Goal: Complete application form

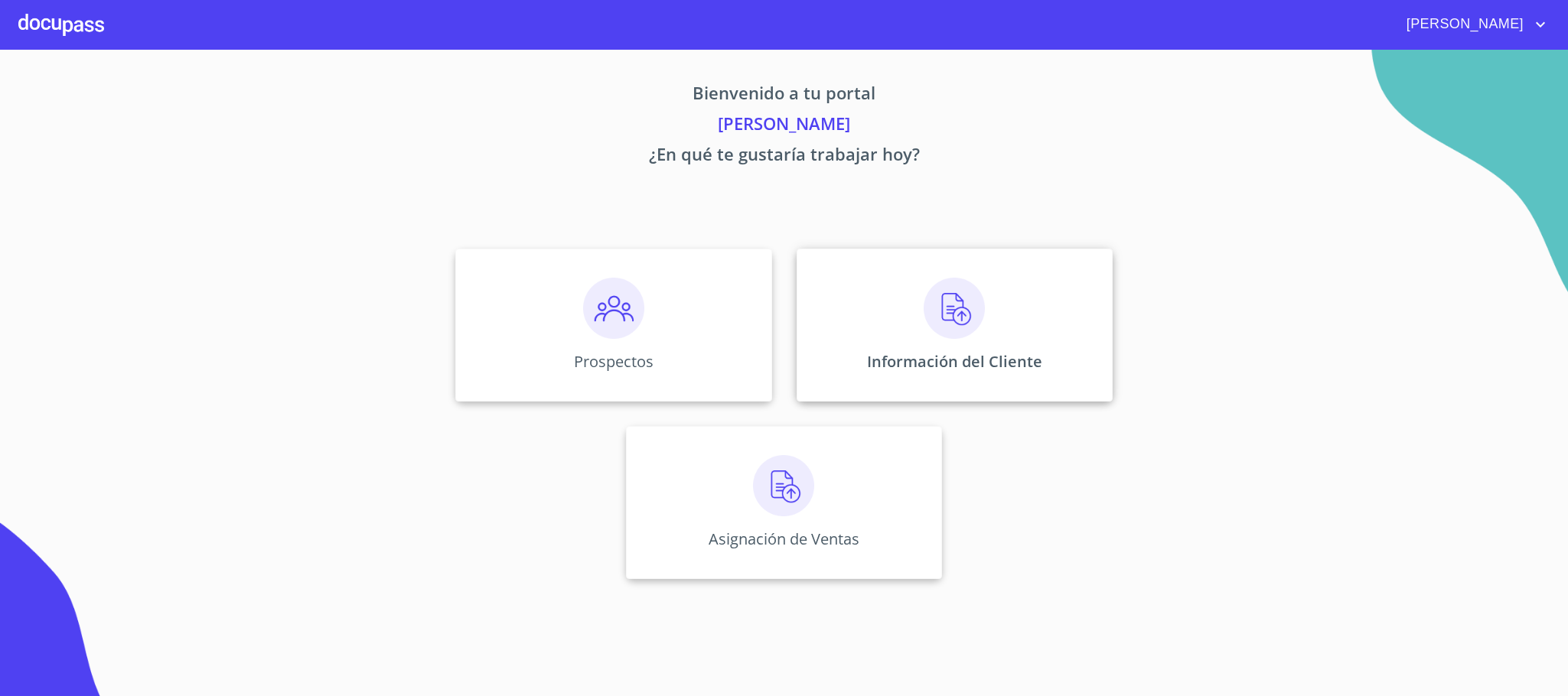
drag, startPoint x: 995, startPoint y: 353, endPoint x: 995, endPoint y: 305, distance: 48.0
click at [995, 305] on div "Información del Cliente" at bounding box center [954, 325] width 316 height 153
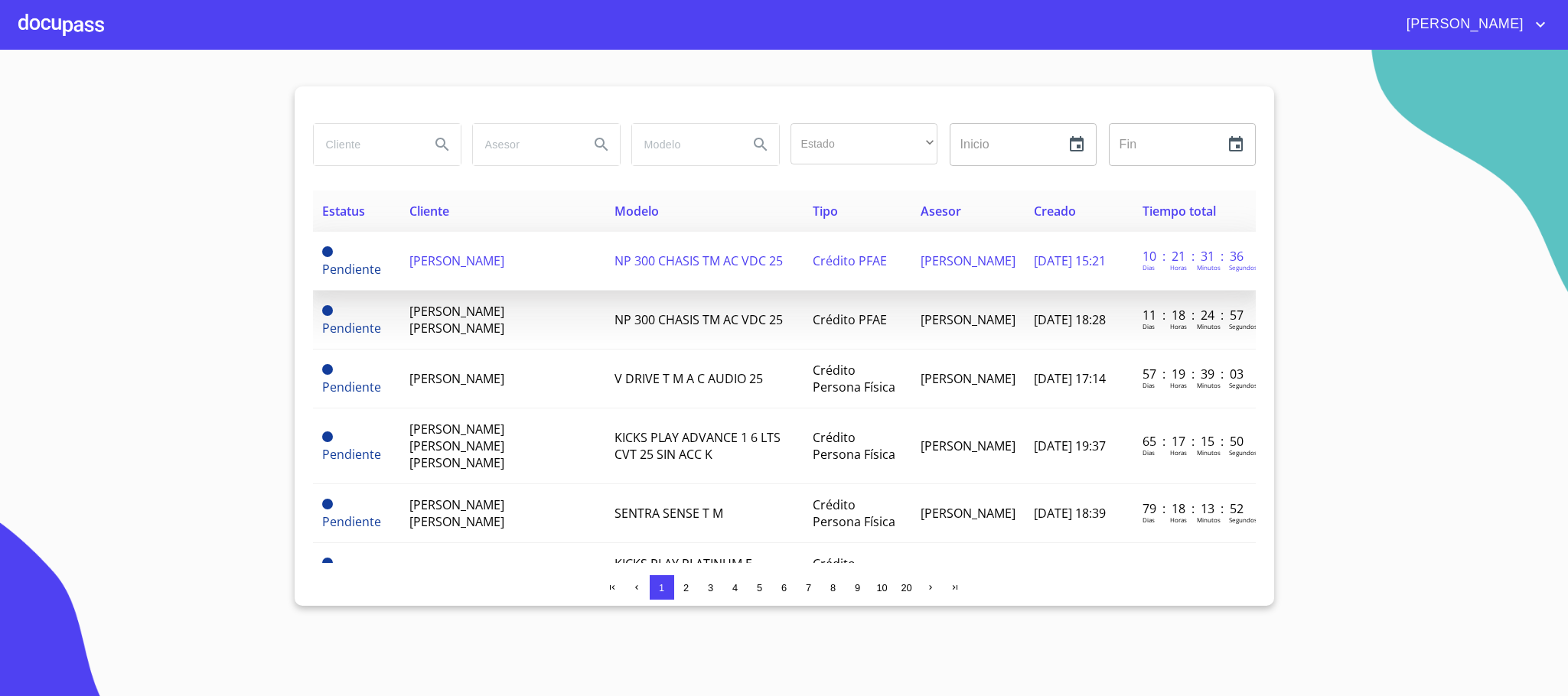
click at [504, 255] on span "[PERSON_NAME]" at bounding box center [457, 260] width 95 height 17
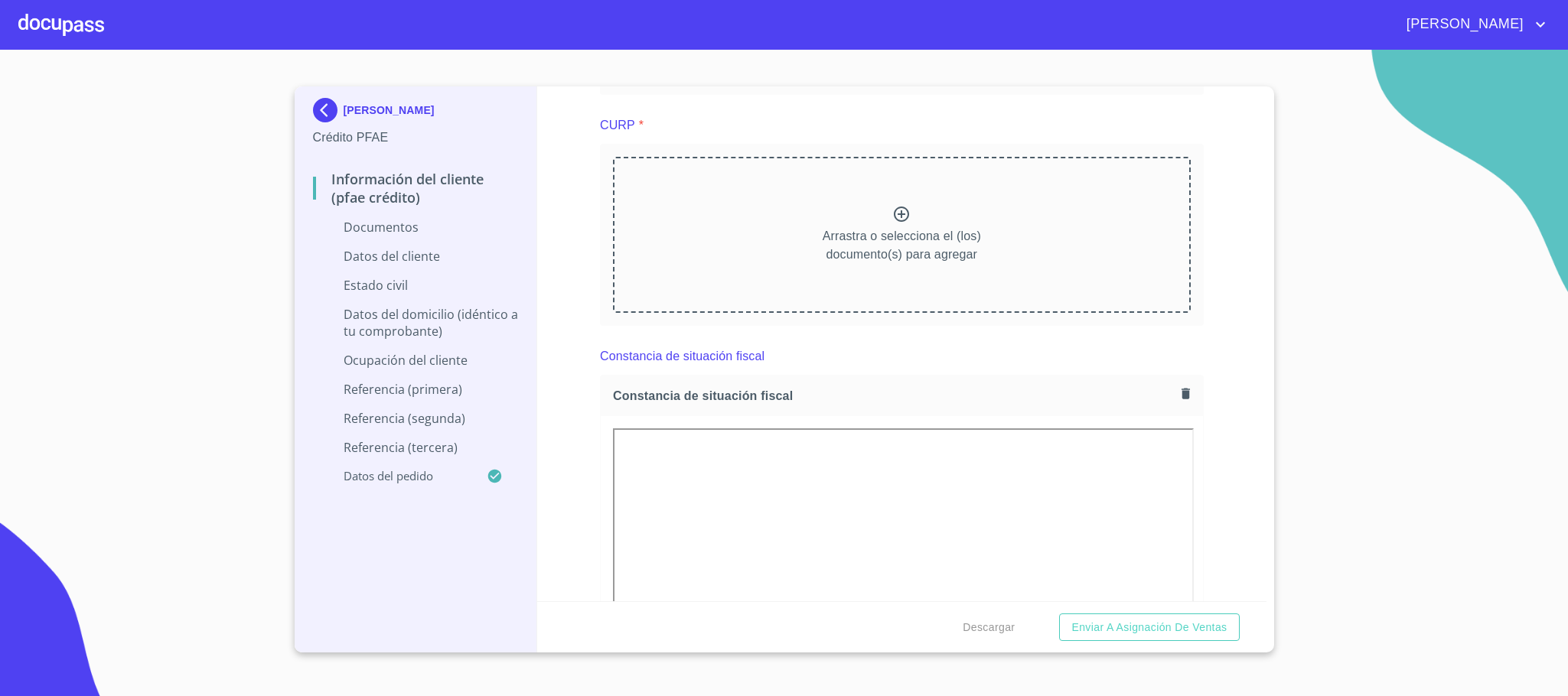
scroll to position [2295, 0]
click at [72, 13] on div at bounding box center [60, 24] width 85 height 48
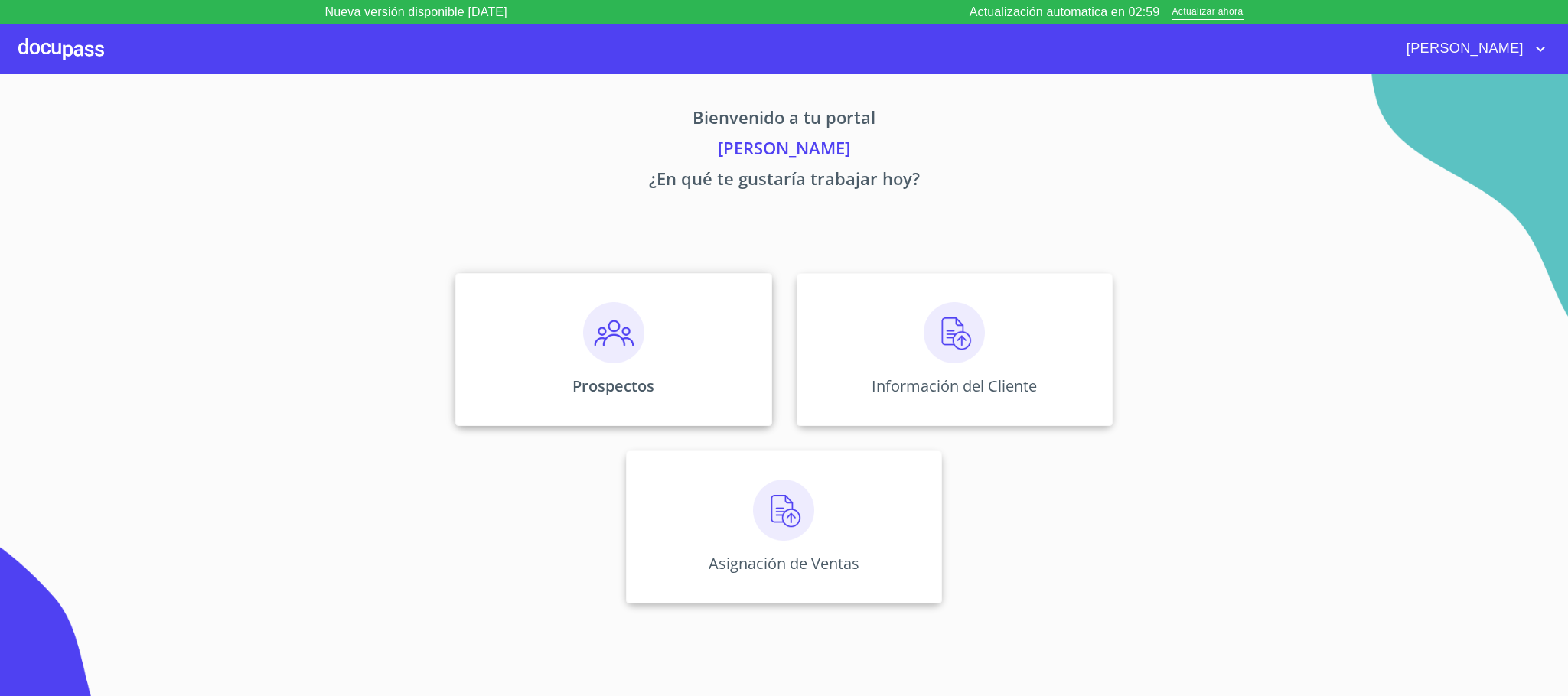
click at [639, 348] on img at bounding box center [614, 332] width 61 height 61
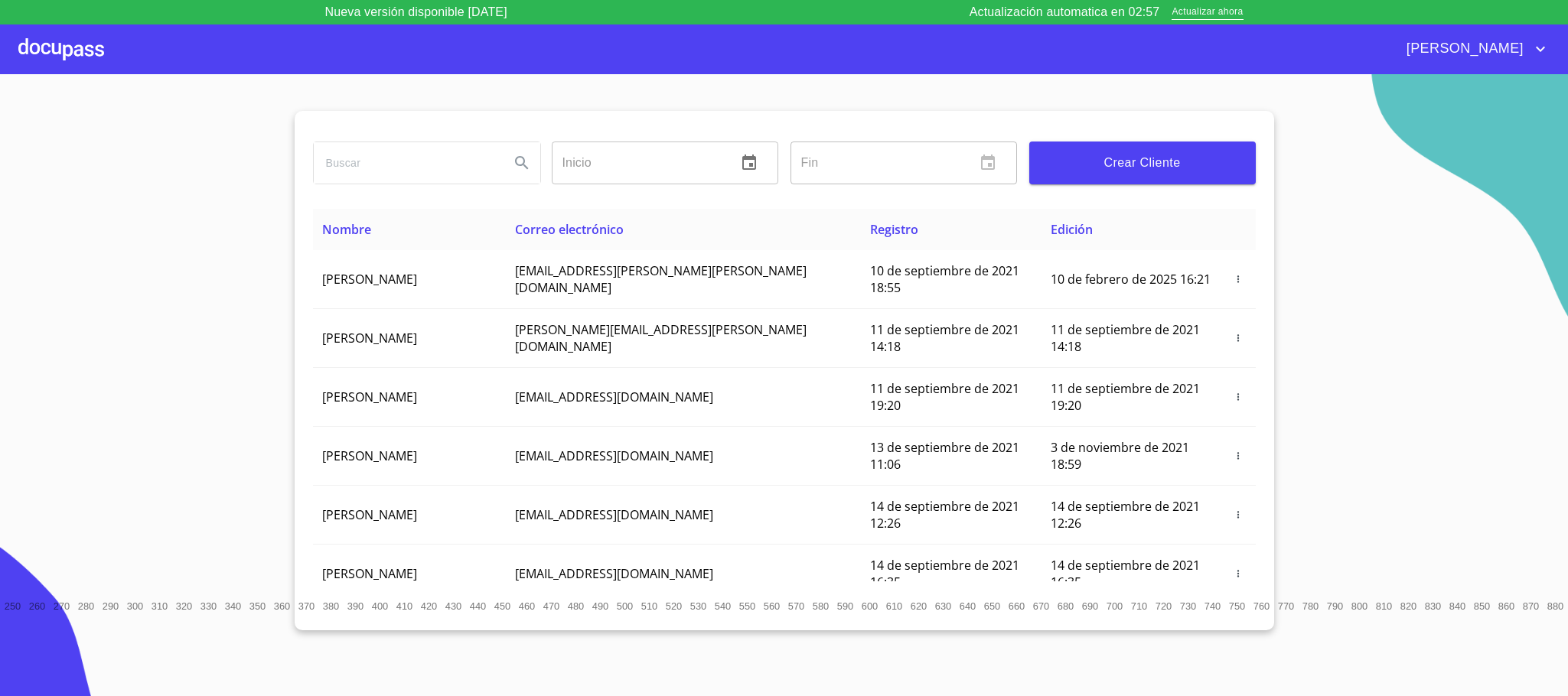
click at [431, 170] on input "search" at bounding box center [405, 163] width 183 height 41
type input "[PERSON_NAME]"
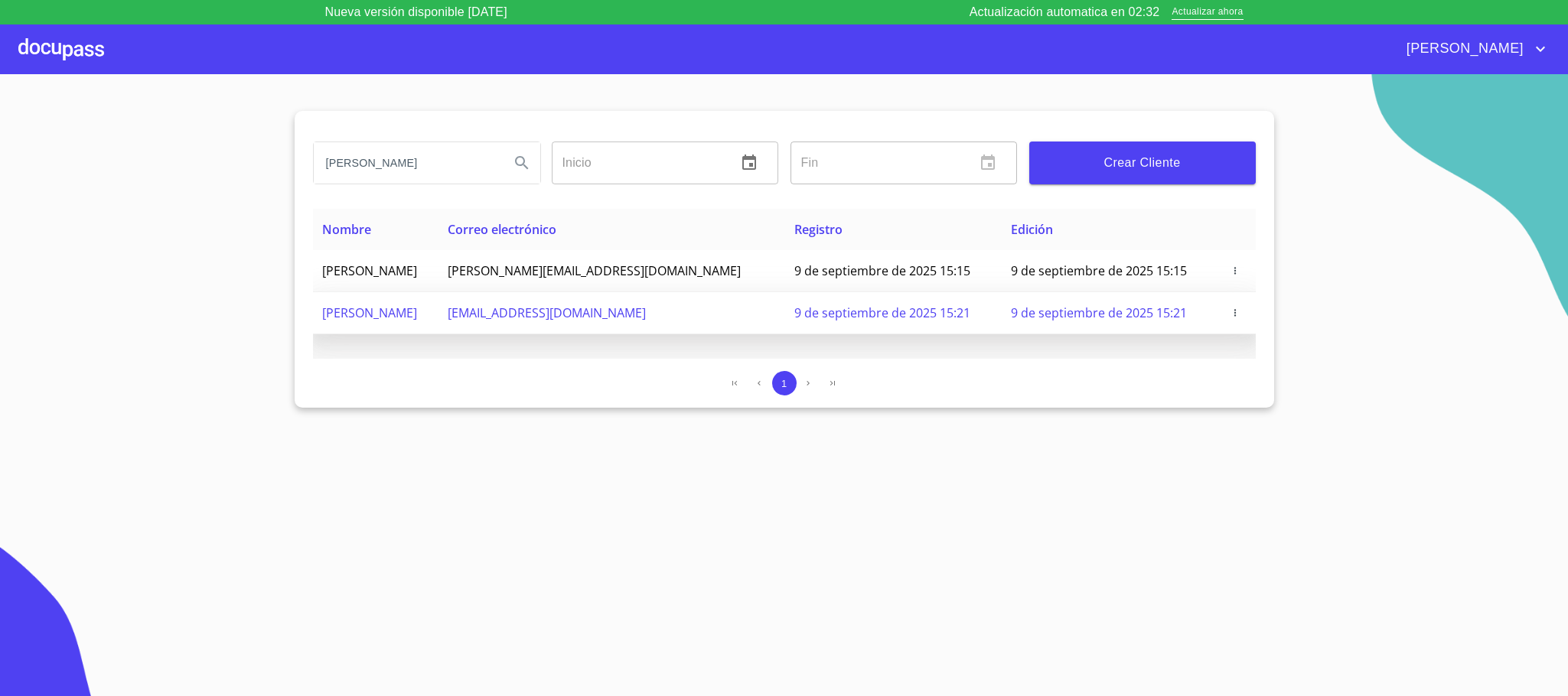
click at [1231, 317] on icon "button" at bounding box center [1235, 313] width 11 height 11
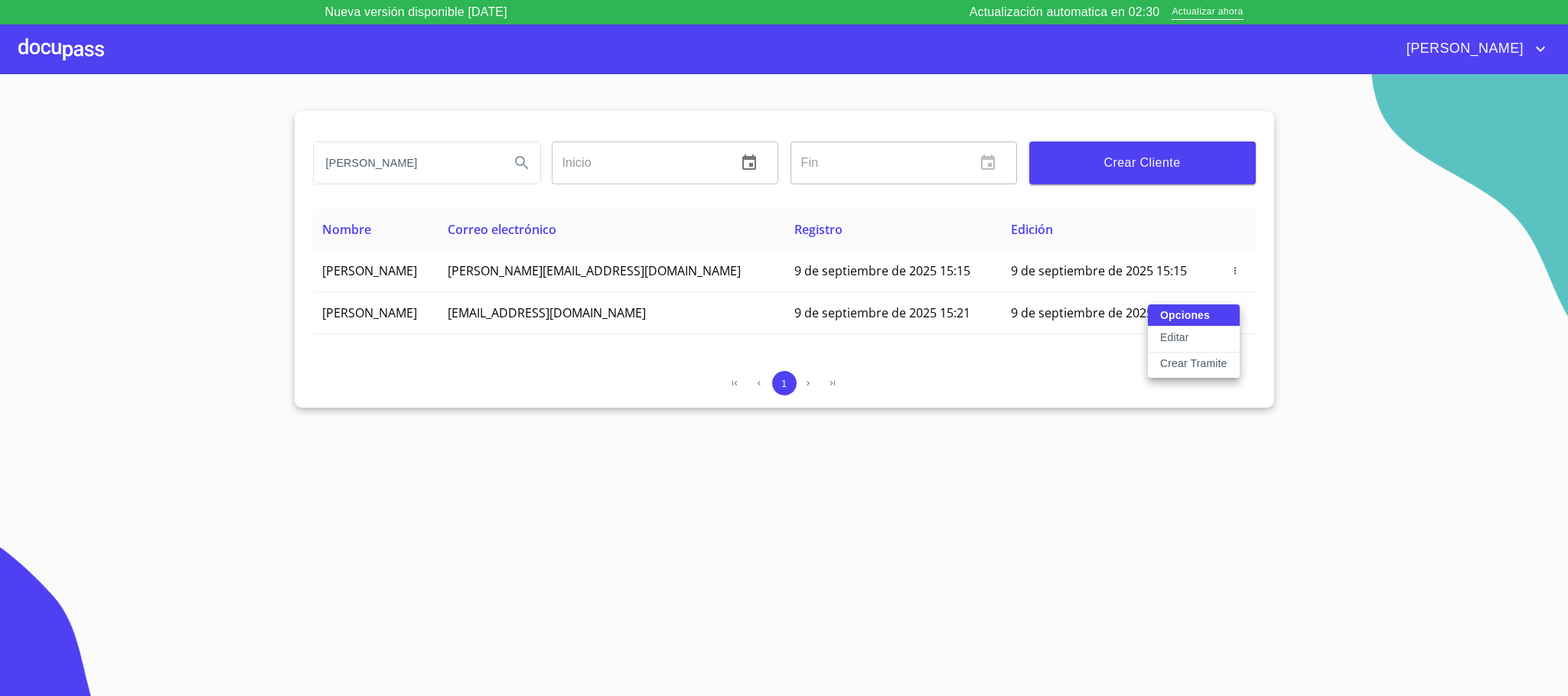
click at [1193, 338] on button "Editar" at bounding box center [1193, 339] width 92 height 26
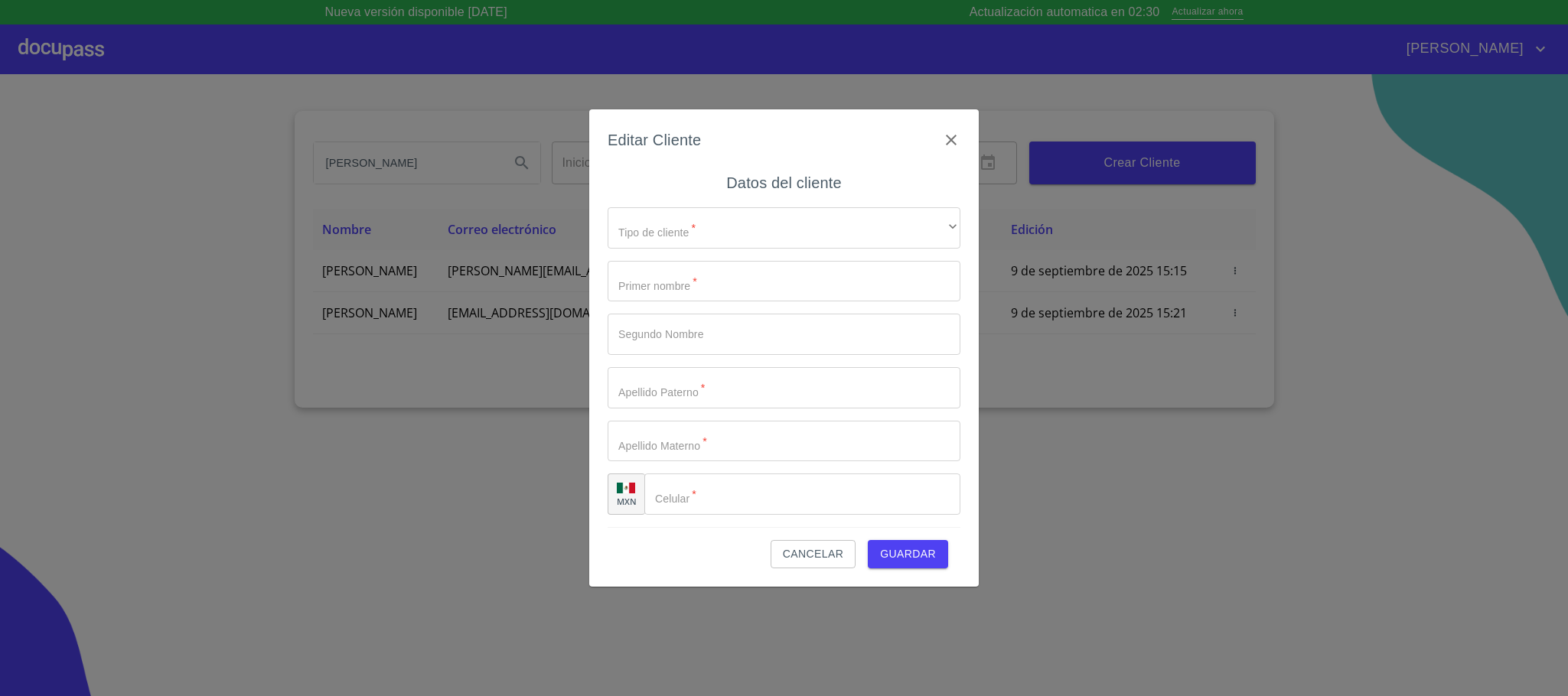
type input "[PERSON_NAME]"
type input "RAMIREZ"
type input "[PHONE_NUMBER]"
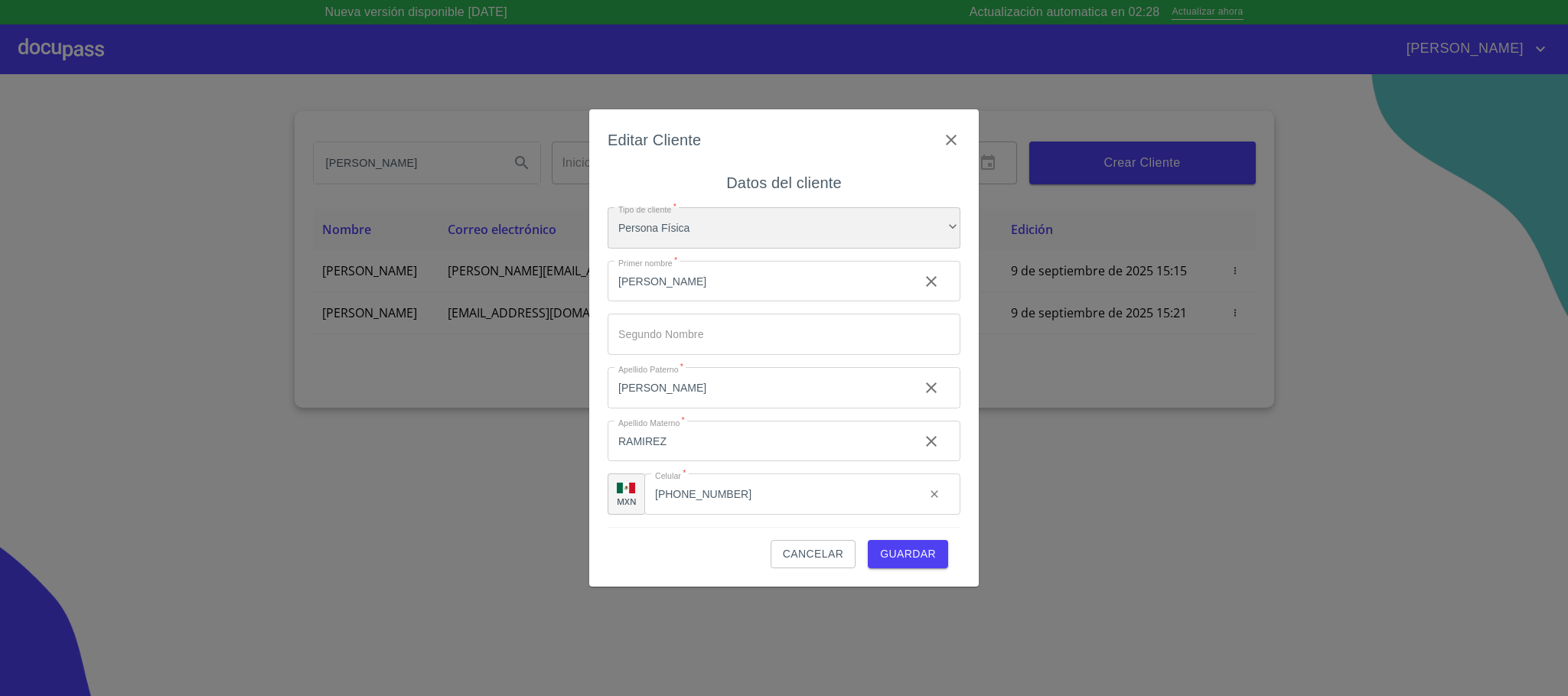
click at [655, 233] on div "Persona Física" at bounding box center [784, 228] width 353 height 41
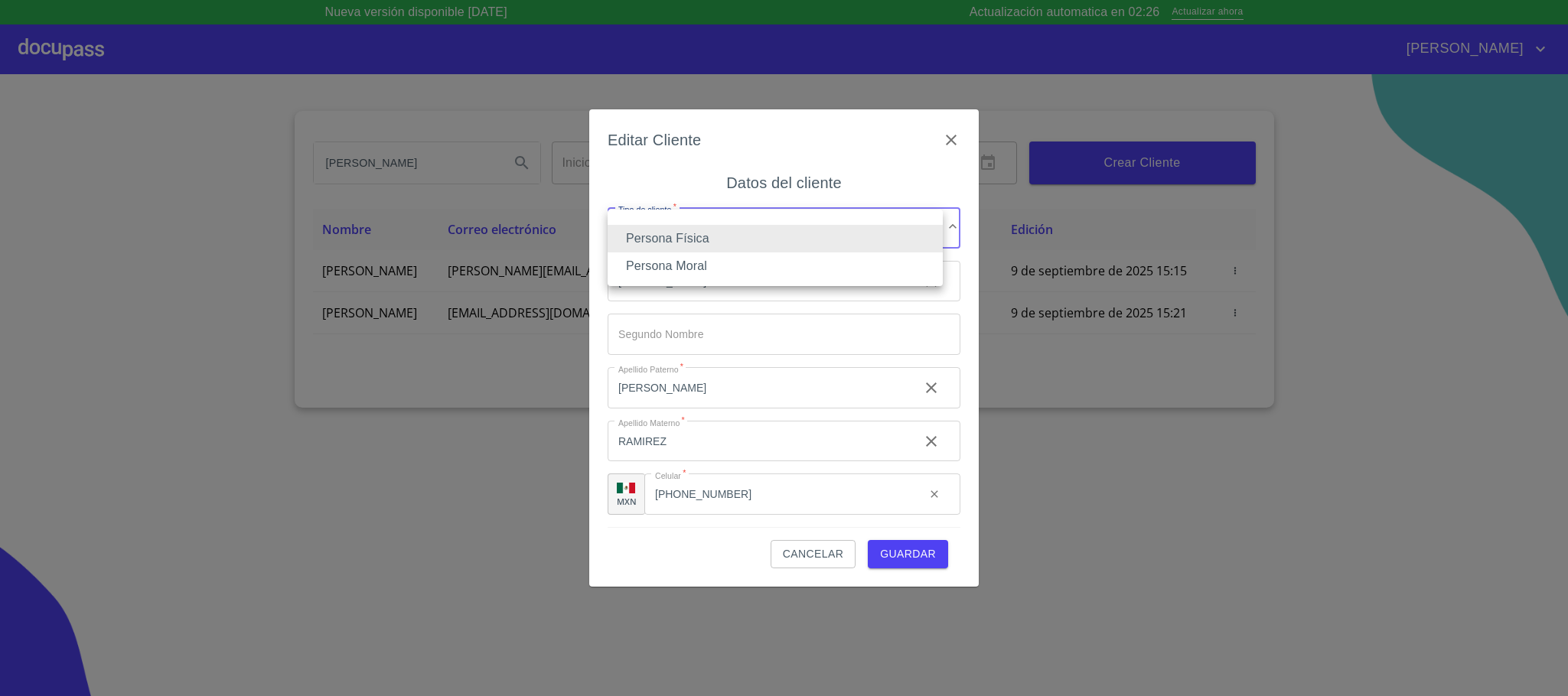
click at [788, 353] on div at bounding box center [784, 348] width 1568 height 696
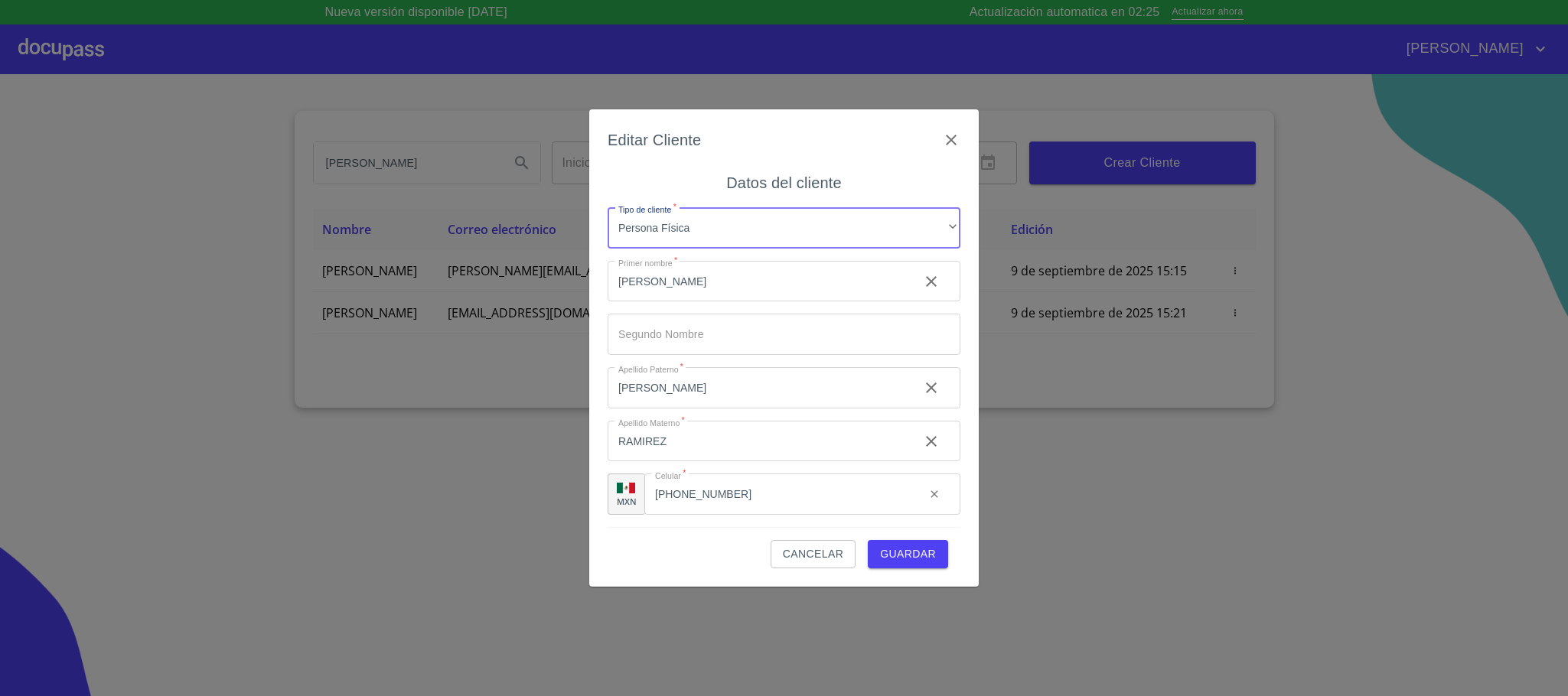
click at [914, 553] on span "Guardar" at bounding box center [908, 553] width 56 height 19
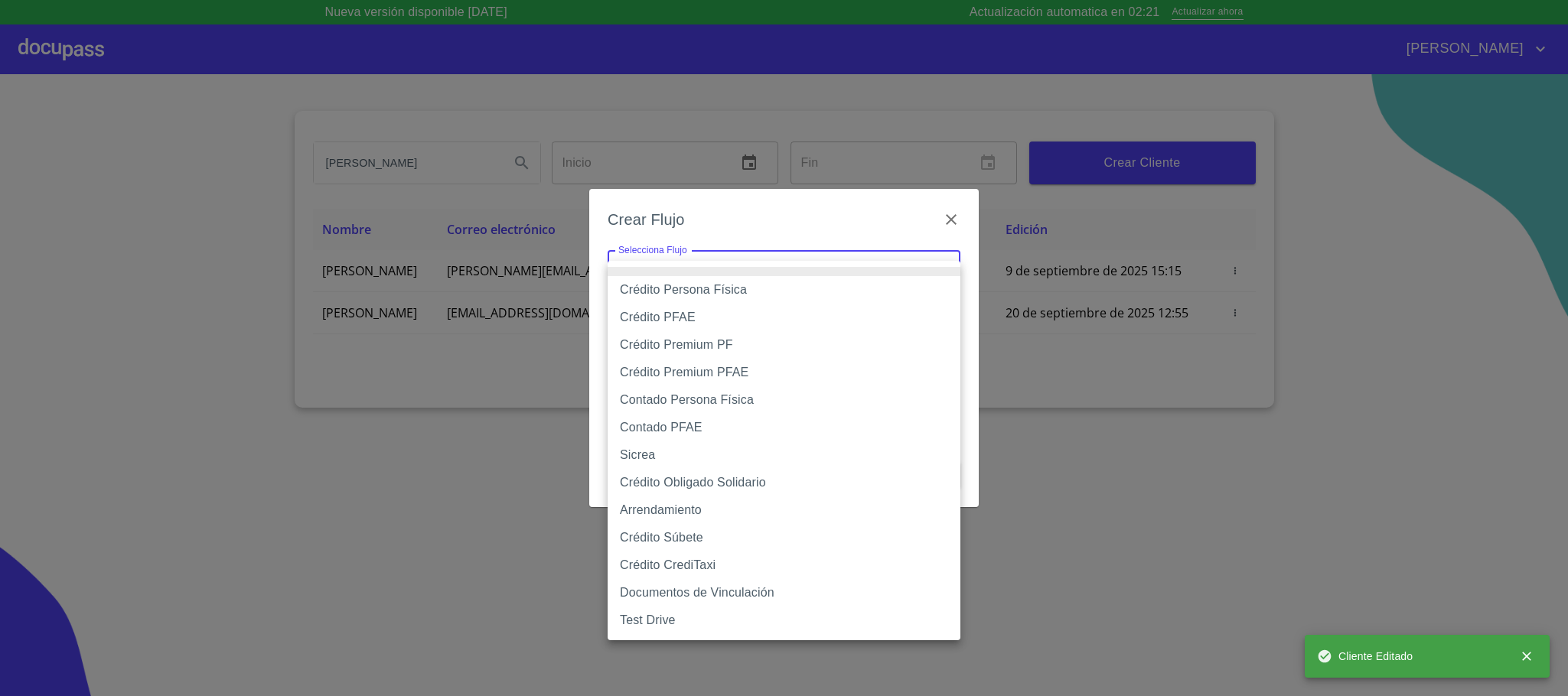
click at [708, 260] on body "Nueva versión disponible [DATE] Actualización automatica en 02:21 Actualizar ah…" at bounding box center [784, 348] width 1568 height 696
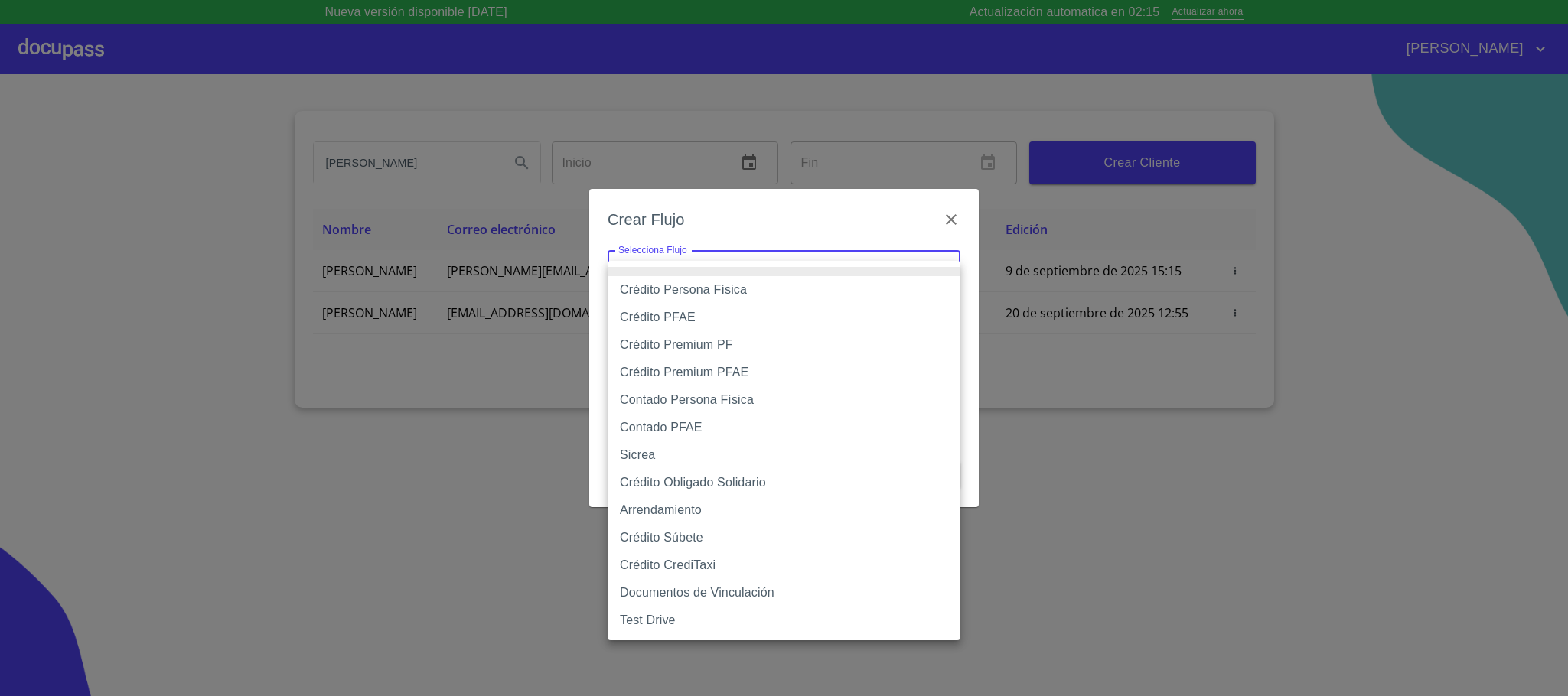
click at [725, 434] on li "Contado PFAE" at bounding box center [784, 427] width 353 height 28
type input "60bfa0300d9865ccc24b067f"
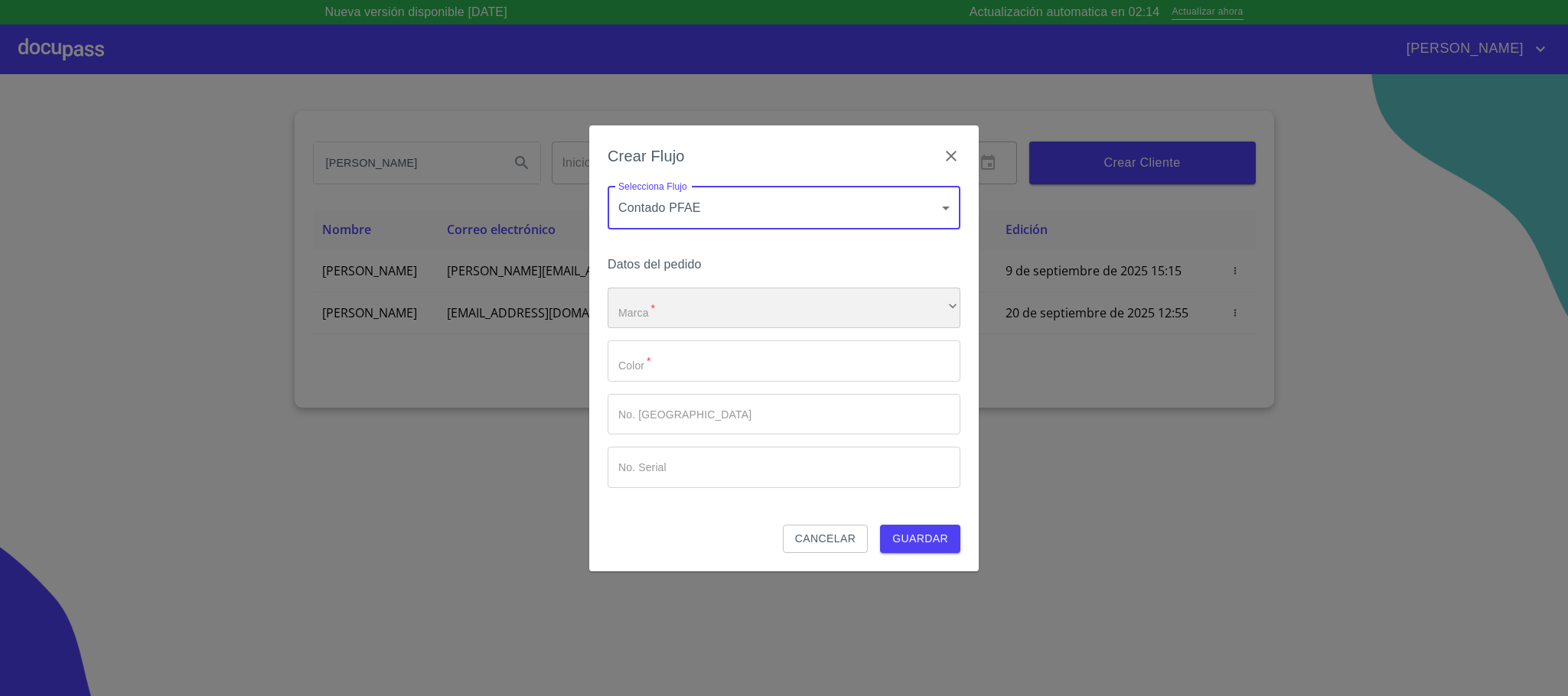
click at [626, 302] on div "​" at bounding box center [784, 308] width 353 height 41
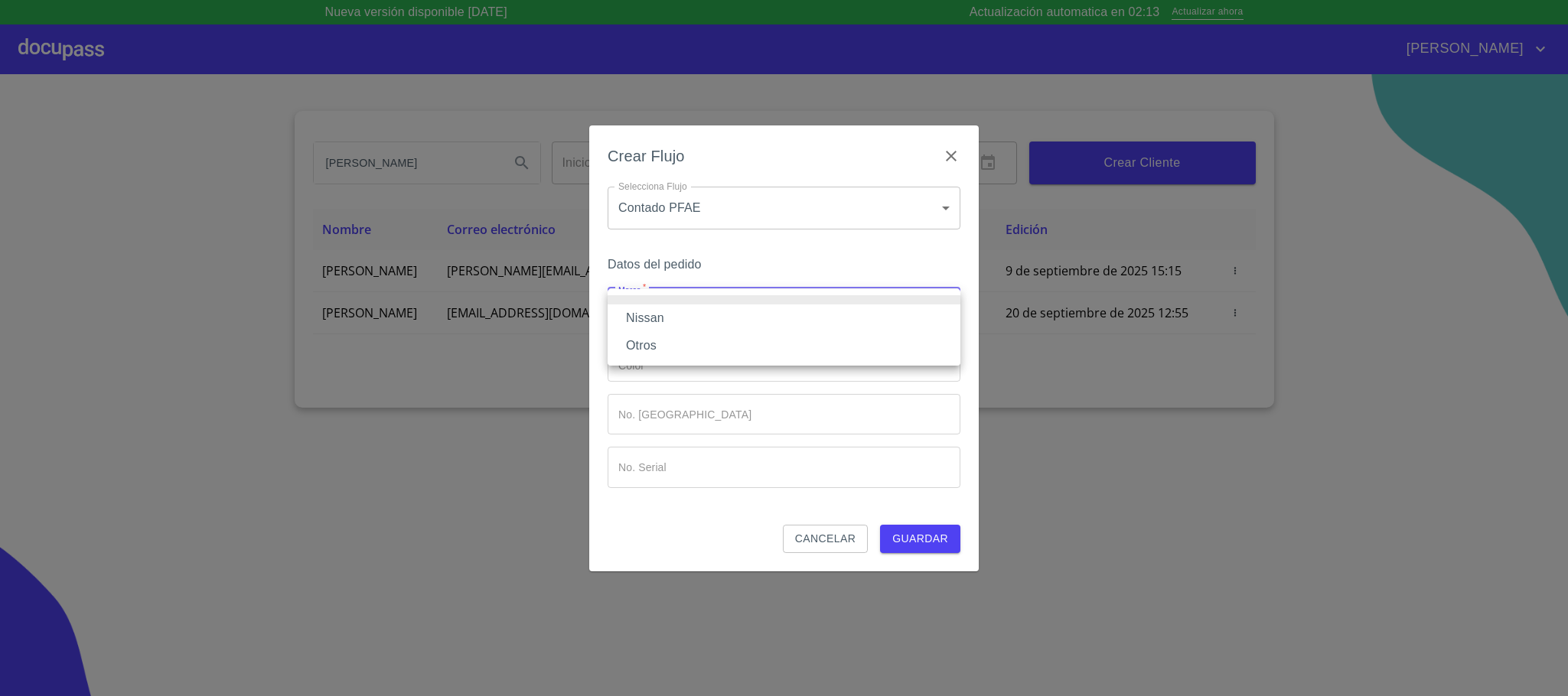
click at [676, 320] on li "Nissan" at bounding box center [784, 318] width 353 height 28
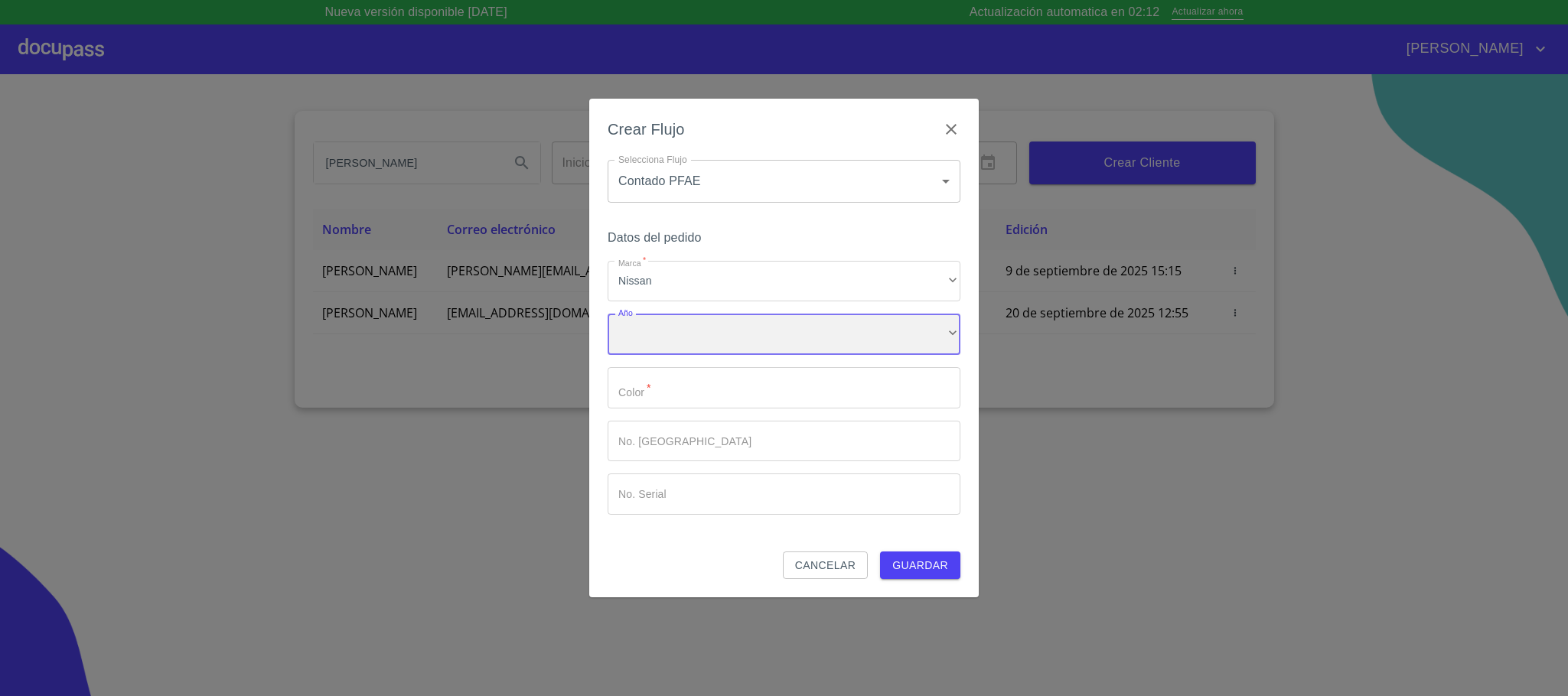
click at [675, 348] on div "​" at bounding box center [784, 334] width 353 height 41
click at [661, 374] on li "2024" at bounding box center [784, 372] width 353 height 28
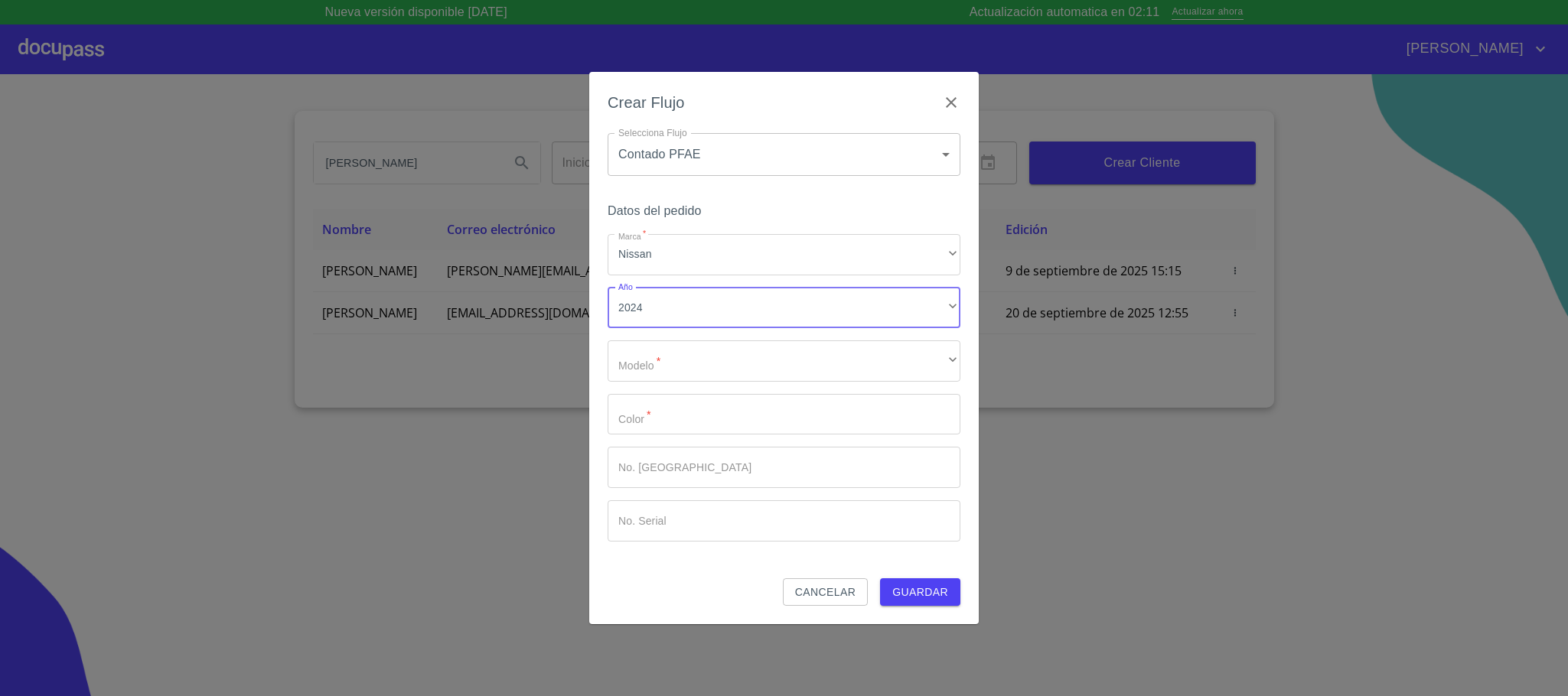
click at [659, 382] on div "Marca   * Nissan ​ Año 2024 ​ Modelo   * ​ ​ Color   * ​ No. Pedido ​ No. Seria…" at bounding box center [784, 388] width 353 height 307
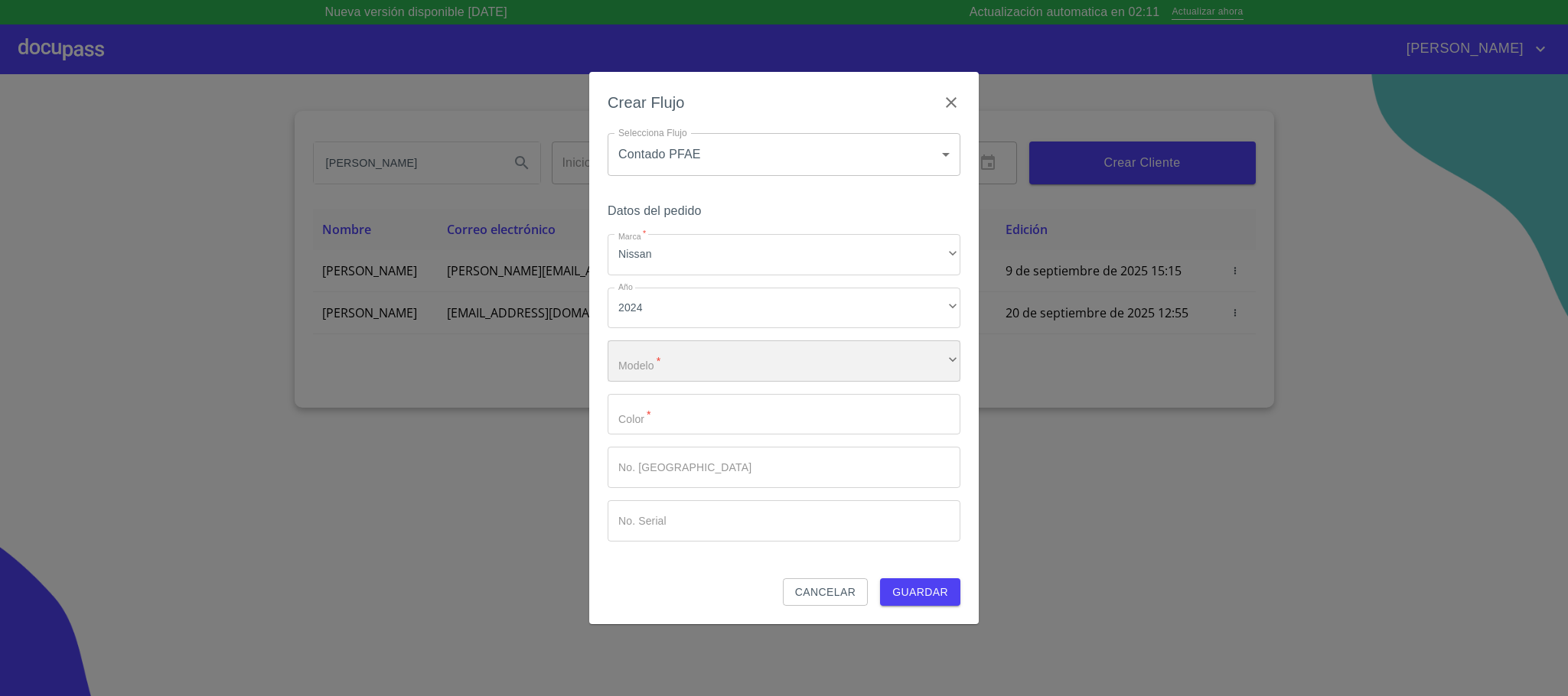
click at [657, 365] on div "​" at bounding box center [784, 361] width 353 height 41
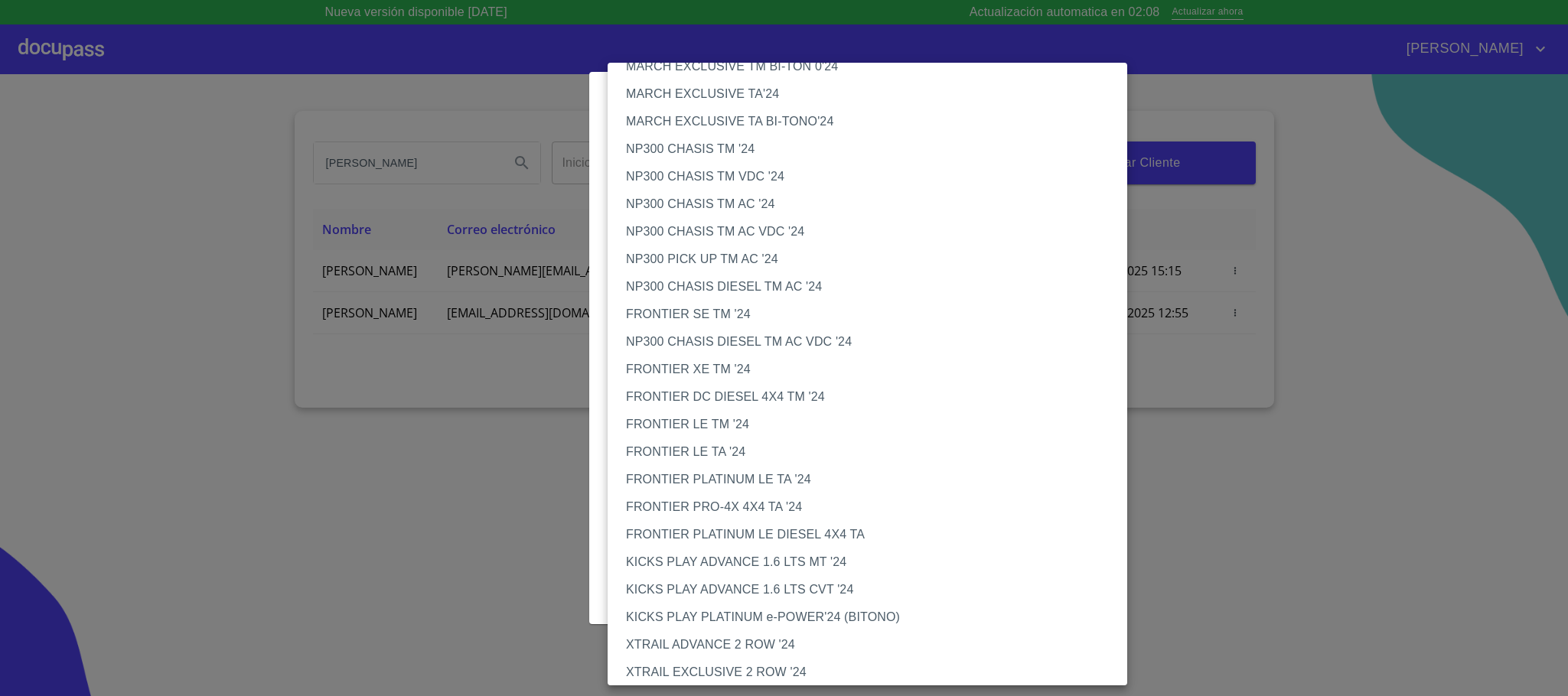
scroll to position [459, 0]
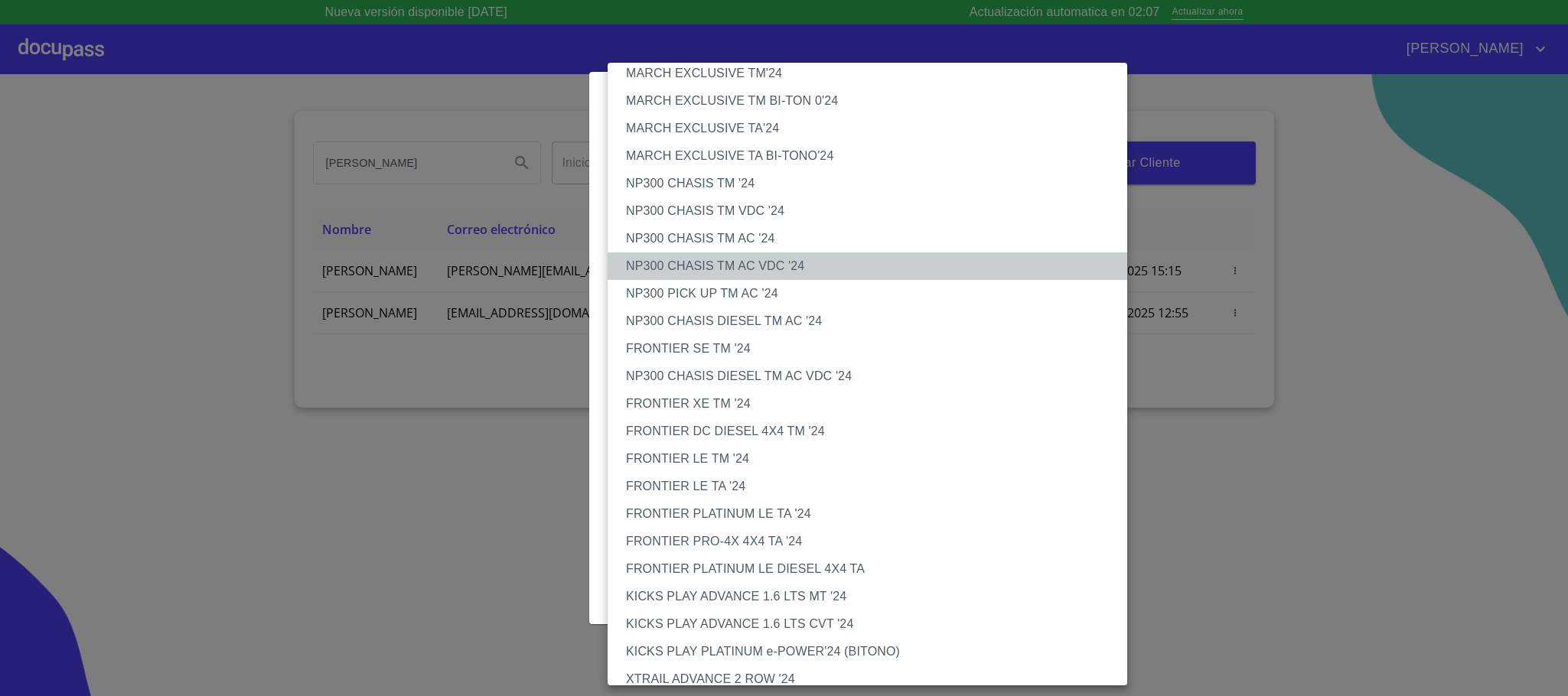
click at [732, 271] on li "NP300 CHASIS TM AC VDC '24" at bounding box center [875, 266] width 536 height 28
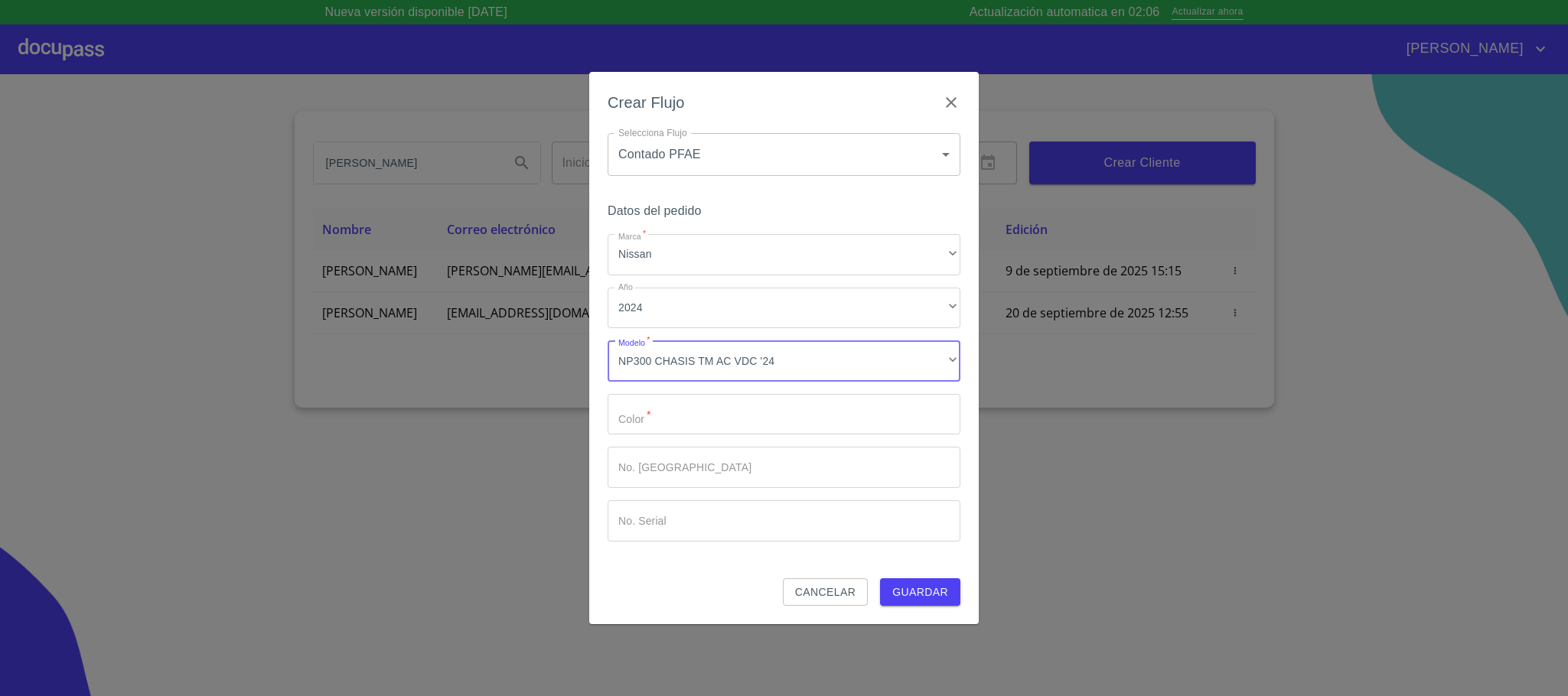
click at [691, 422] on input "Marca   *" at bounding box center [784, 415] width 353 height 41
type input "blanco"
click at [943, 592] on span "Guardar" at bounding box center [920, 592] width 56 height 19
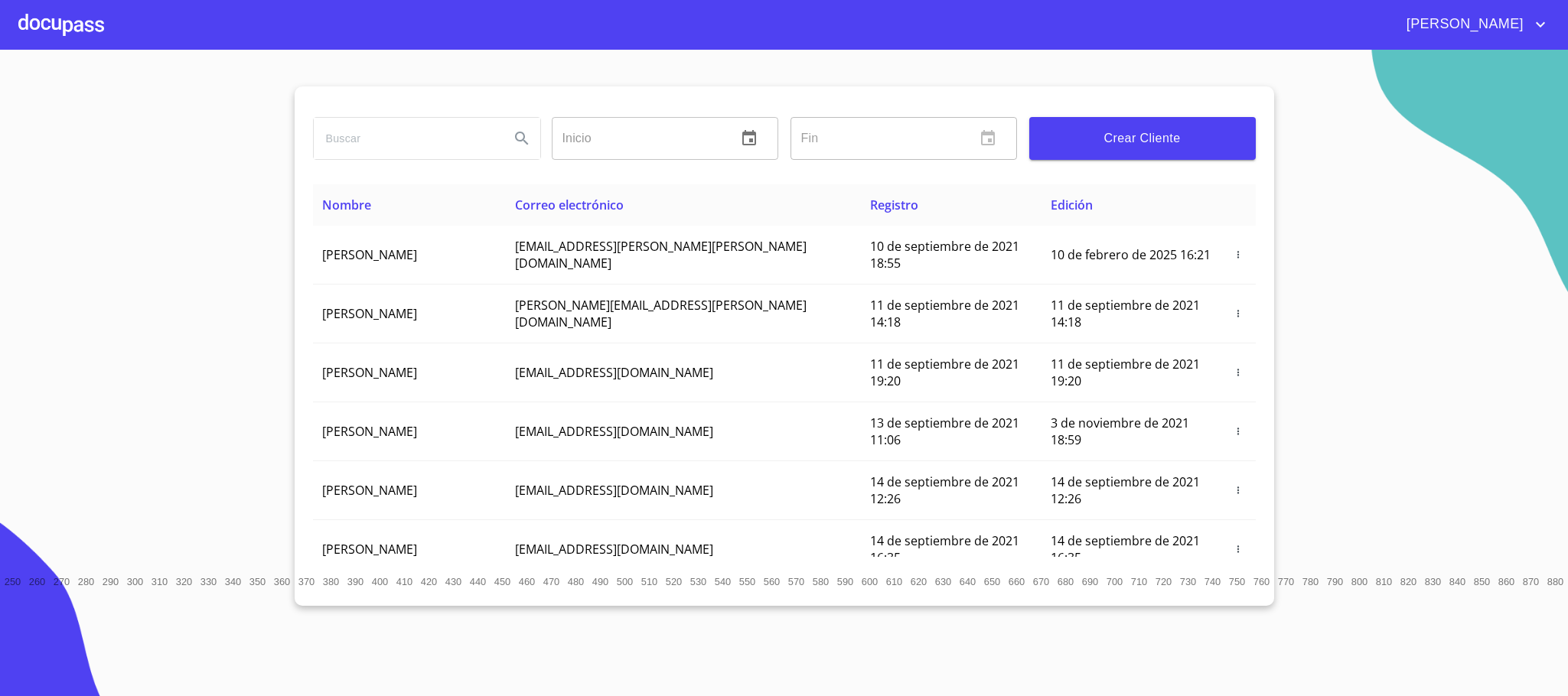
click at [90, 30] on div at bounding box center [60, 24] width 85 height 48
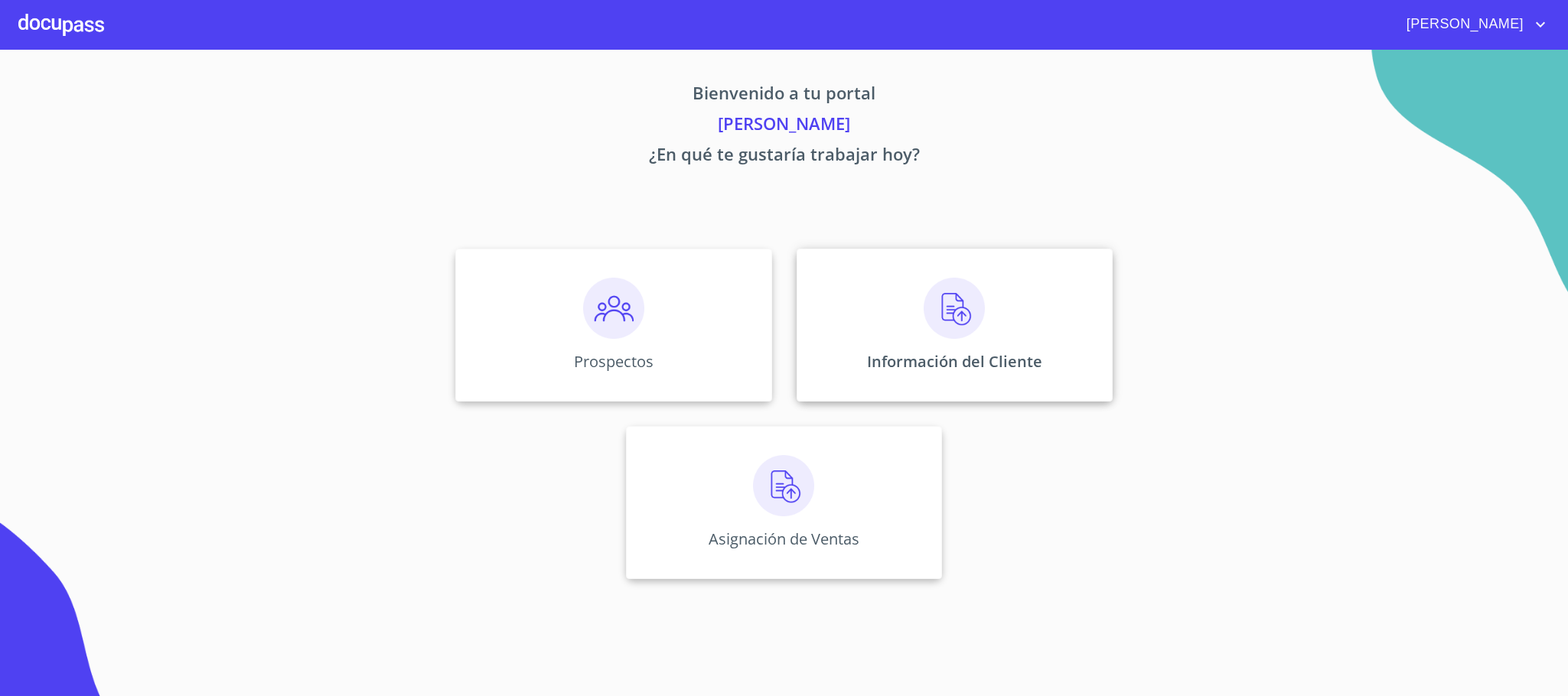
click at [992, 345] on div "Información del Cliente" at bounding box center [954, 325] width 316 height 153
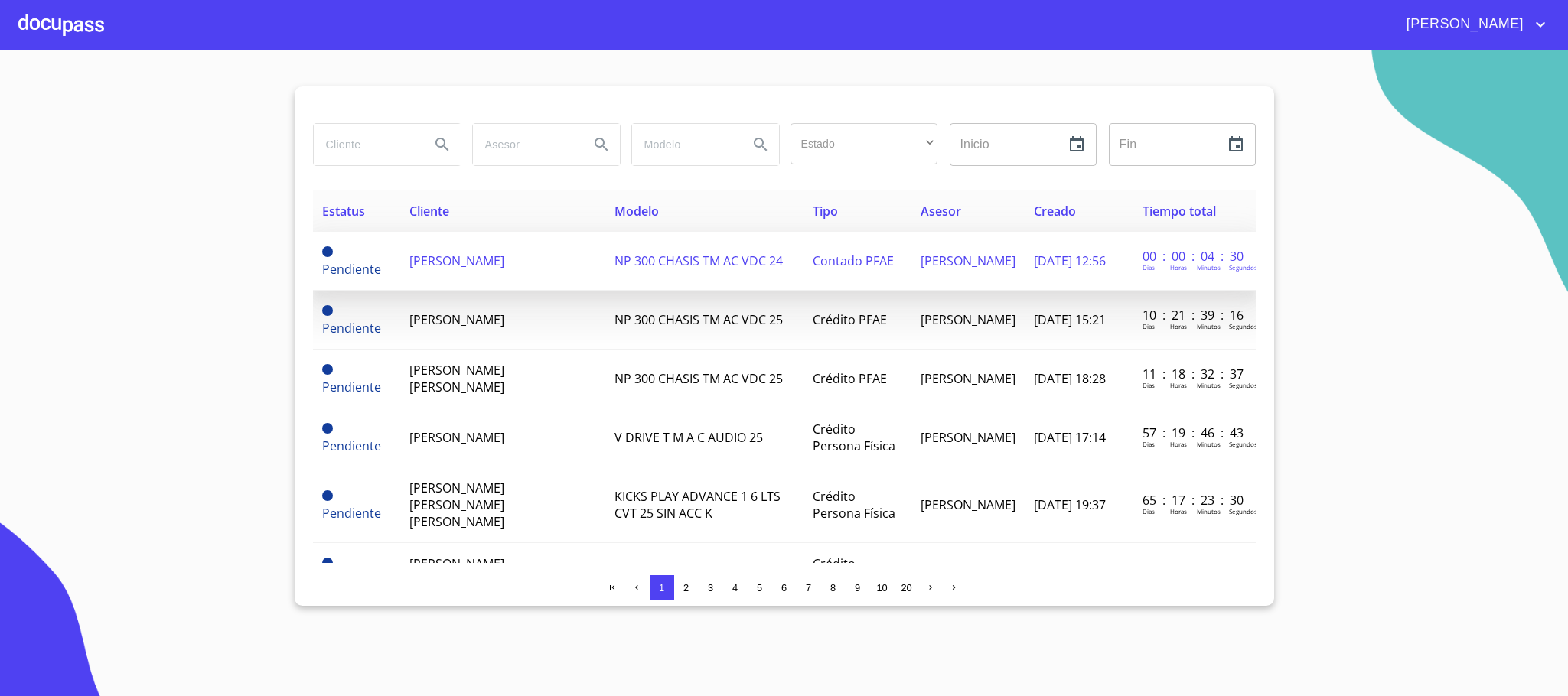
click at [490, 271] on td "[PERSON_NAME]" at bounding box center [501, 261] width 204 height 59
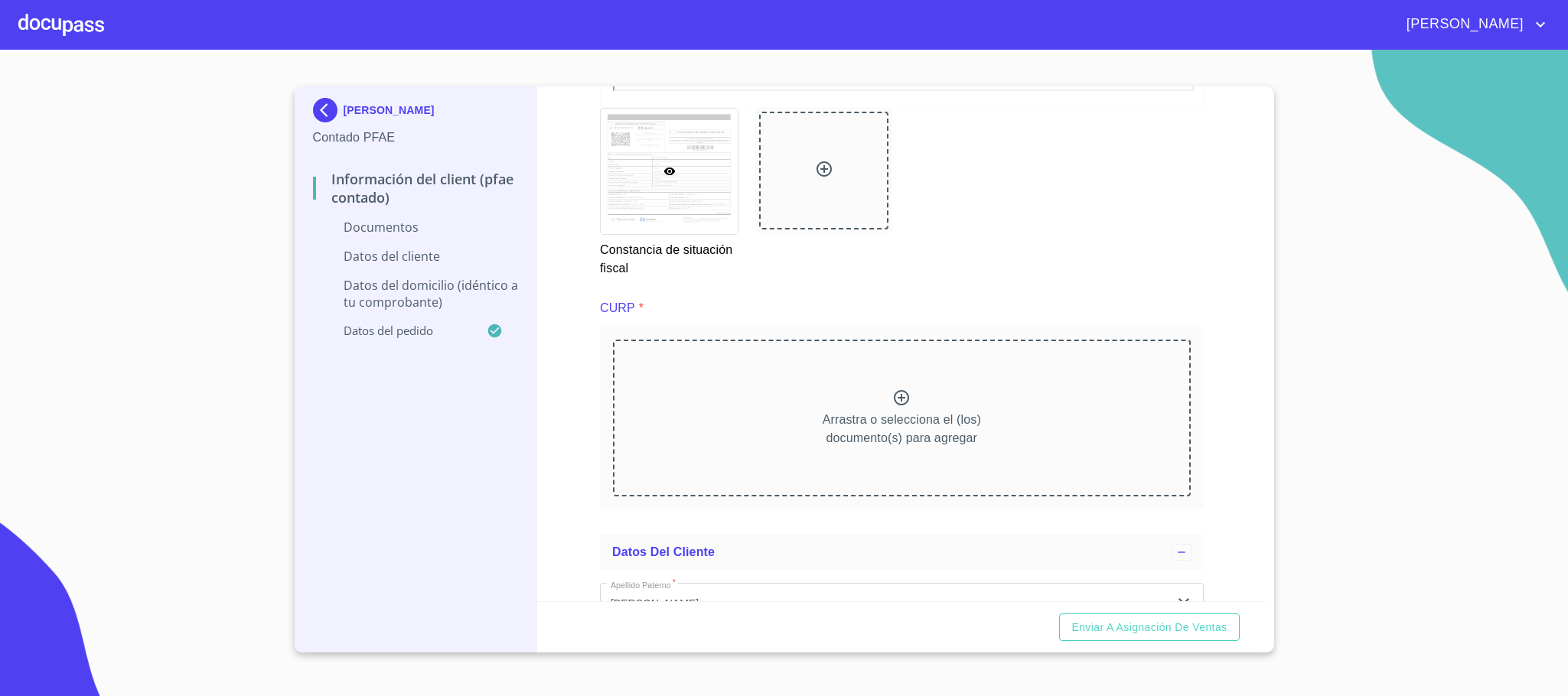
scroll to position [3558, 0]
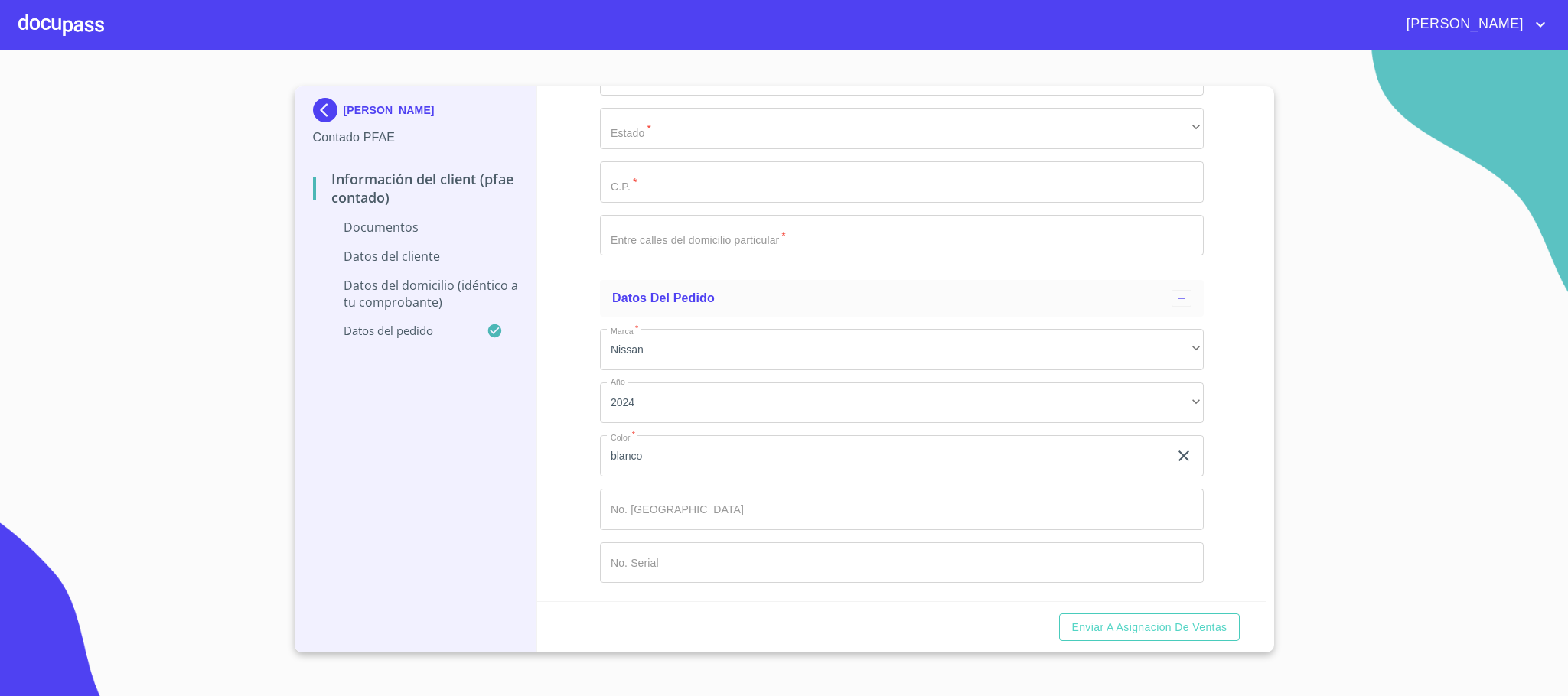
click at [716, 522] on input "Documento de identificación.   *" at bounding box center [902, 509] width 604 height 41
type input "149294"
click at [688, 559] on input "Documento de identificación.   *" at bounding box center [902, 563] width 604 height 41
paste input "829368"
type input "829368"
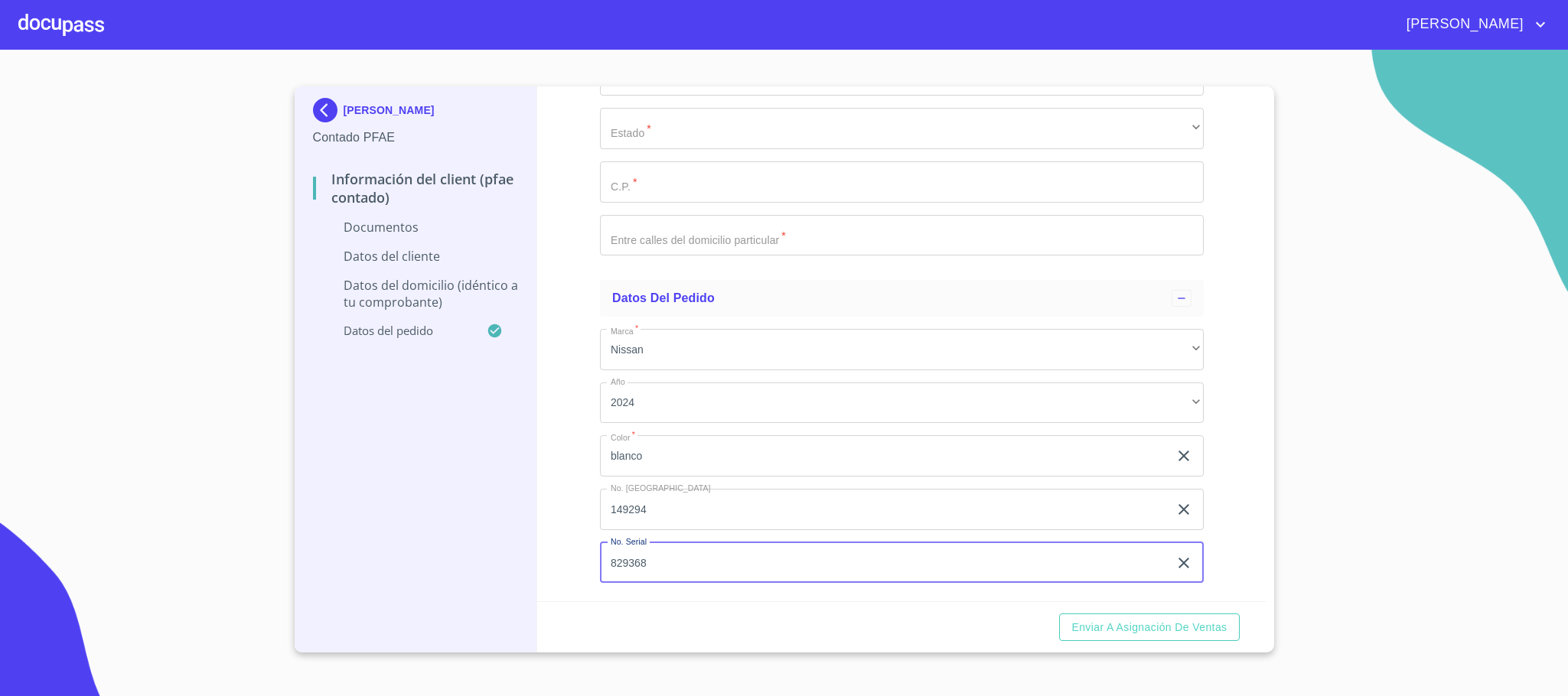
click at [898, 625] on div "Enviar a Asignación de Ventas" at bounding box center [902, 627] width 730 height 52
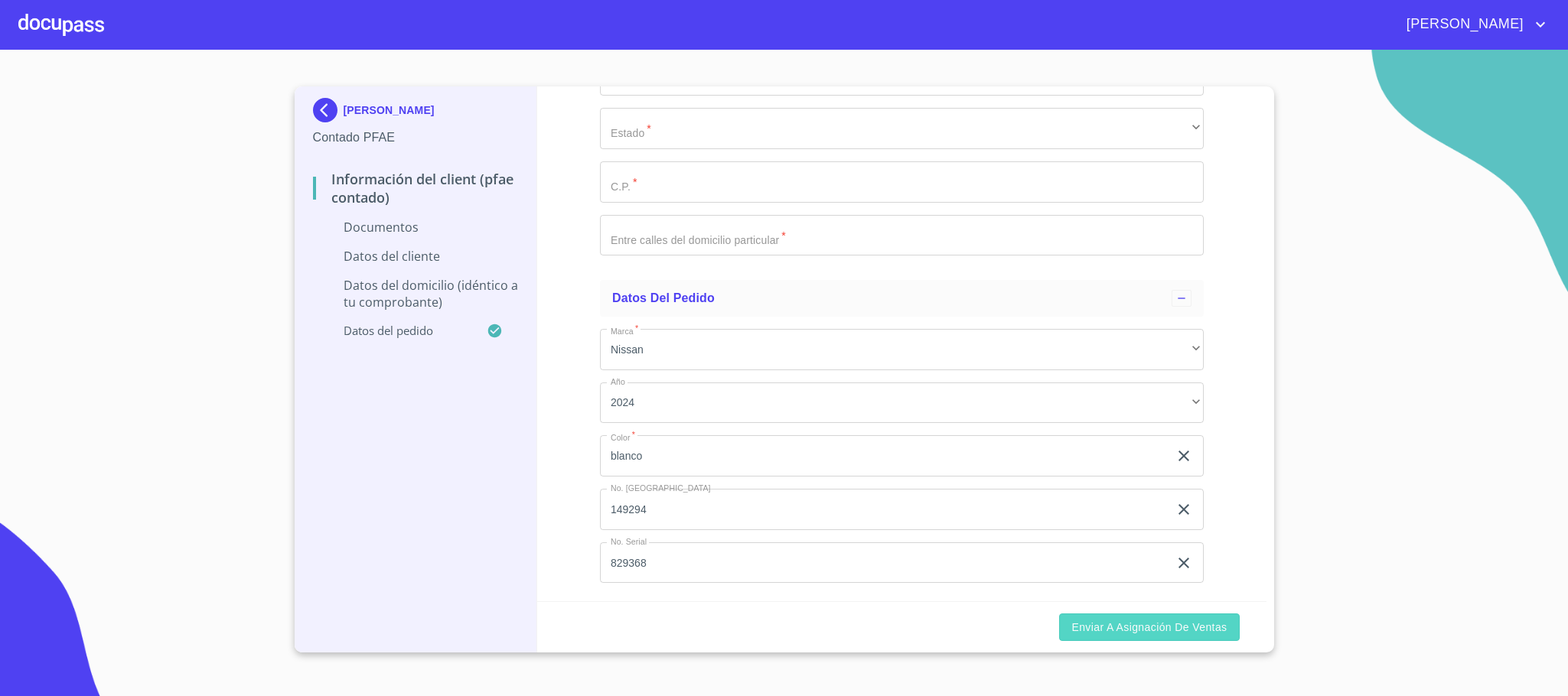
click at [1125, 634] on span "Enviar a Asignación de Ventas" at bounding box center [1148, 627] width 155 height 19
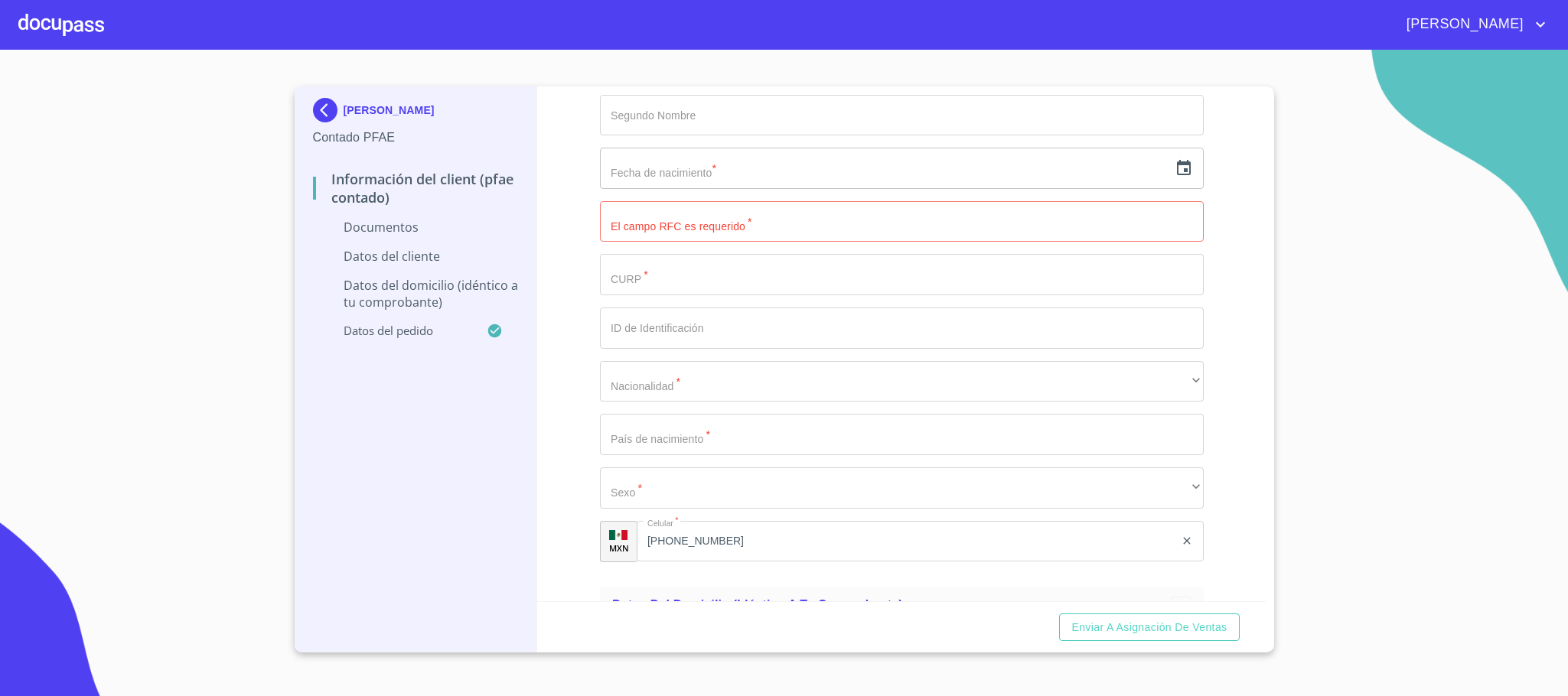
scroll to position [2712, 0]
click at [671, 287] on input "Documento de identificación.   *" at bounding box center [902, 273] width 604 height 41
paste input "DIRA860402MJCZMN02"
type input "DIRA860402MJCZMN02"
click at [678, 200] on input "Documento de identificación.   *" at bounding box center [902, 220] width 604 height 41
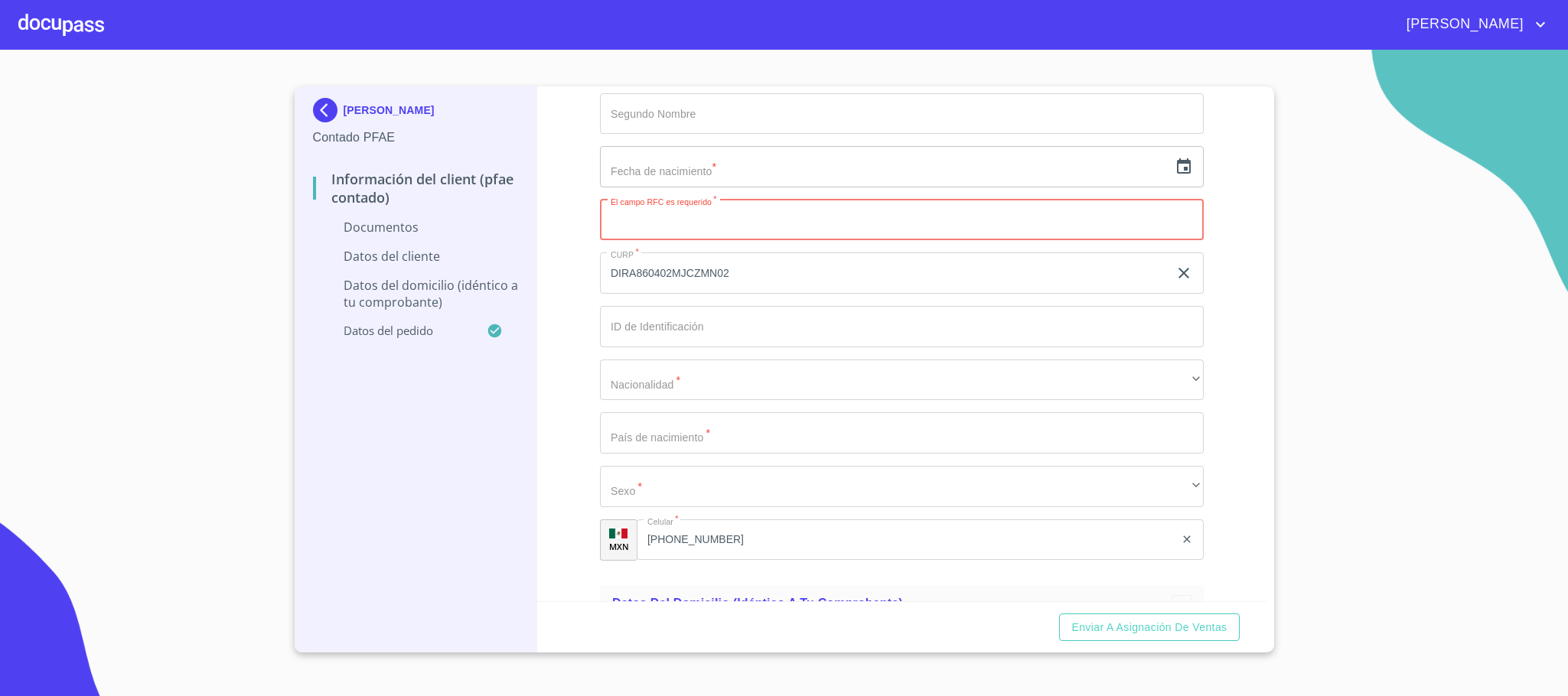
paste input "DIRA860402MJCZMN02"
drag, startPoint x: 742, startPoint y: 220, endPoint x: 673, endPoint y: 224, distance: 69.1
click at [673, 224] on input "DIRA860402MJCZMN02" at bounding box center [884, 220] width 569 height 41
drag, startPoint x: 695, startPoint y: 225, endPoint x: 377, endPoint y: 219, distance: 318.1
click at [377, 219] on div "ANDREA DIAZ RAMIREZ Contado PFAE Información del Client (PFAE contado) Document…" at bounding box center [780, 369] width 971 height 566
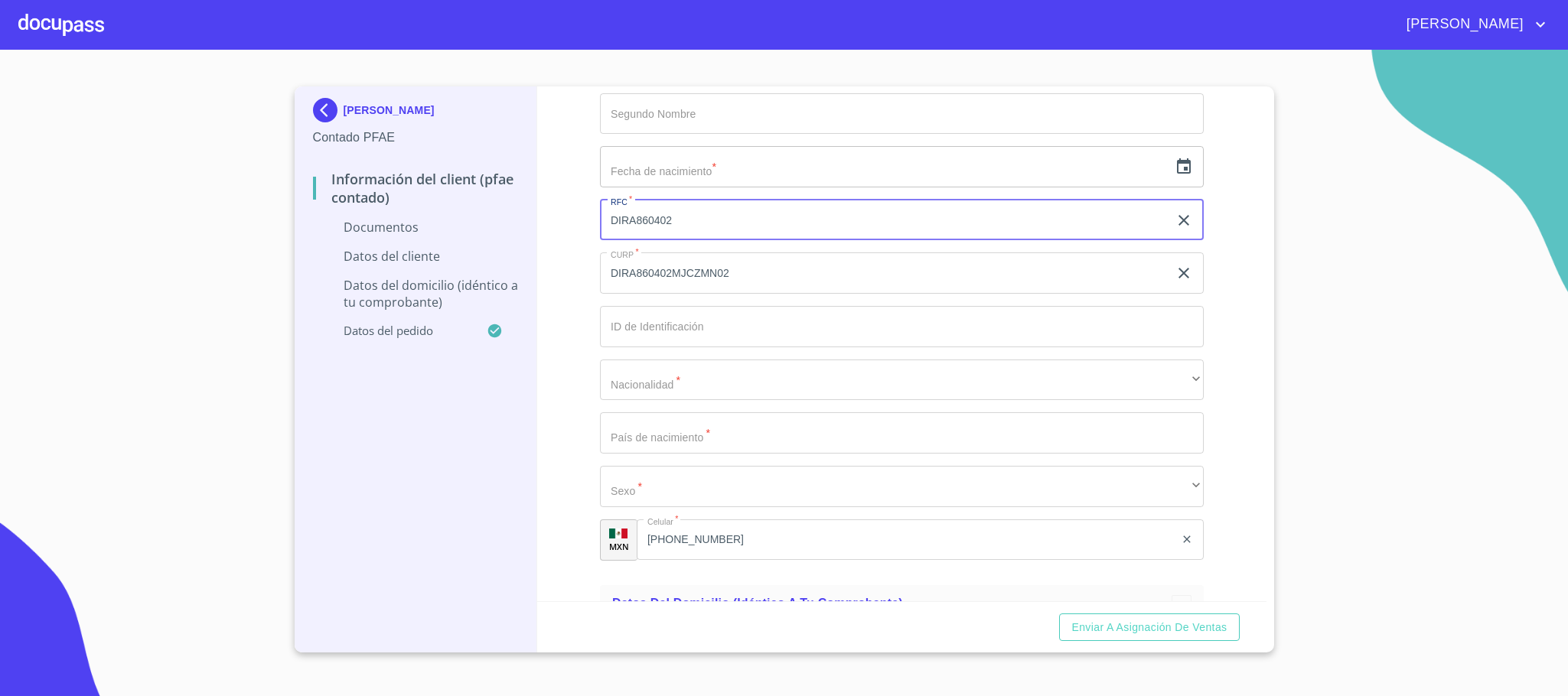
paste input "DF9"
type input "DIRA860402DF9"
click at [705, 339] on input "Documento de identificación.   *" at bounding box center [902, 327] width 604 height 41
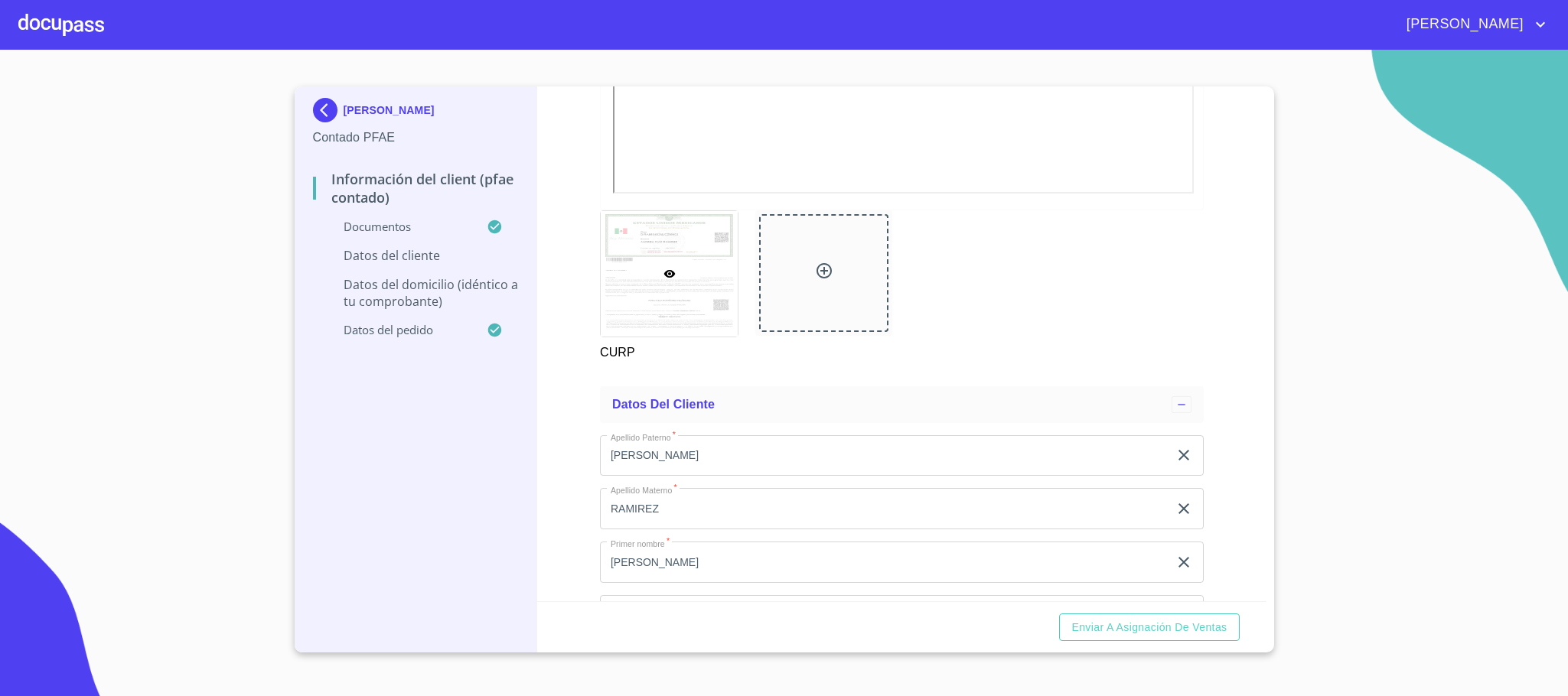
scroll to position [2941, 0]
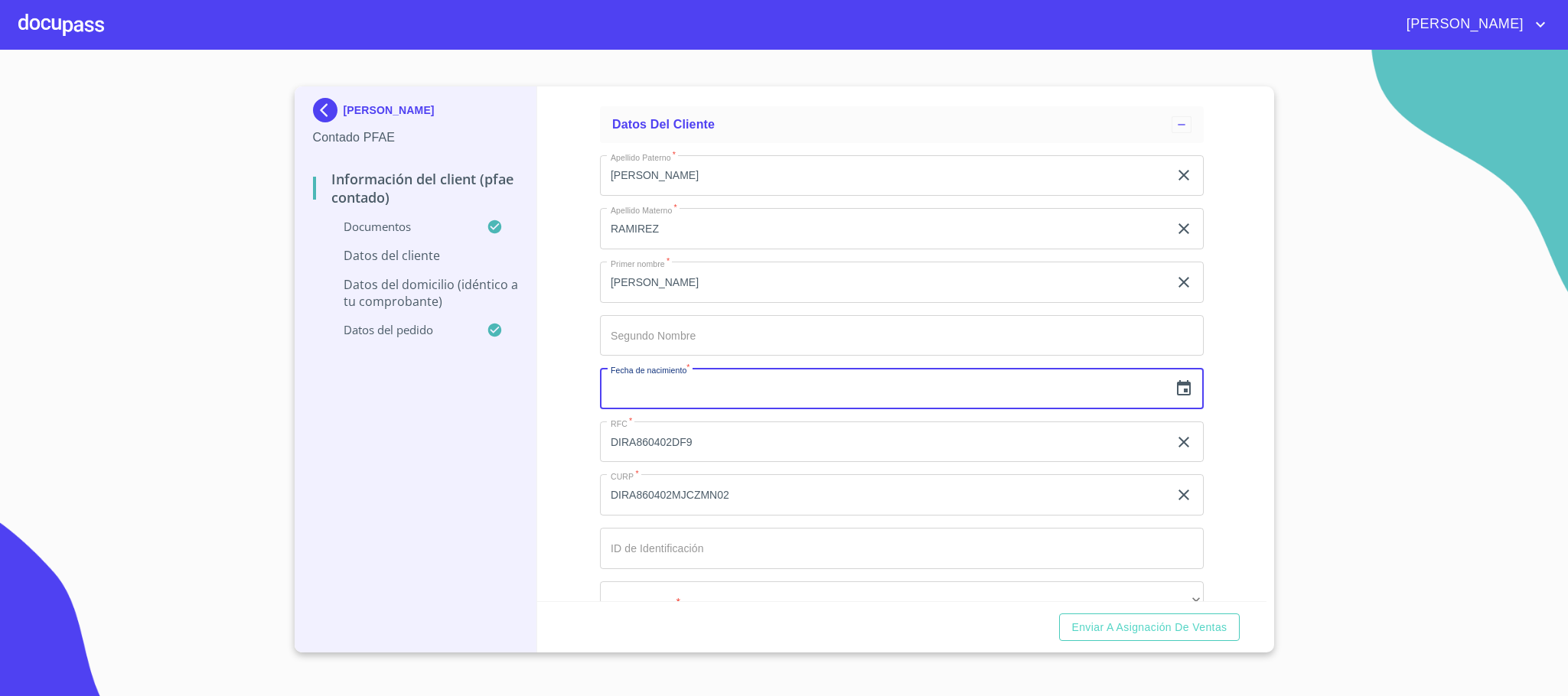
click at [724, 393] on input "text" at bounding box center [884, 389] width 569 height 41
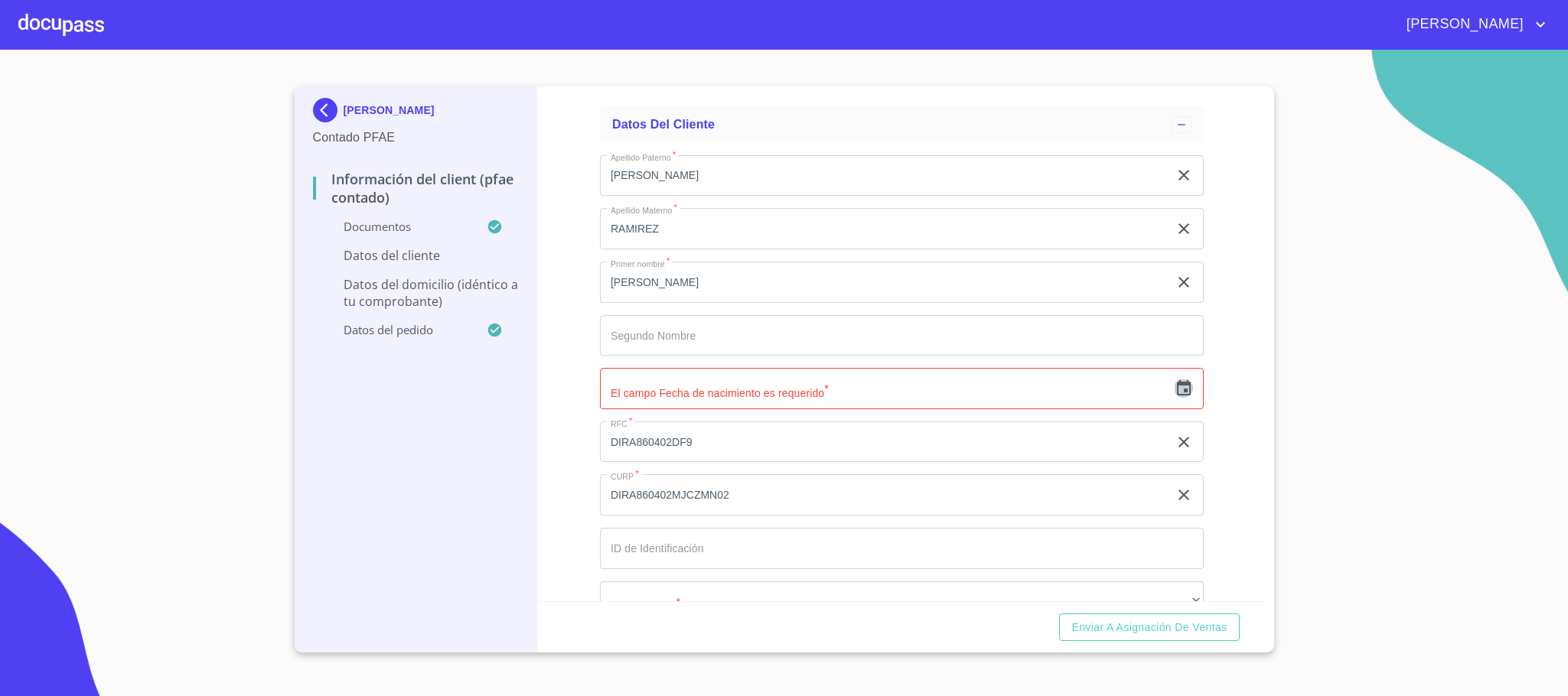
click at [1174, 388] on icon "button" at bounding box center [1183, 388] width 18 height 18
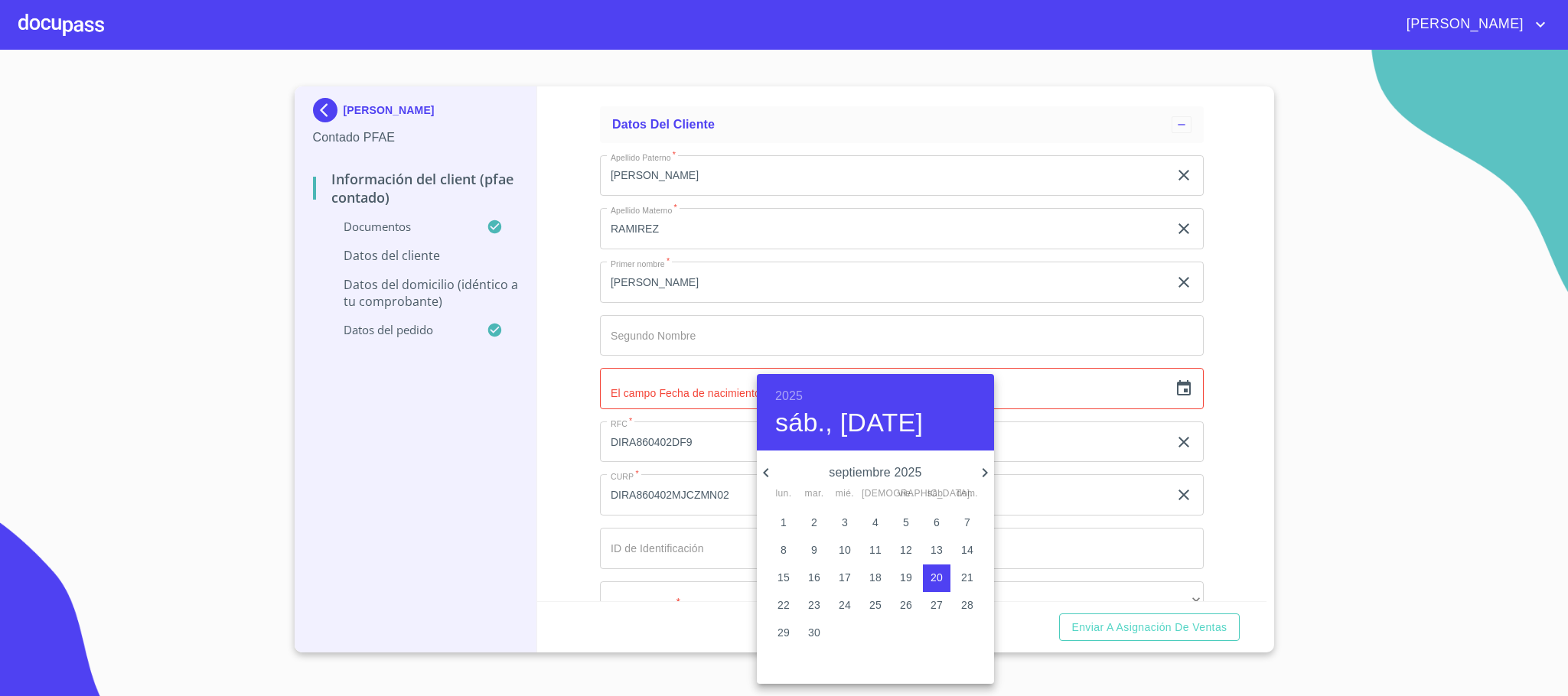
click at [793, 393] on h6 "2025" at bounding box center [789, 396] width 28 height 22
click at [879, 512] on div "1986" at bounding box center [875, 515] width 237 height 31
click at [766, 468] on icon "button" at bounding box center [766, 472] width 18 height 18
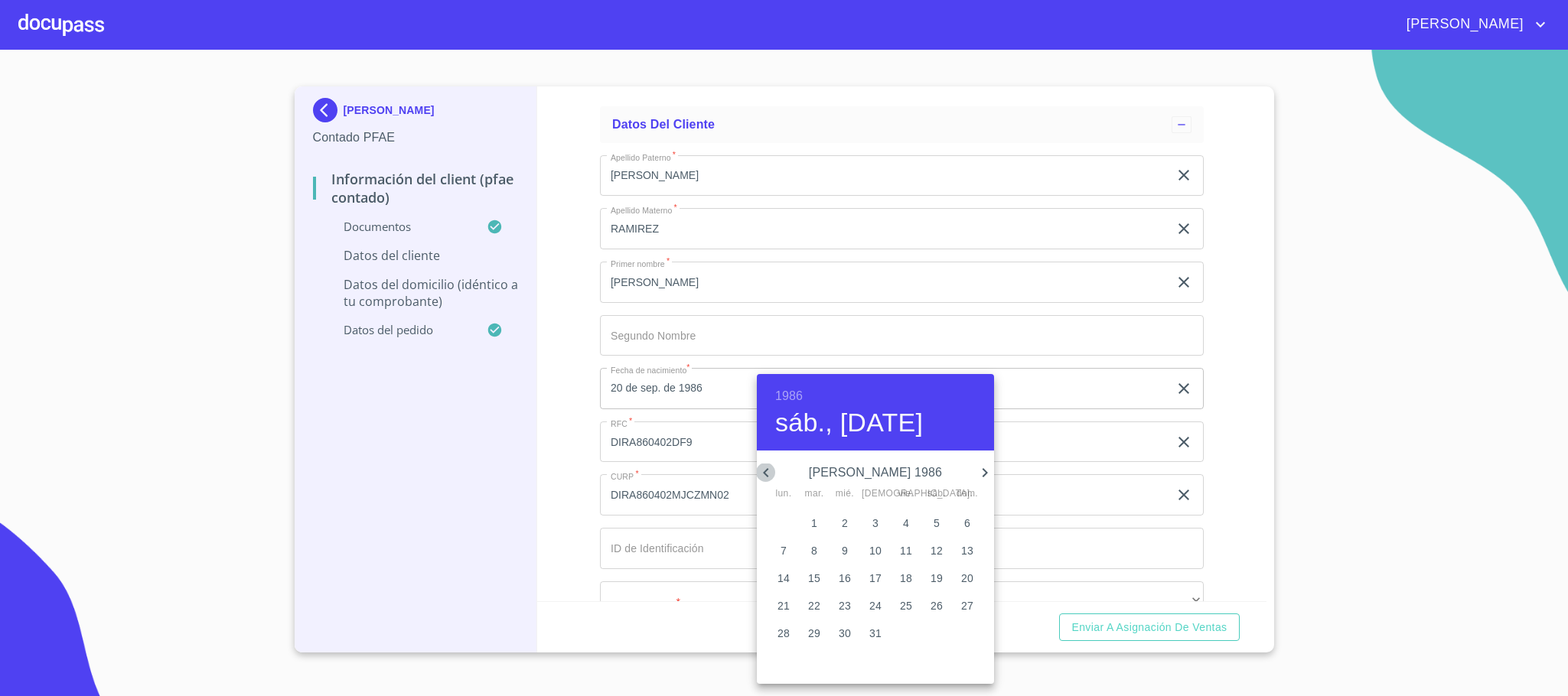
click at [766, 468] on icon "button" at bounding box center [766, 472] width 18 height 18
click at [765, 477] on icon "button" at bounding box center [766, 472] width 18 height 18
click at [846, 523] on p "2" at bounding box center [845, 522] width 6 height 15
type input "2 de abr. de 1986"
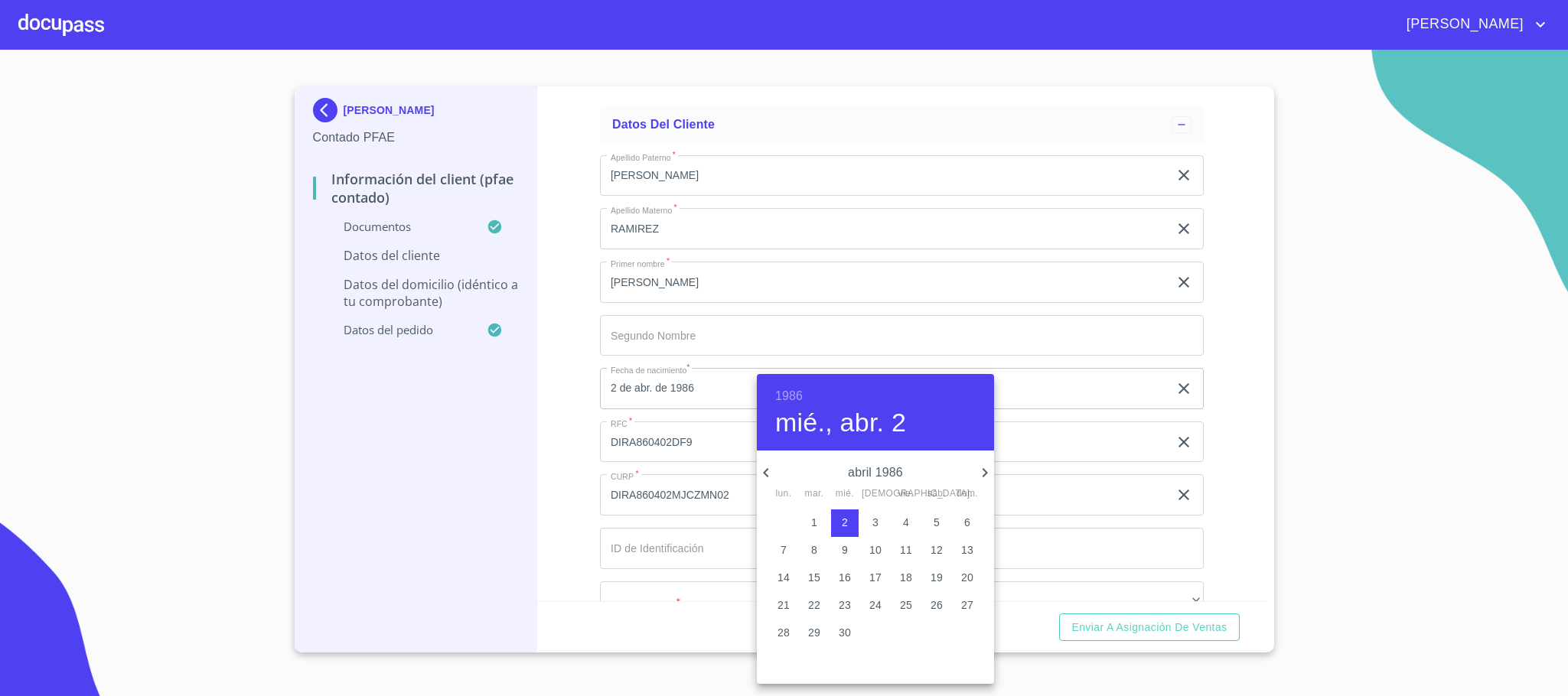
click at [679, 554] on div at bounding box center [784, 348] width 1568 height 696
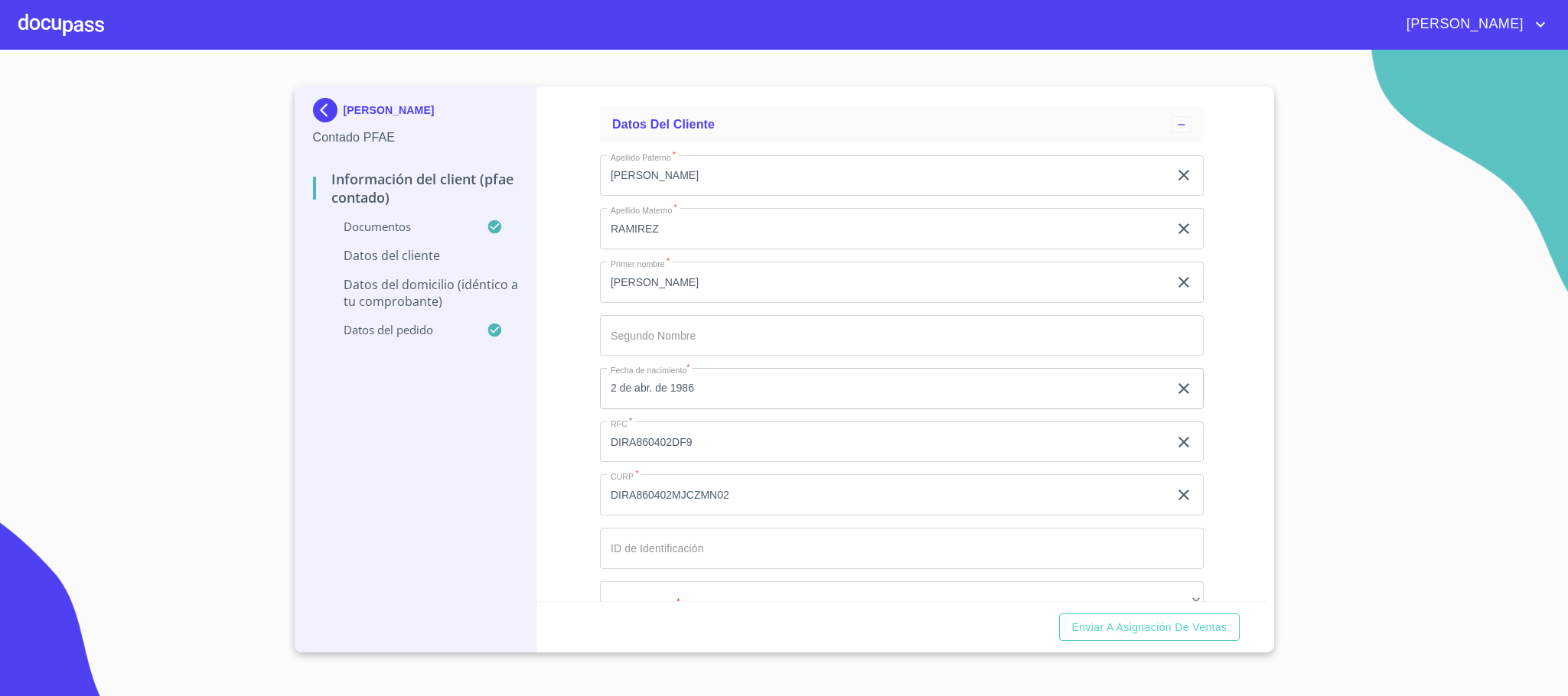
click at [671, 549] on input "Documento de identificación.   *" at bounding box center [902, 549] width 604 height 41
type input "2154242875"
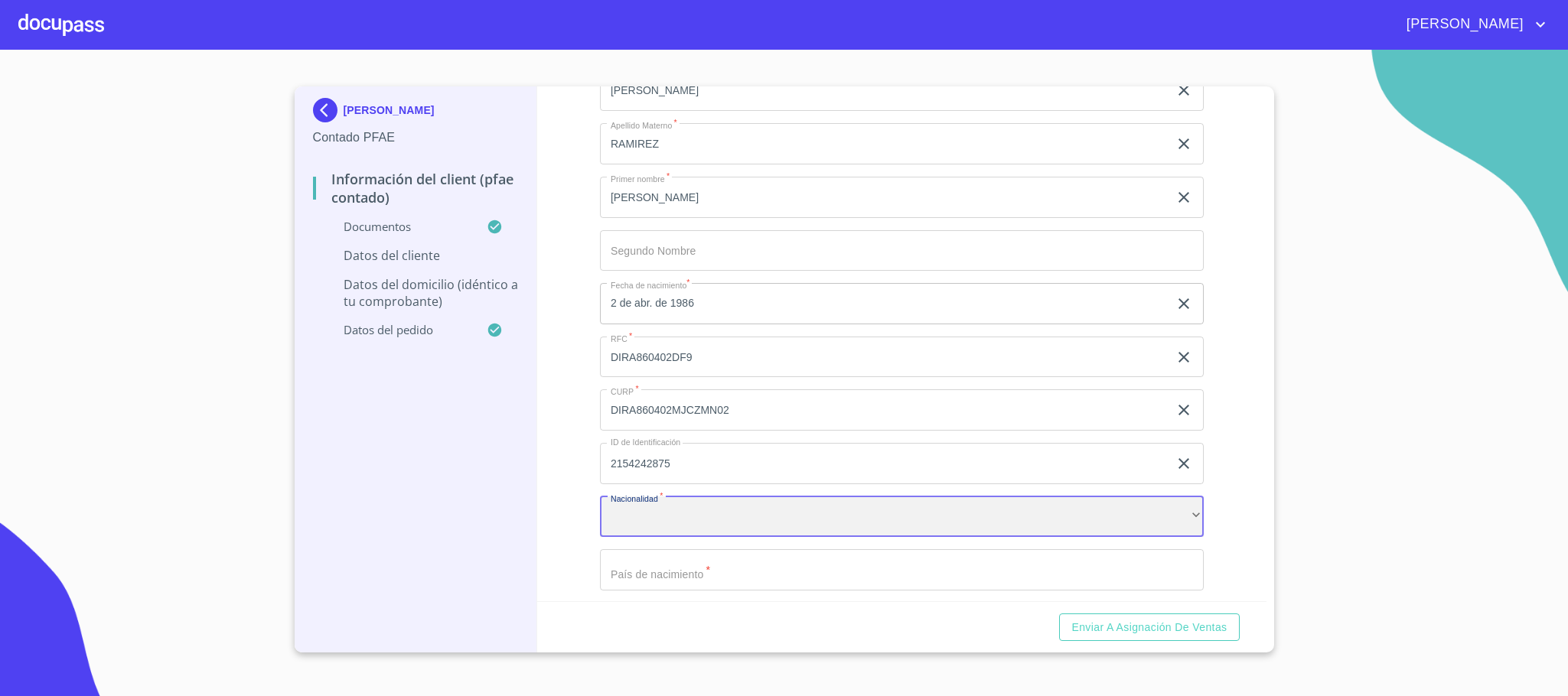
scroll to position [3079, 0]
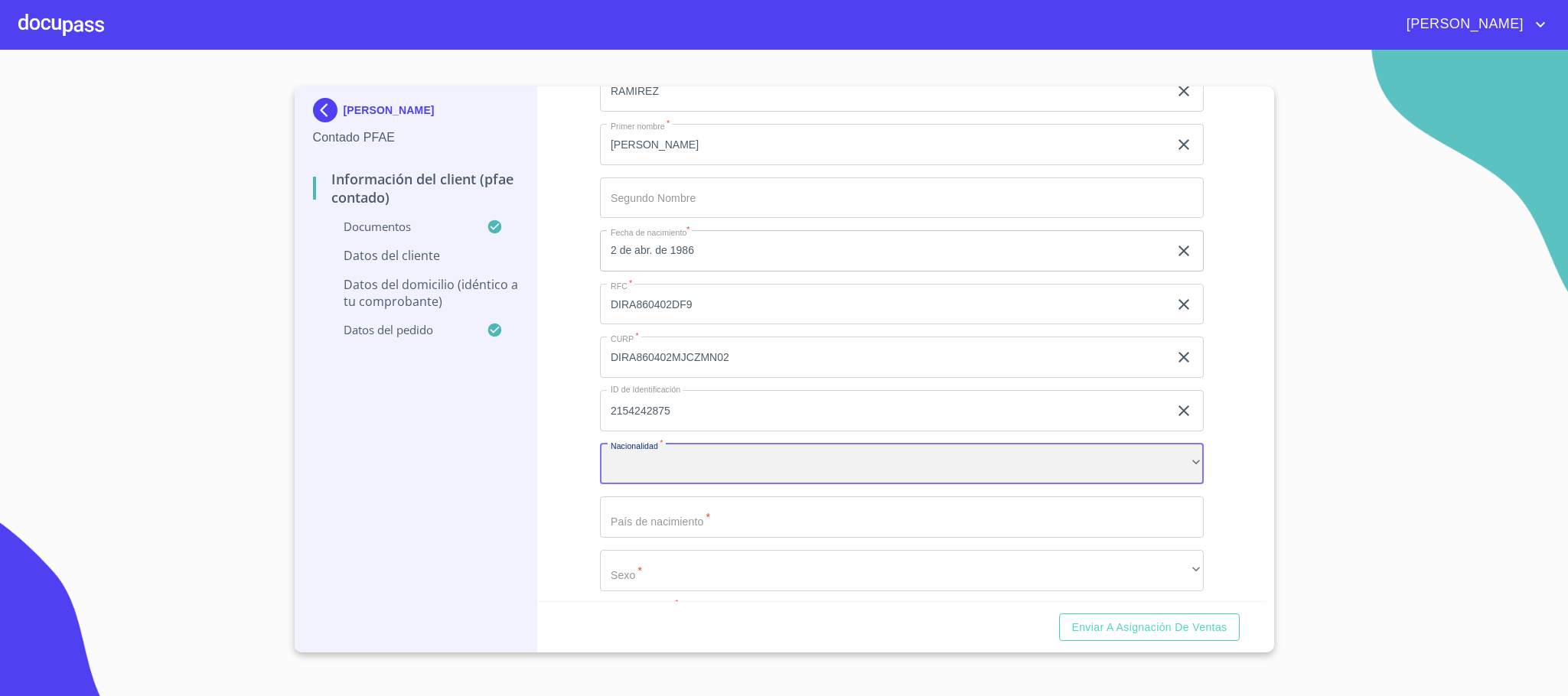
click at [662, 461] on div "​" at bounding box center [902, 464] width 604 height 41
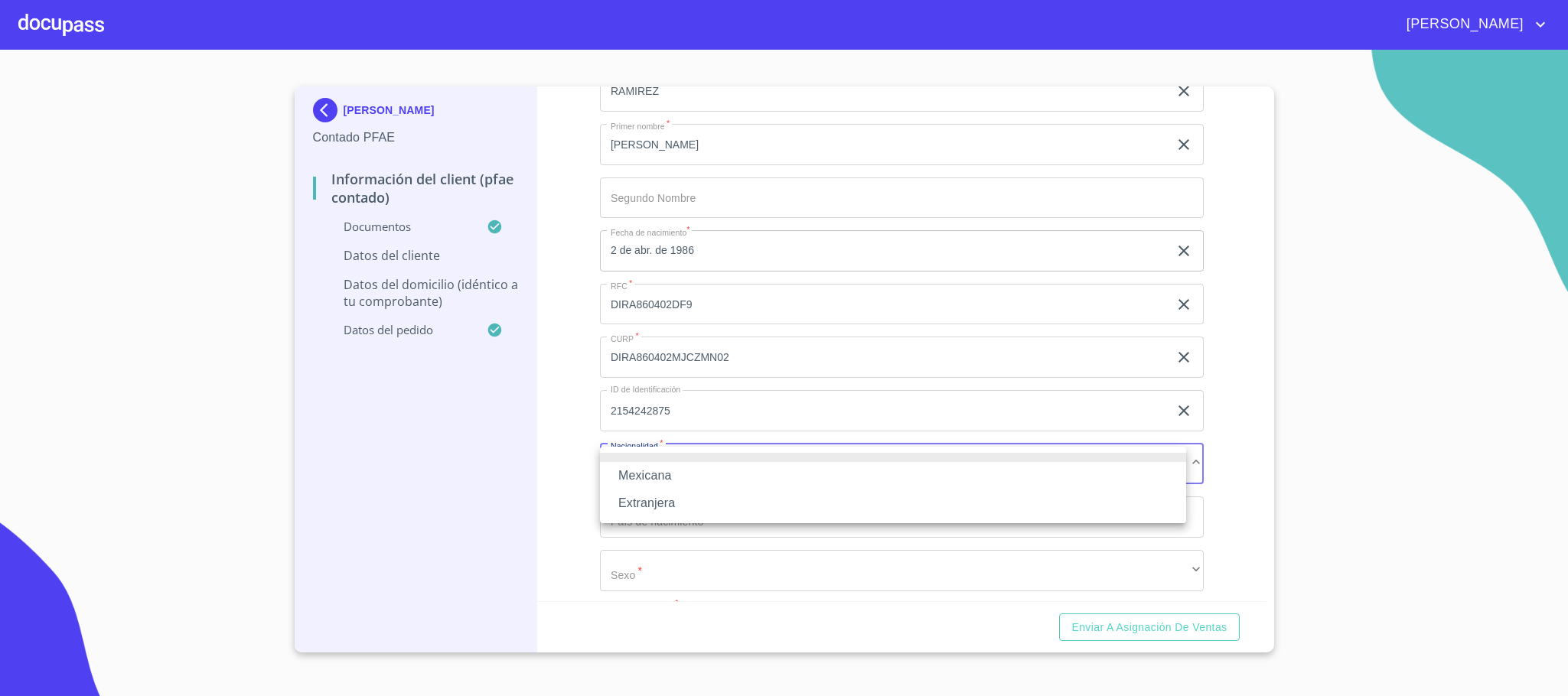
click at [663, 481] on li "Mexicana" at bounding box center [893, 475] width 586 height 28
click at [666, 519] on input "Documento de identificación.   *" at bounding box center [902, 517] width 604 height 41
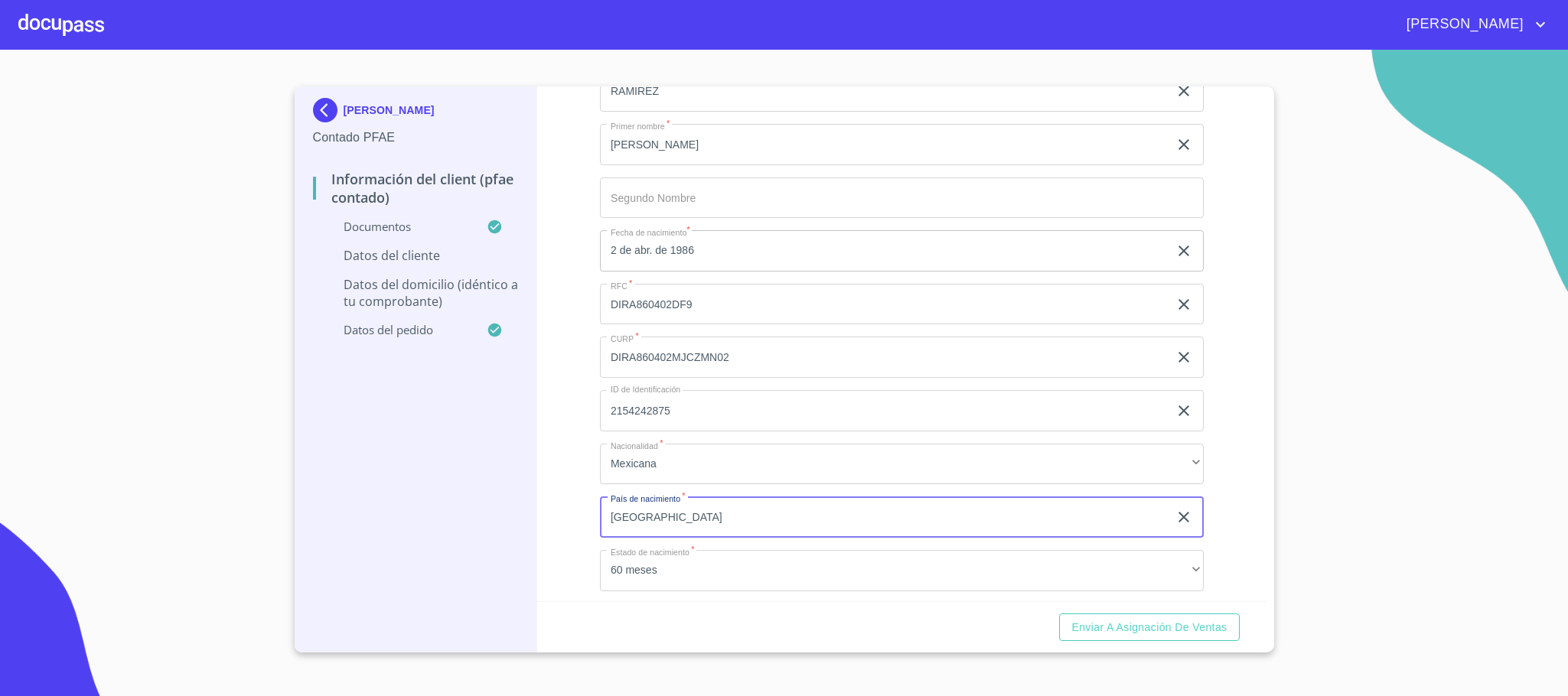
type input "mexico"
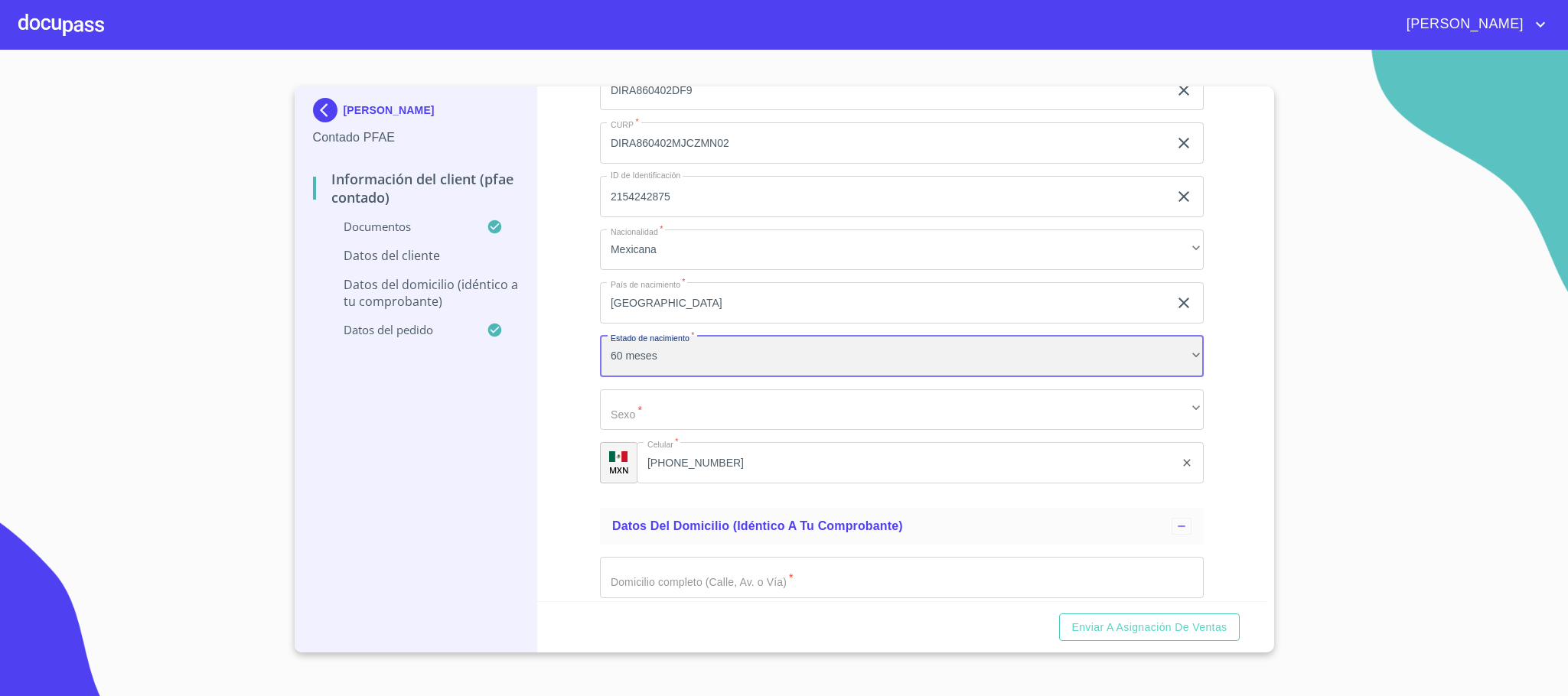
scroll to position [3308, 0]
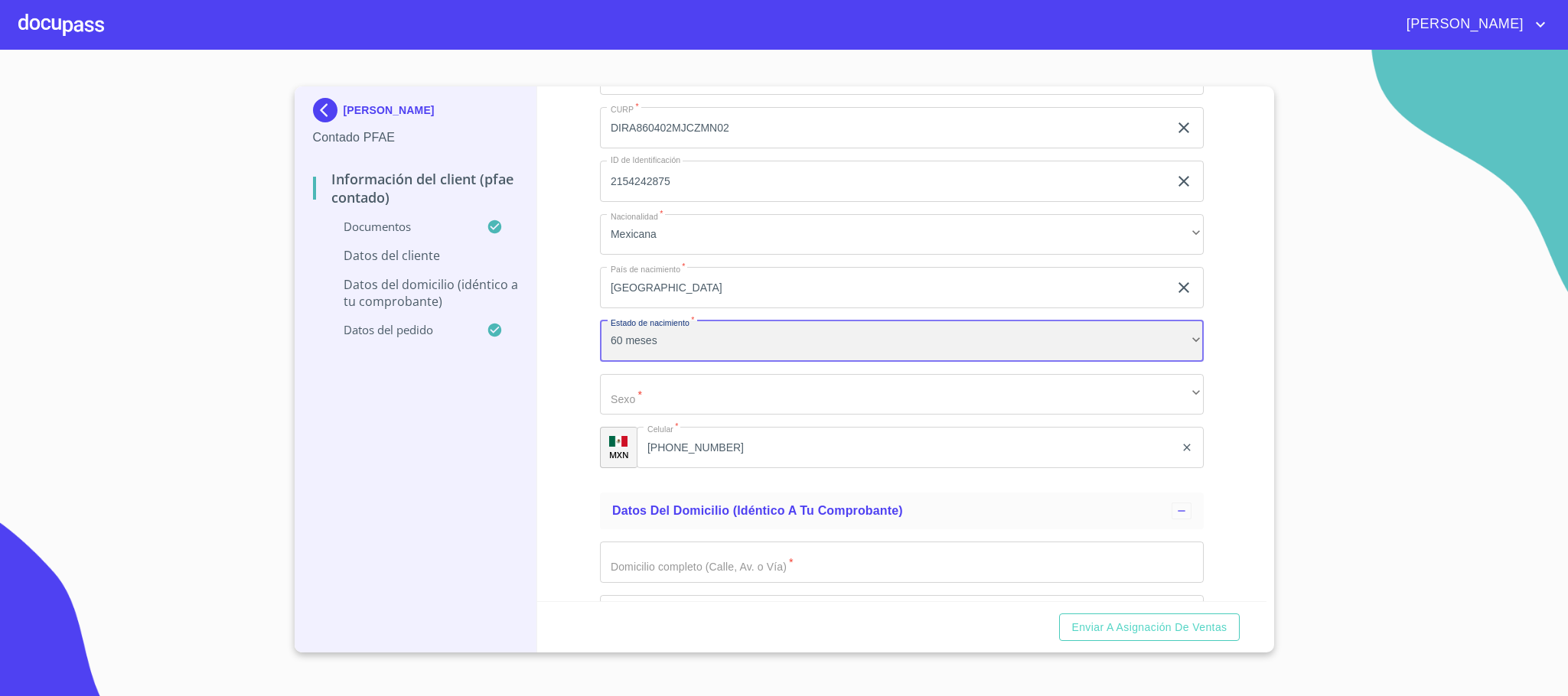
click at [688, 340] on div "60 meses" at bounding box center [902, 341] width 604 height 41
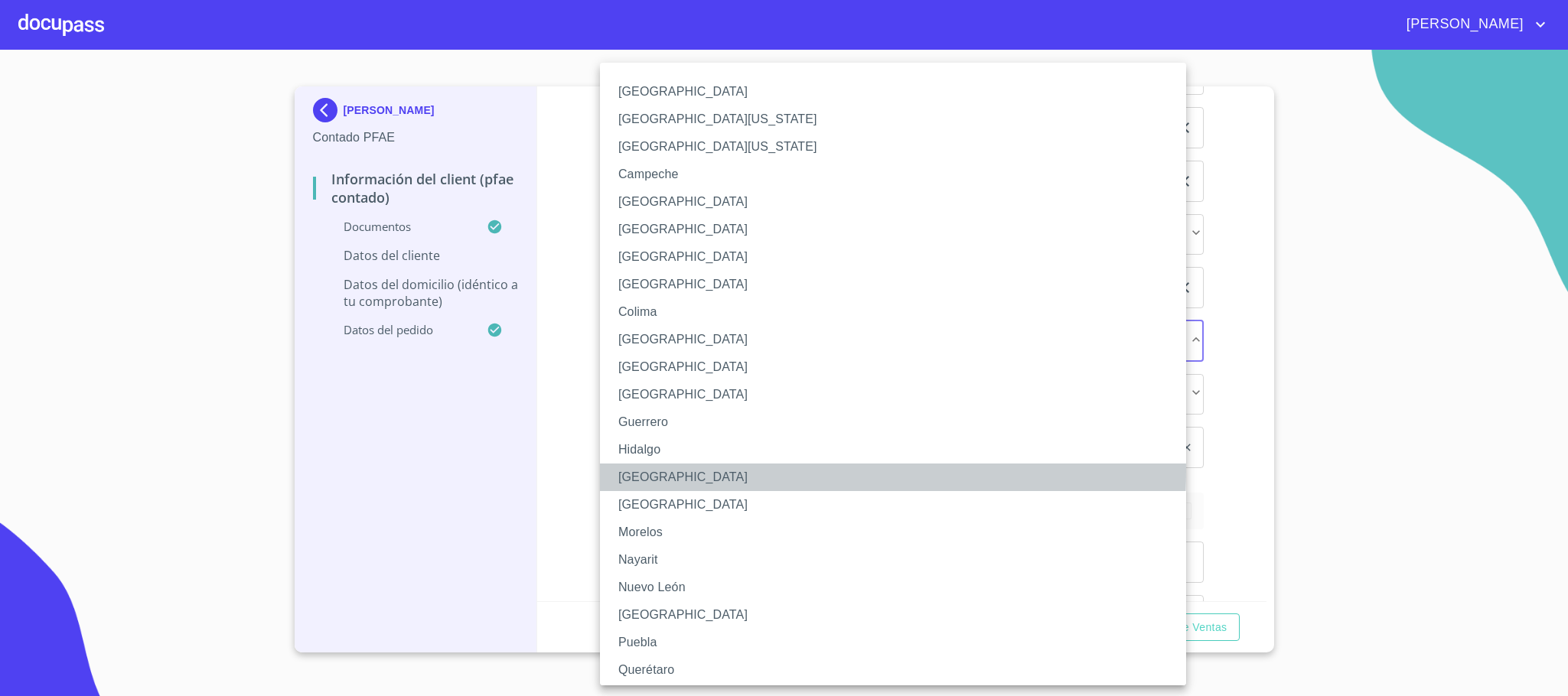
click at [666, 471] on li "Jalisco" at bounding box center [901, 477] width 603 height 28
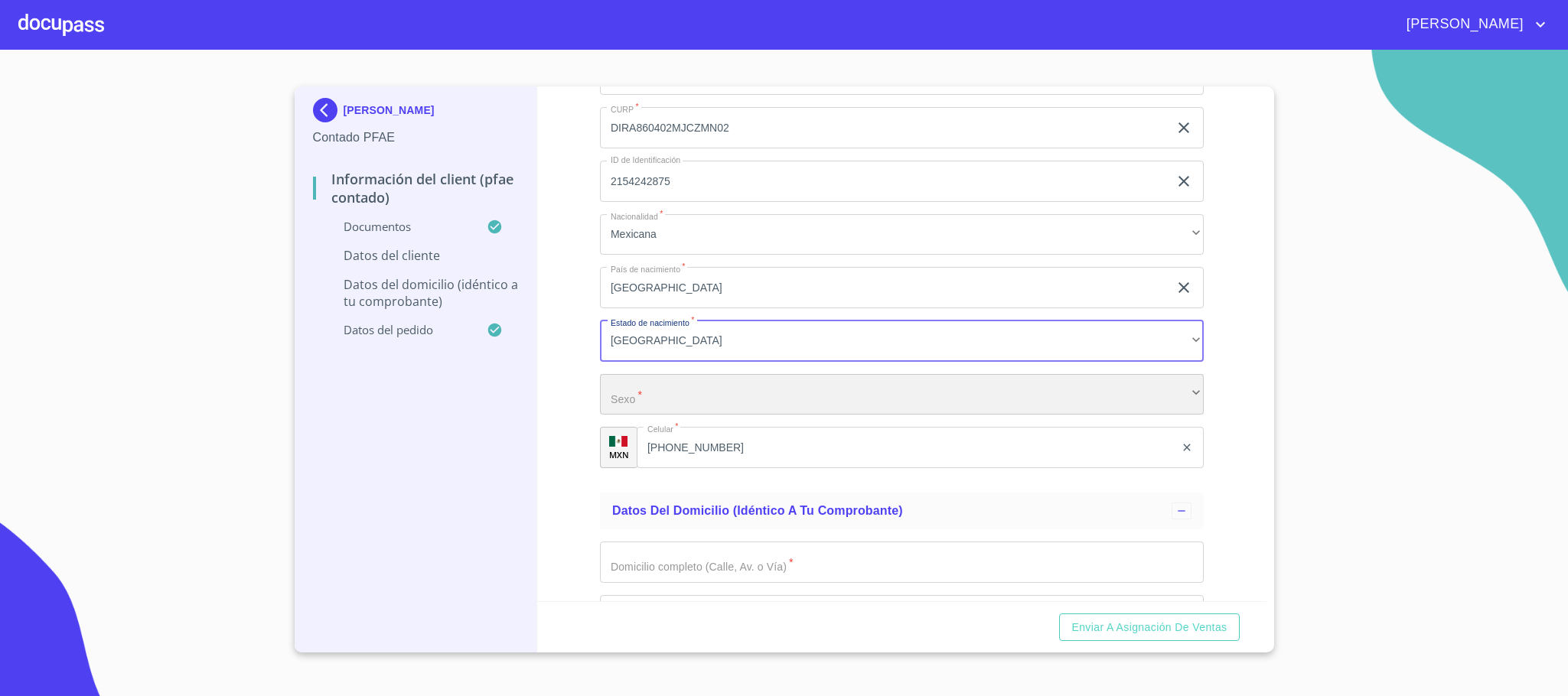
click at [667, 389] on div "​" at bounding box center [902, 394] width 604 height 41
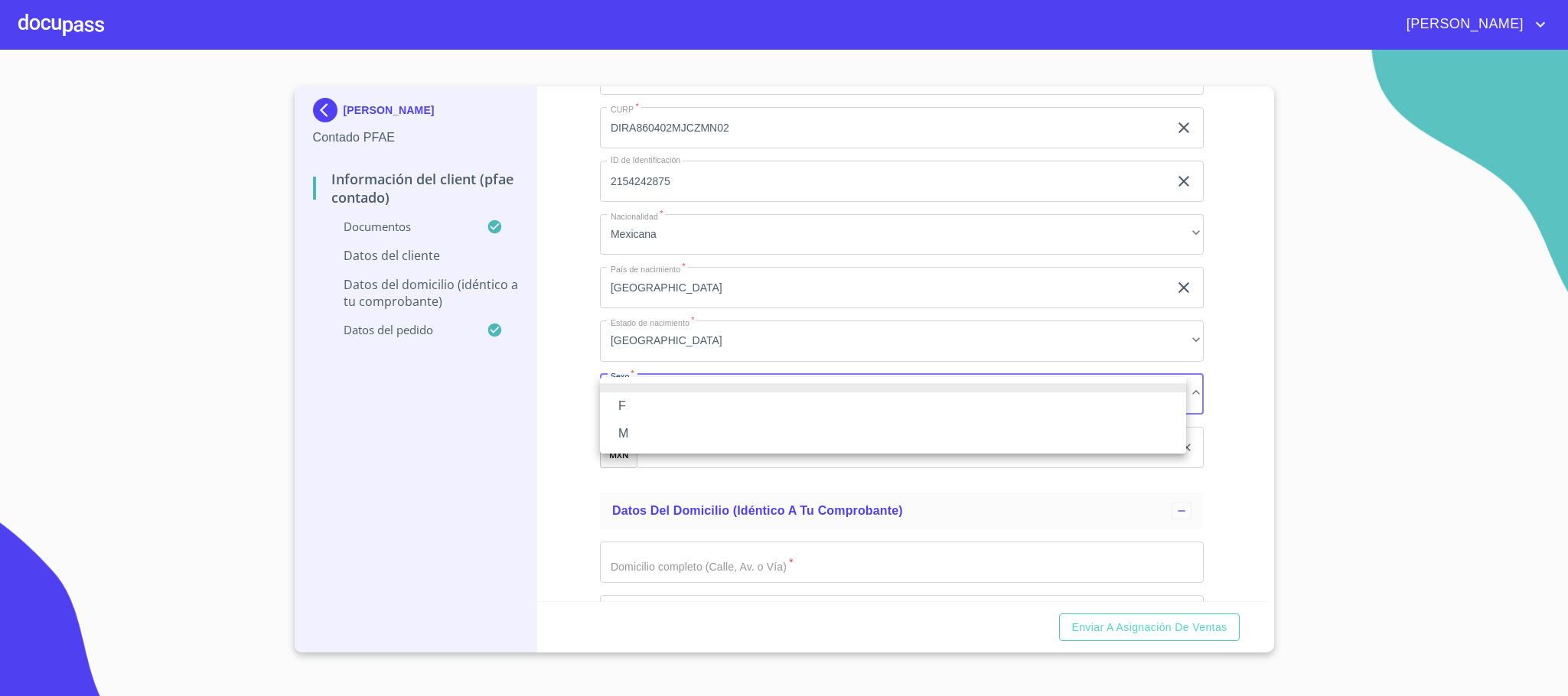
click at [663, 401] on li "F" at bounding box center [893, 406] width 586 height 28
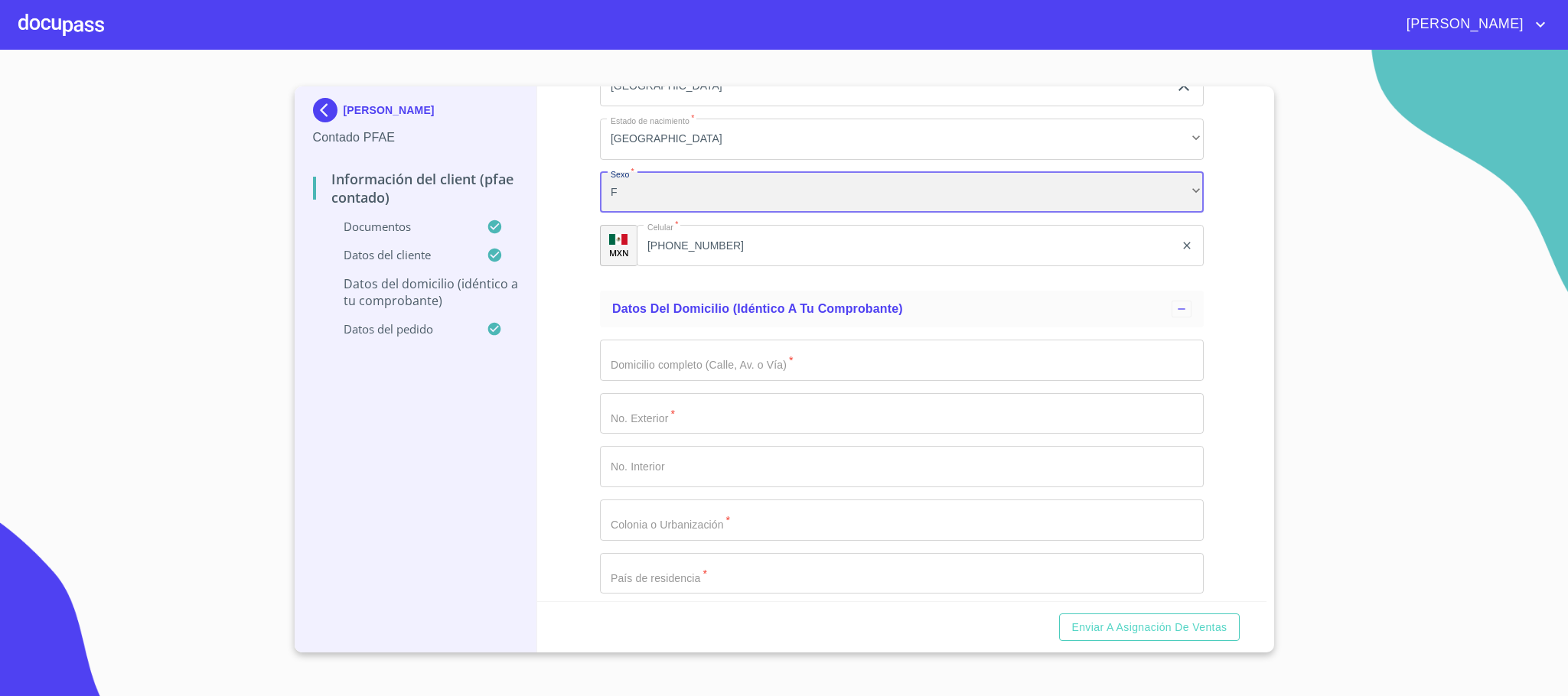
scroll to position [3537, 0]
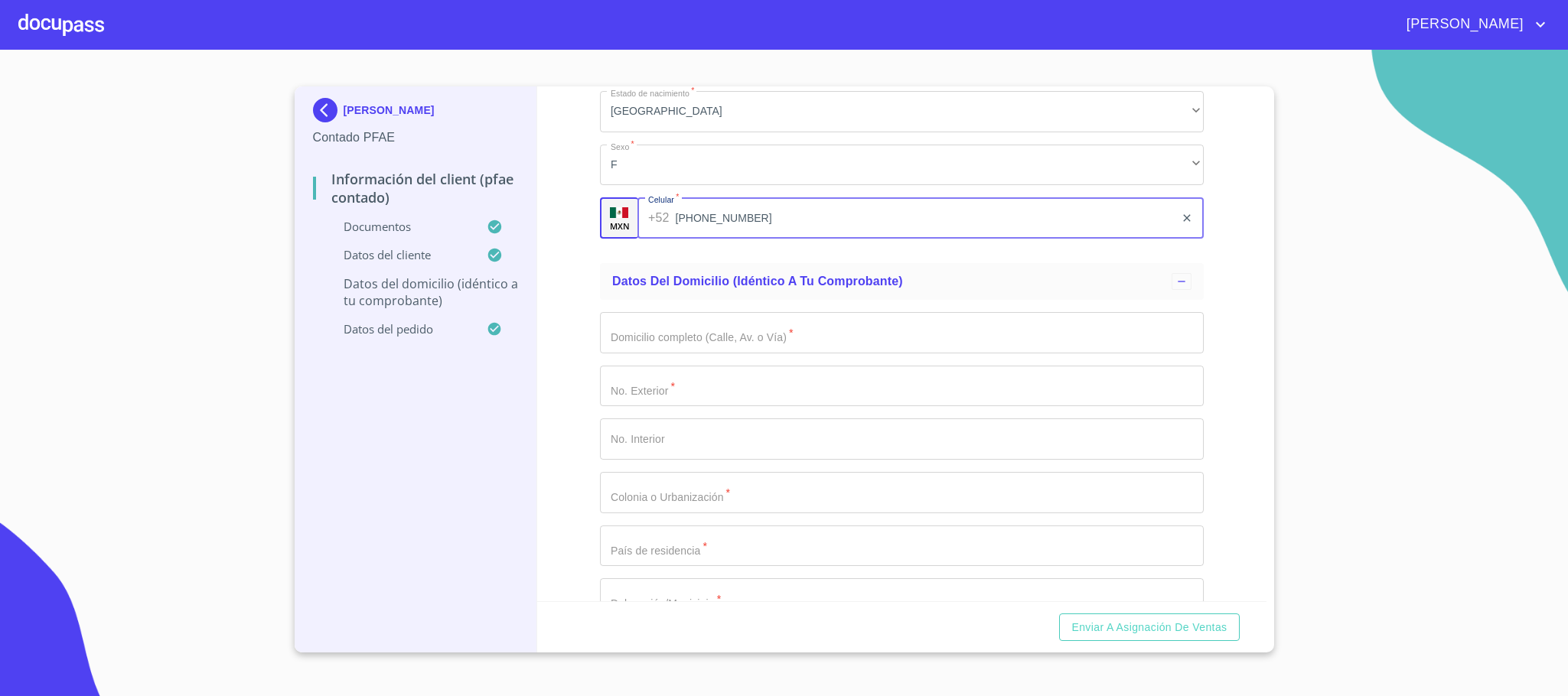
click at [770, 221] on input "[PHONE_NUMBER]" at bounding box center [925, 218] width 499 height 41
click at [729, 322] on input "Documento de identificación.   *" at bounding box center [902, 332] width 604 height 41
type input "granate"
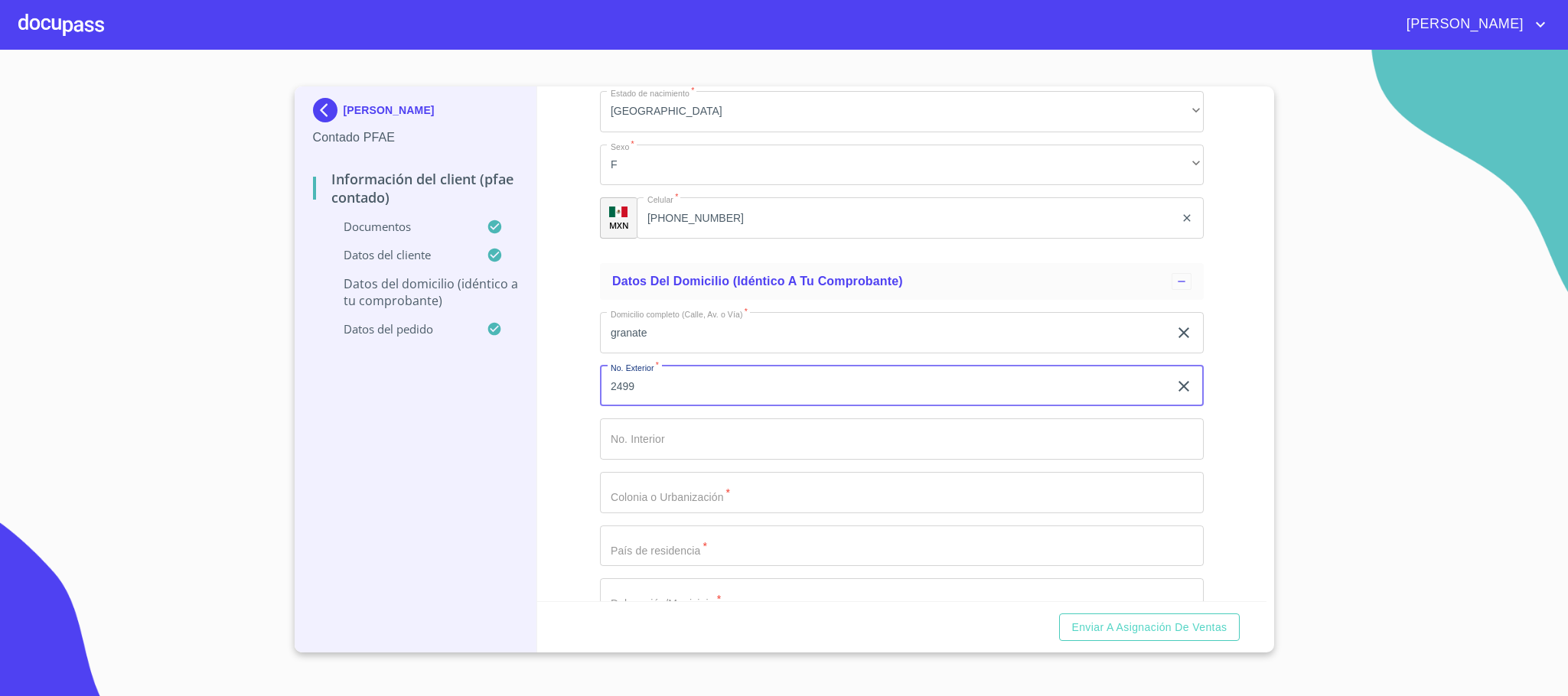
type input "2499"
type input "b"
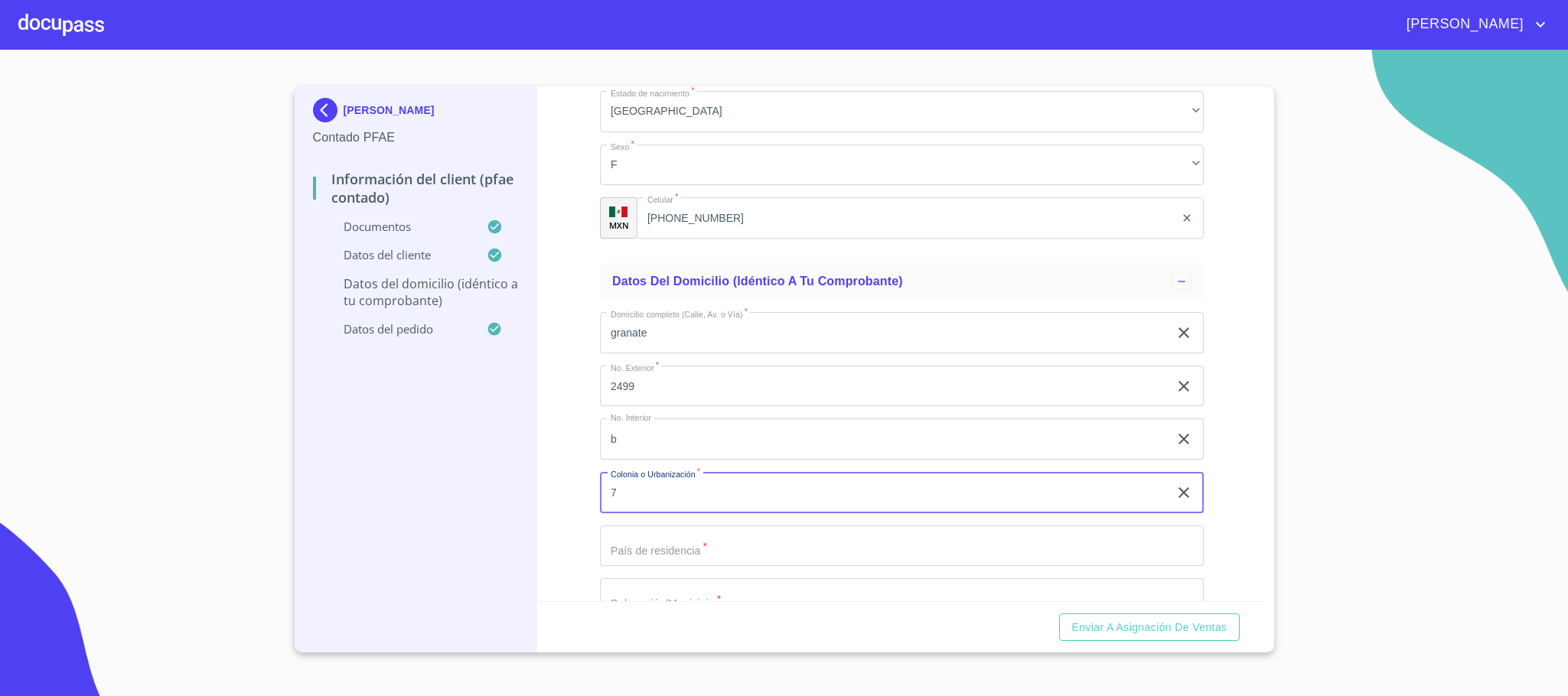
type input "7"
type input "mexico"
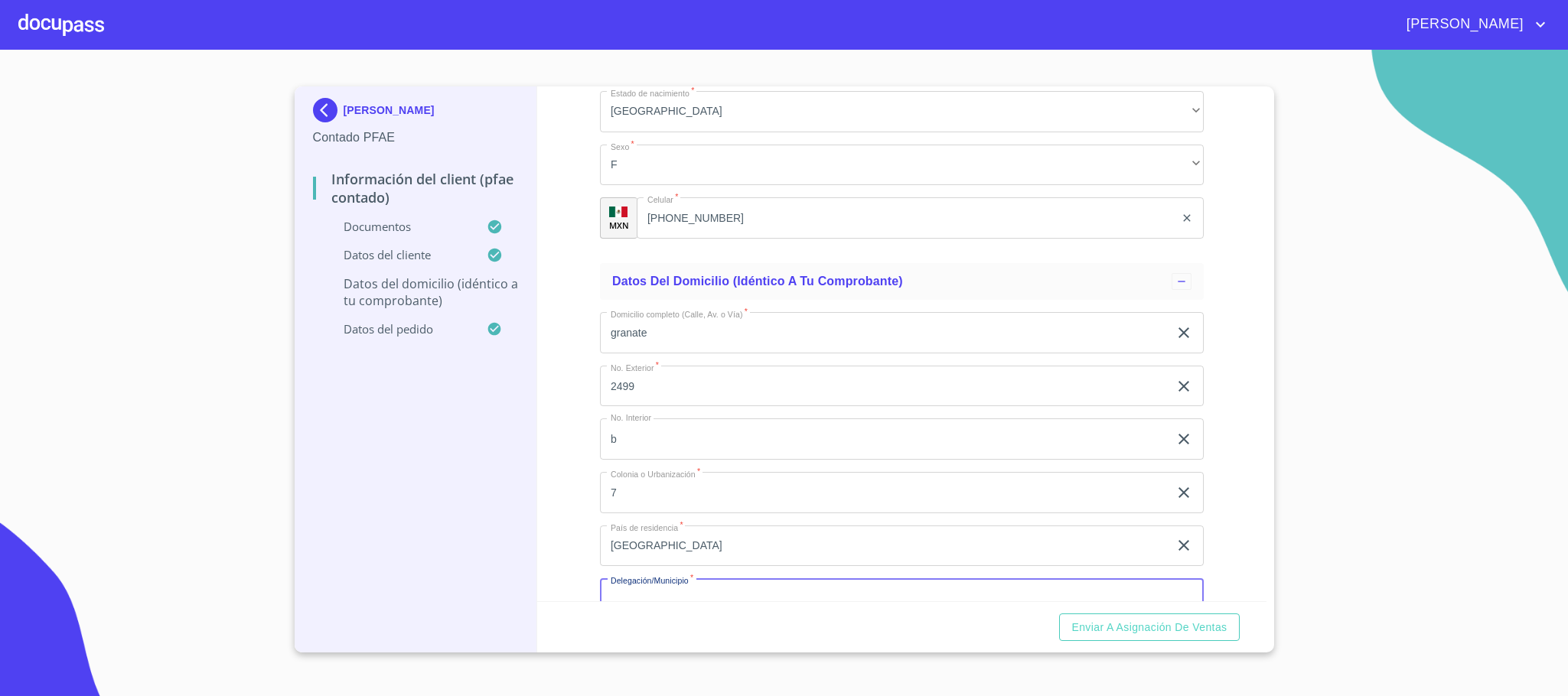
scroll to position [3557, 0]
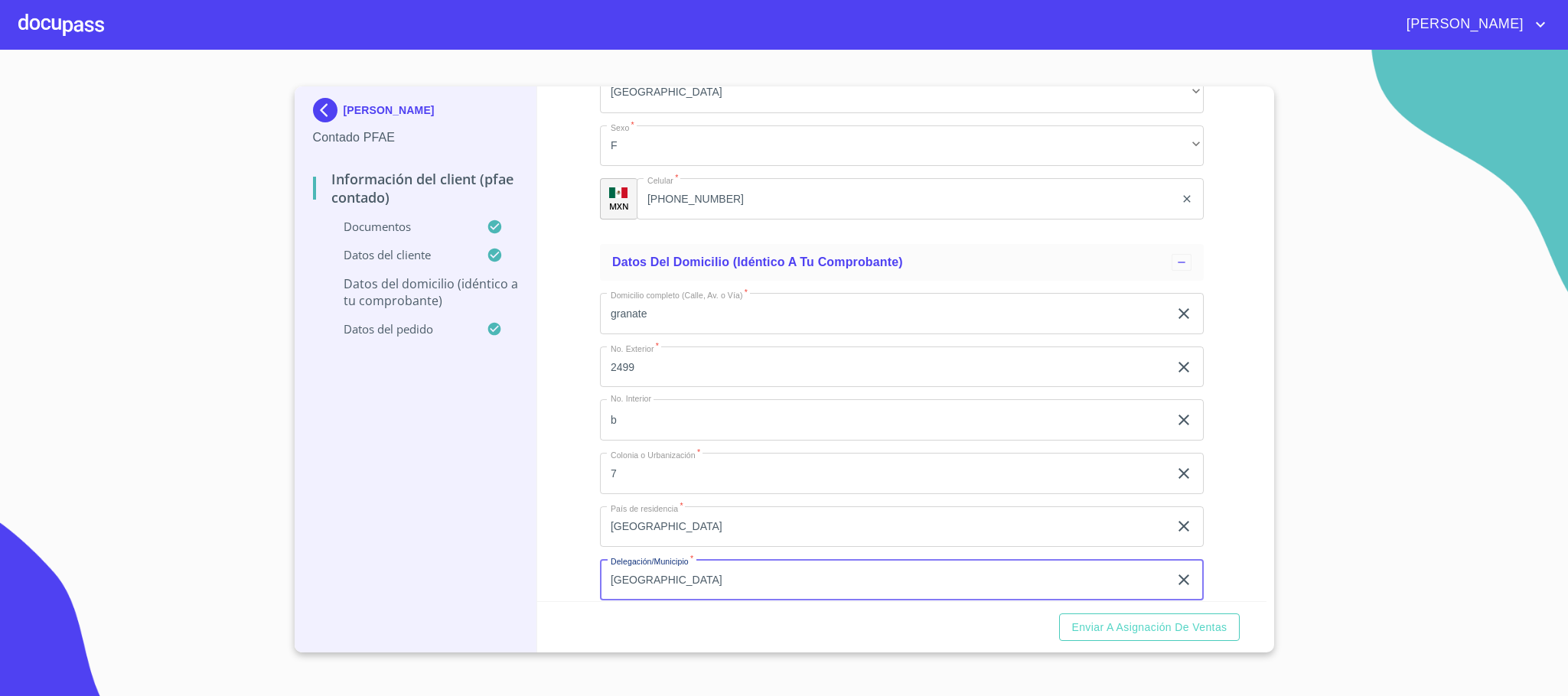
type input "guadalajara"
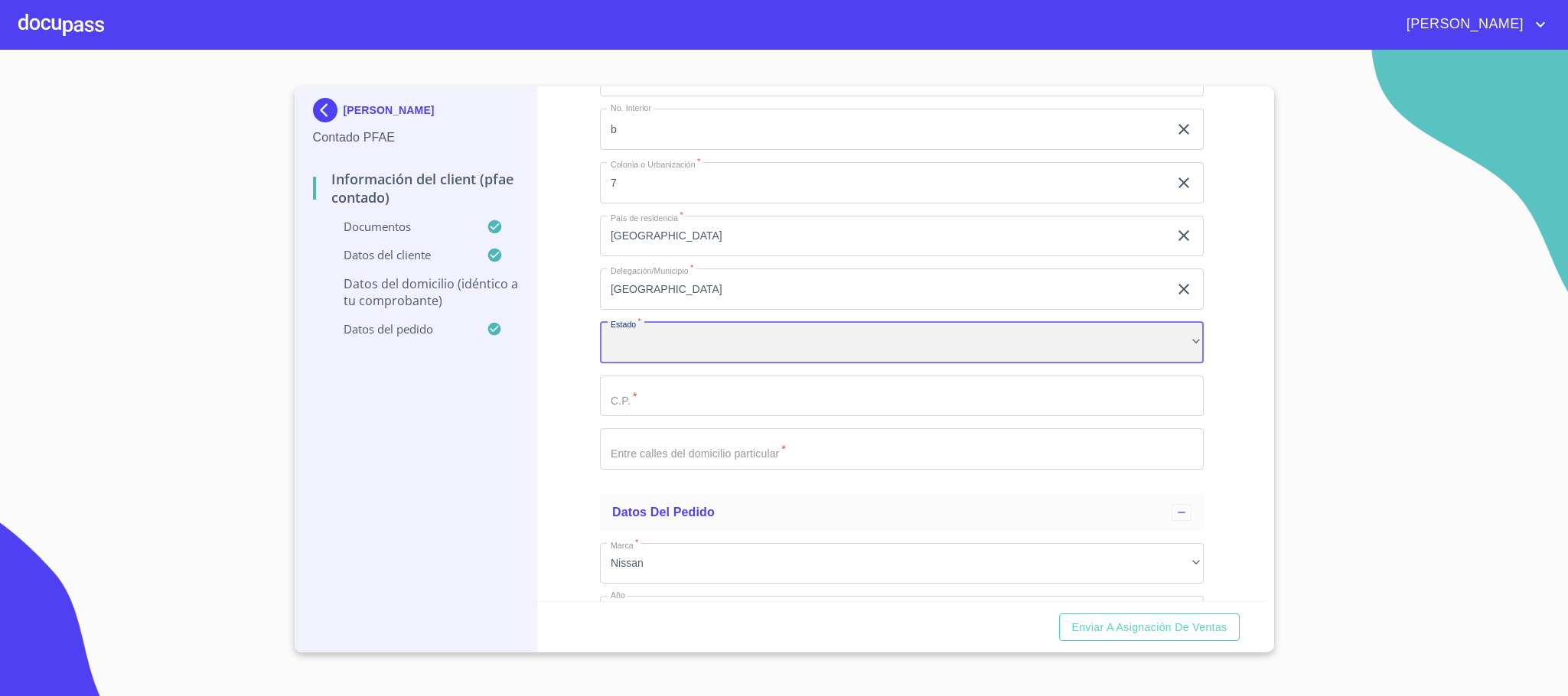
click at [754, 358] on div "​" at bounding box center [902, 343] width 604 height 41
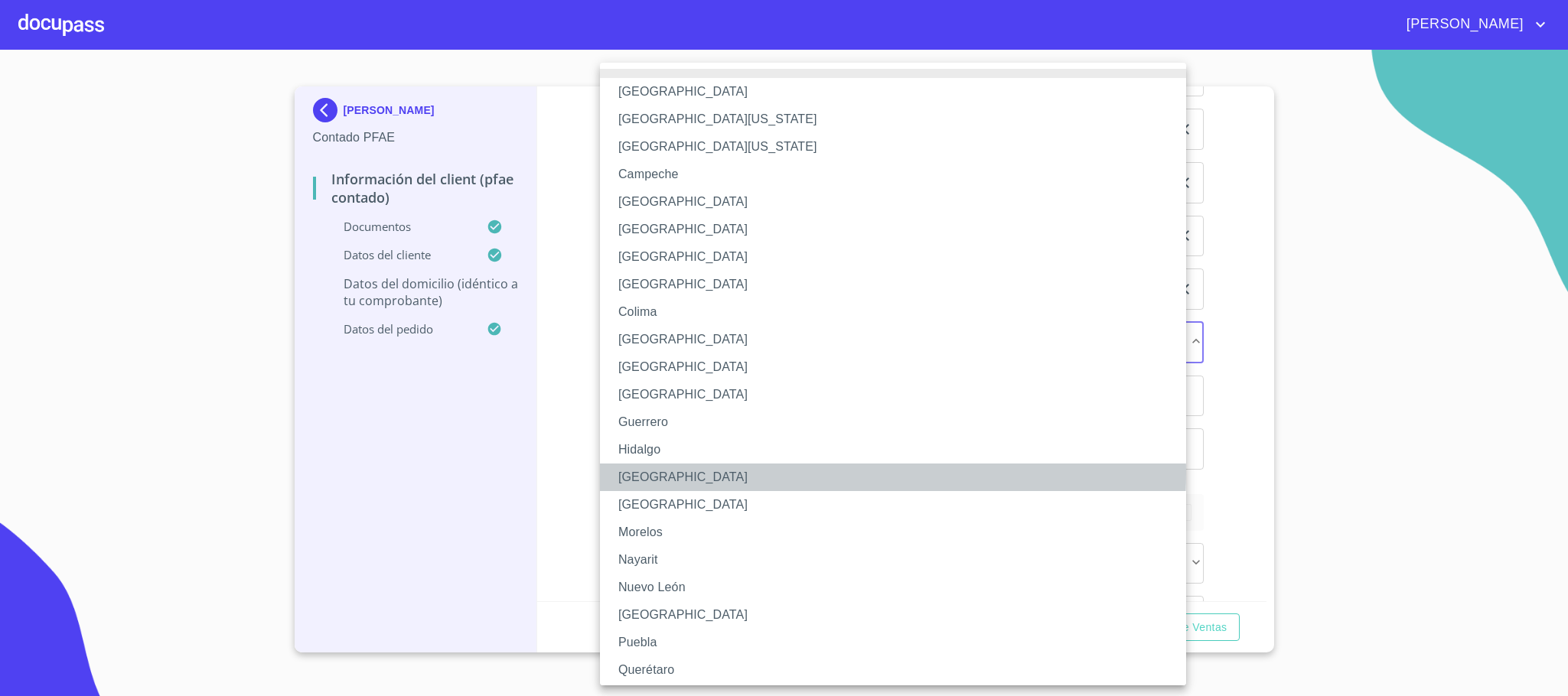
click at [719, 472] on li "Jalisco" at bounding box center [901, 477] width 603 height 28
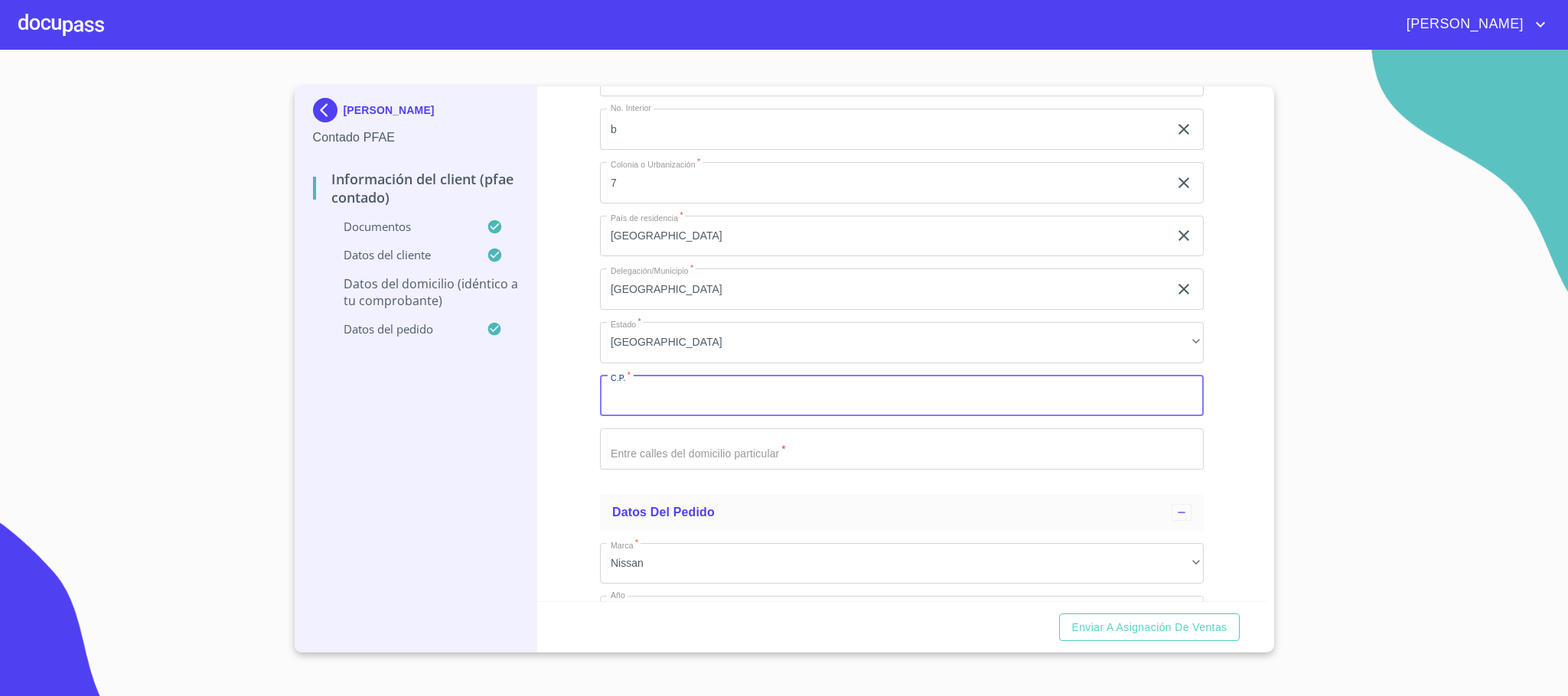
click at [692, 392] on input "Documento de identificación.   *" at bounding box center [902, 396] width 604 height 41
type input "44550"
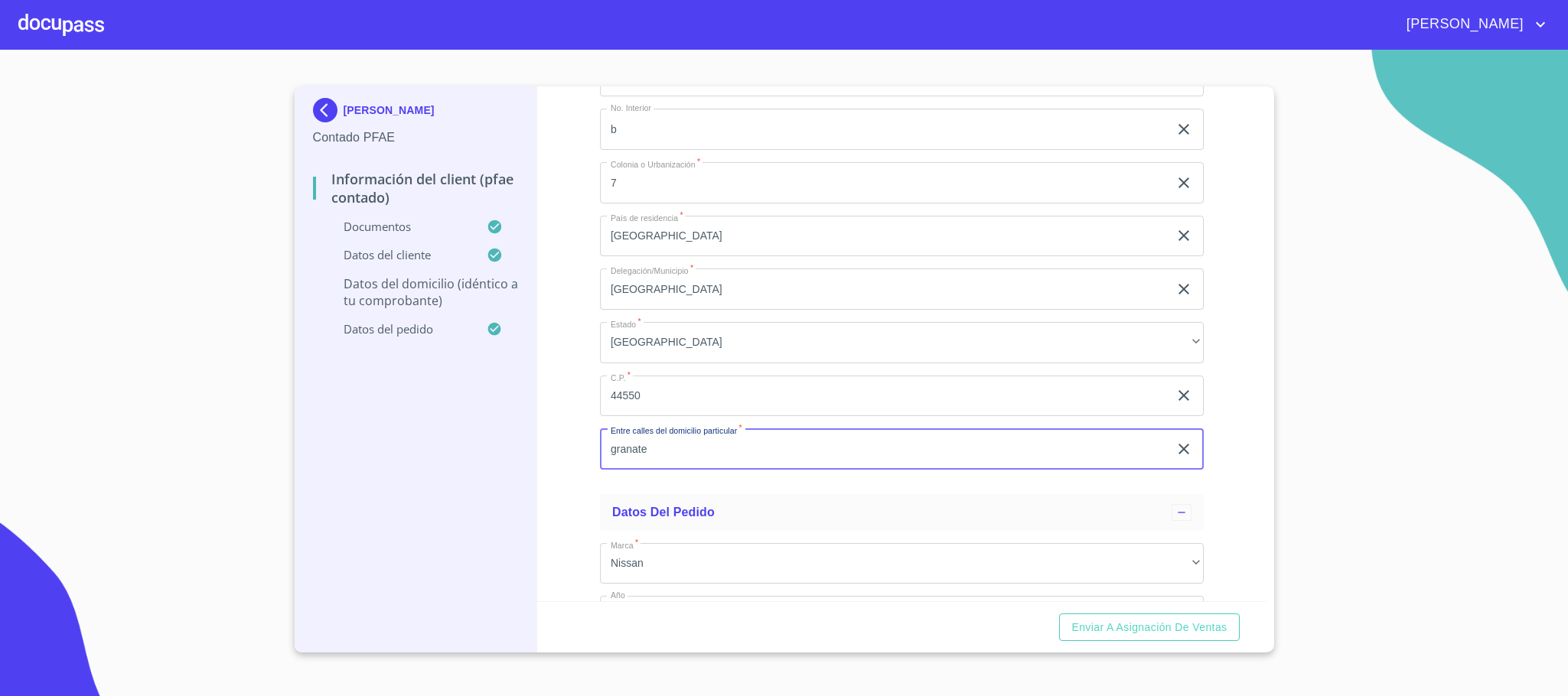
type input "granate"
click at [579, 478] on div "Información del Client (PFAE contado) Documentos Documento de identificación.  …" at bounding box center [902, 343] width 730 height 515
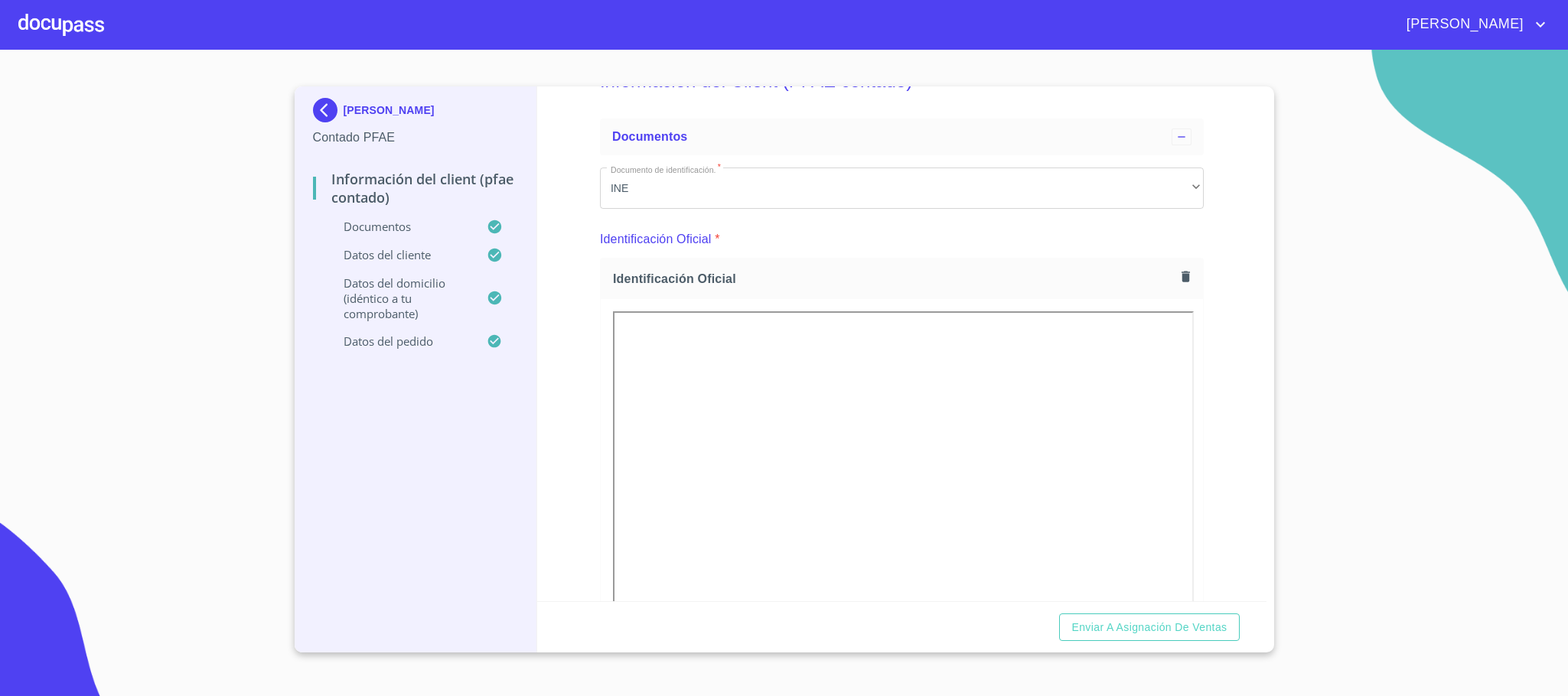
scroll to position [0, 0]
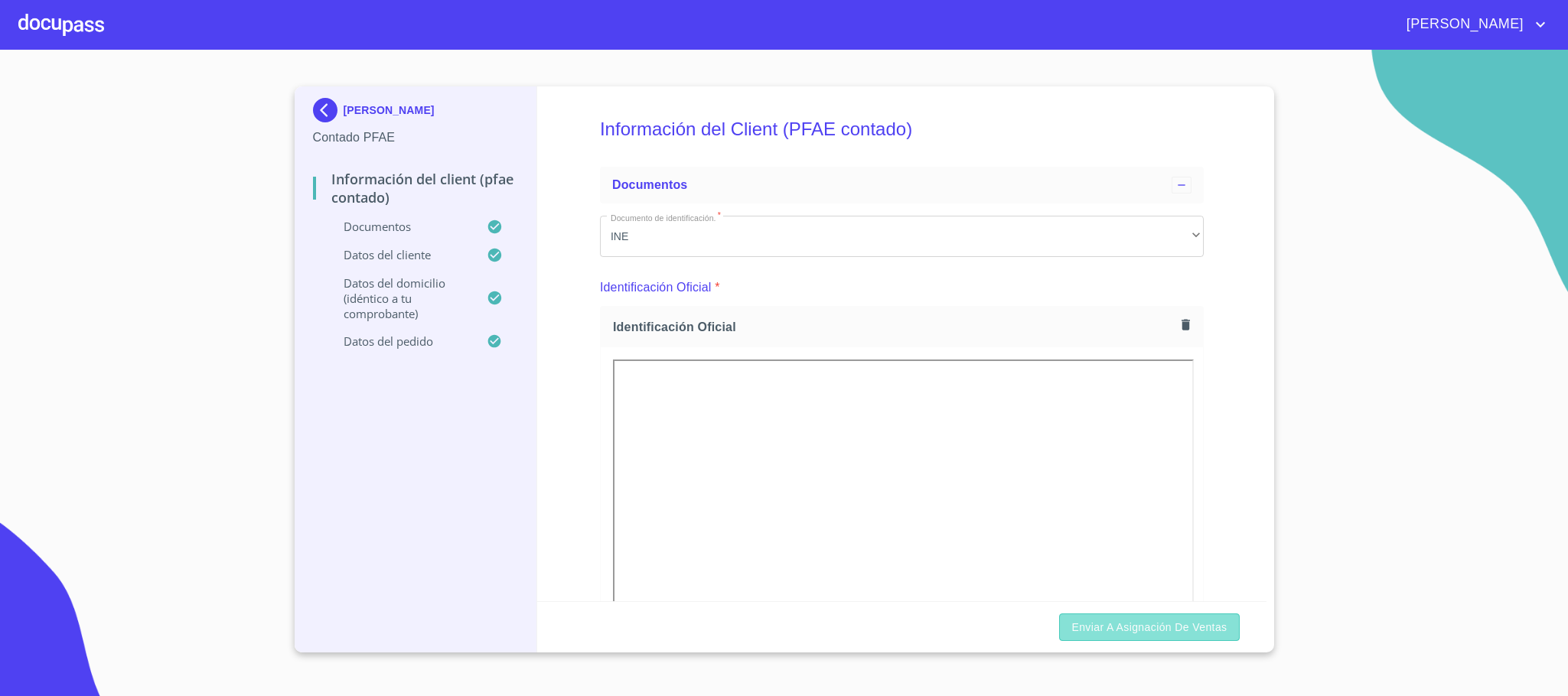
click at [1137, 639] on button "Enviar a Asignación de Ventas" at bounding box center [1149, 628] width 180 height 29
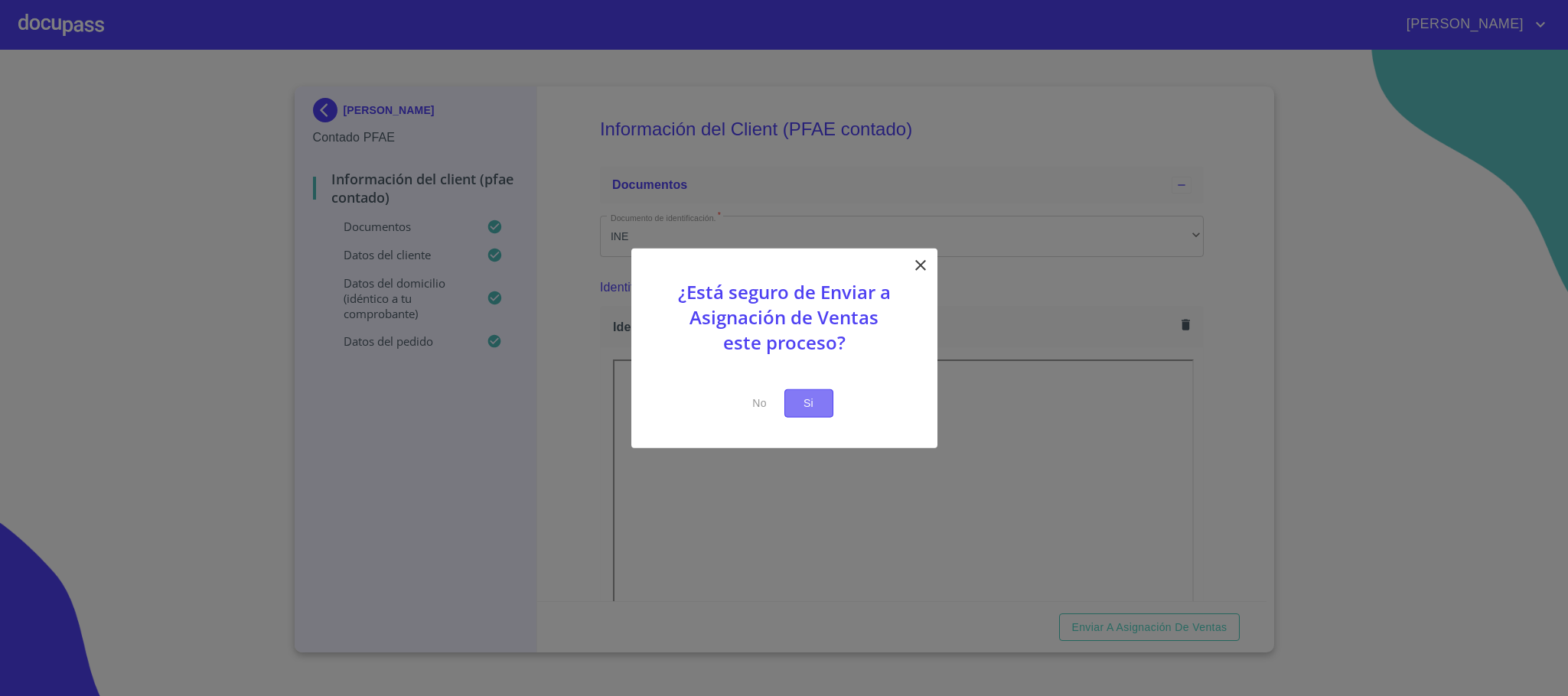
click at [822, 407] on button "Si" at bounding box center [809, 403] width 49 height 29
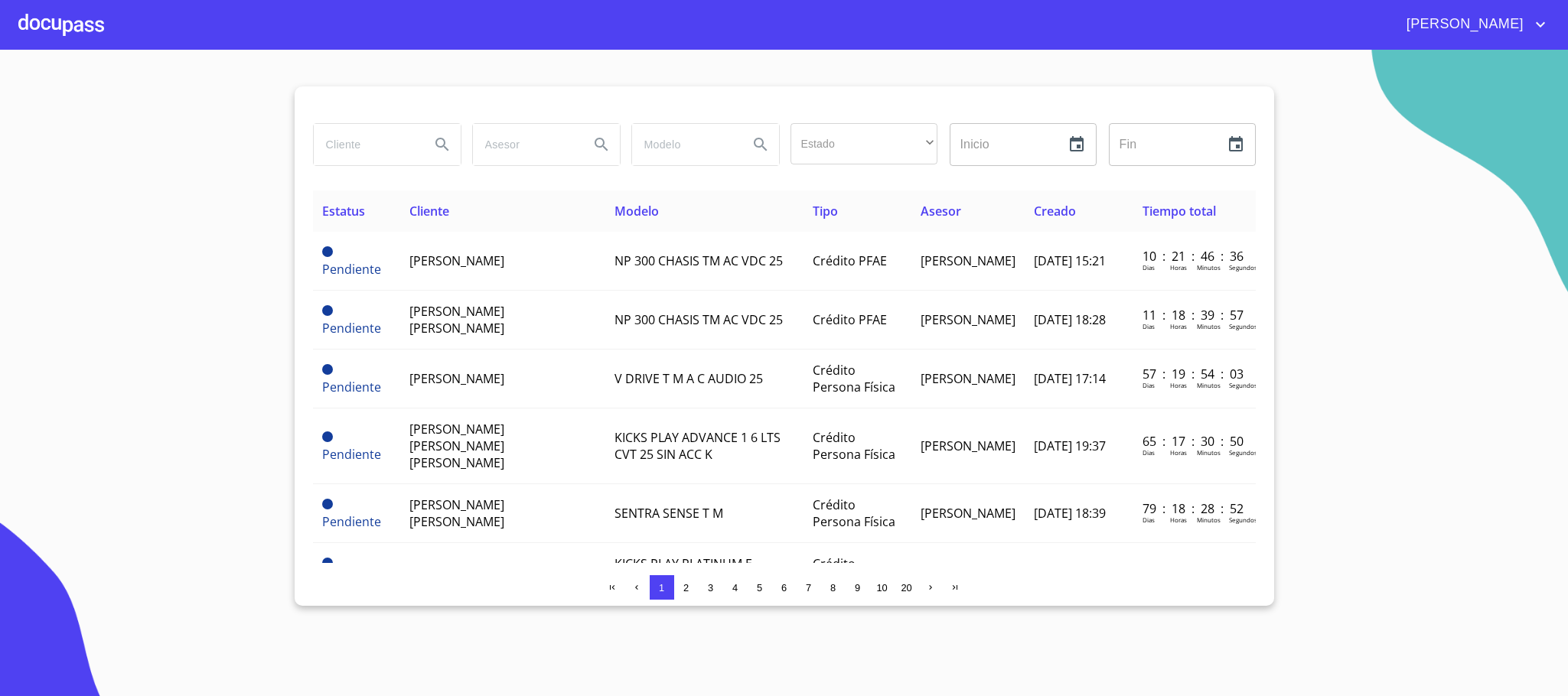
click at [80, 39] on div at bounding box center [60, 24] width 85 height 48
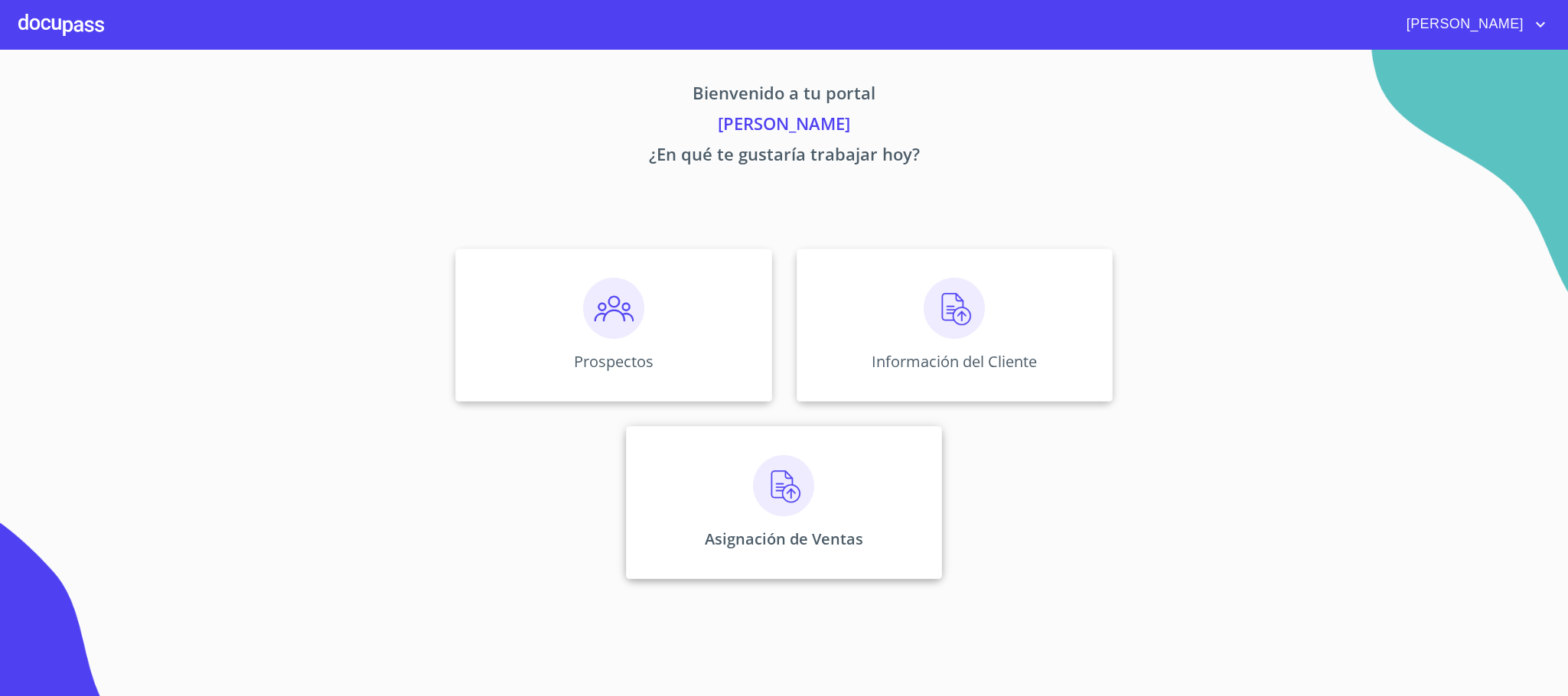
click at [747, 540] on p "Asignación de Ventas" at bounding box center [784, 538] width 158 height 21
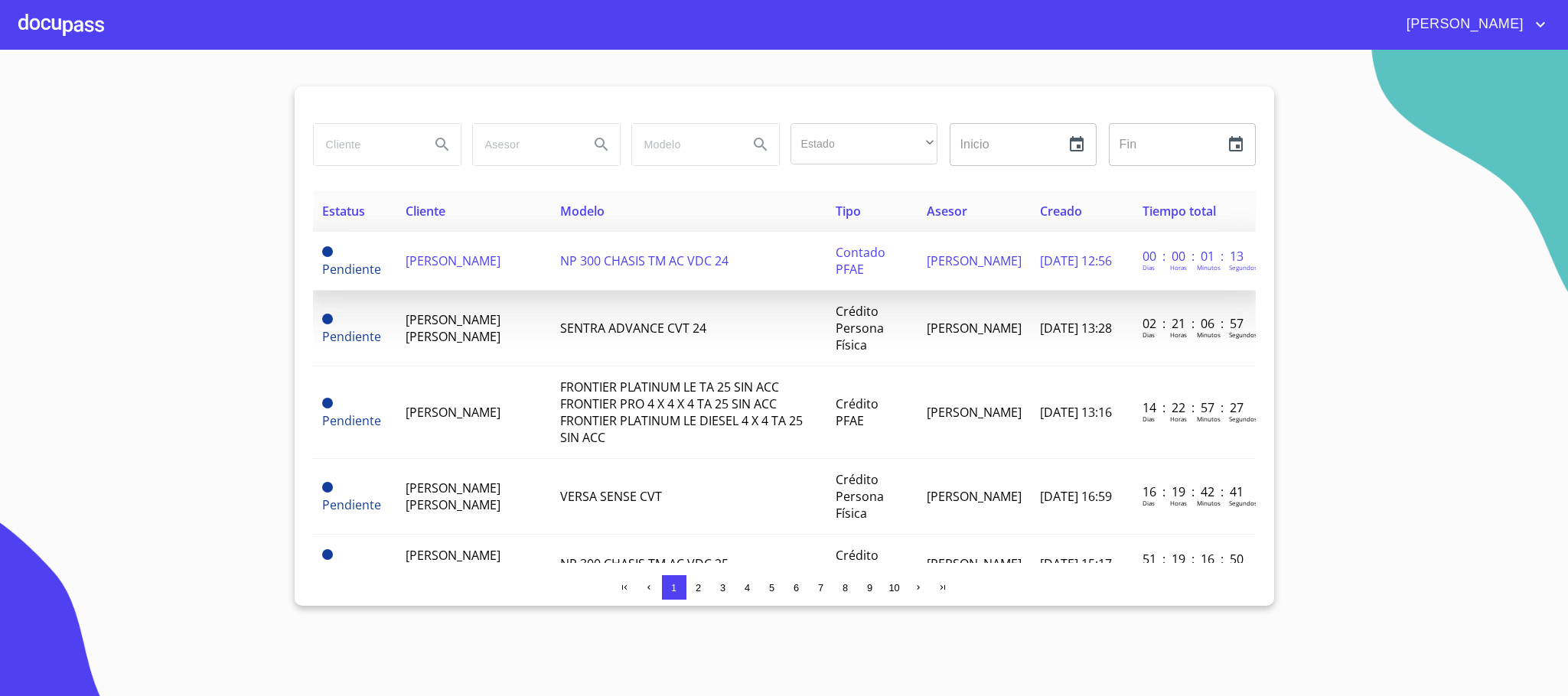
click at [551, 282] on td "NP 300 CHASIS TM AC VDC 24" at bounding box center [688, 261] width 275 height 59
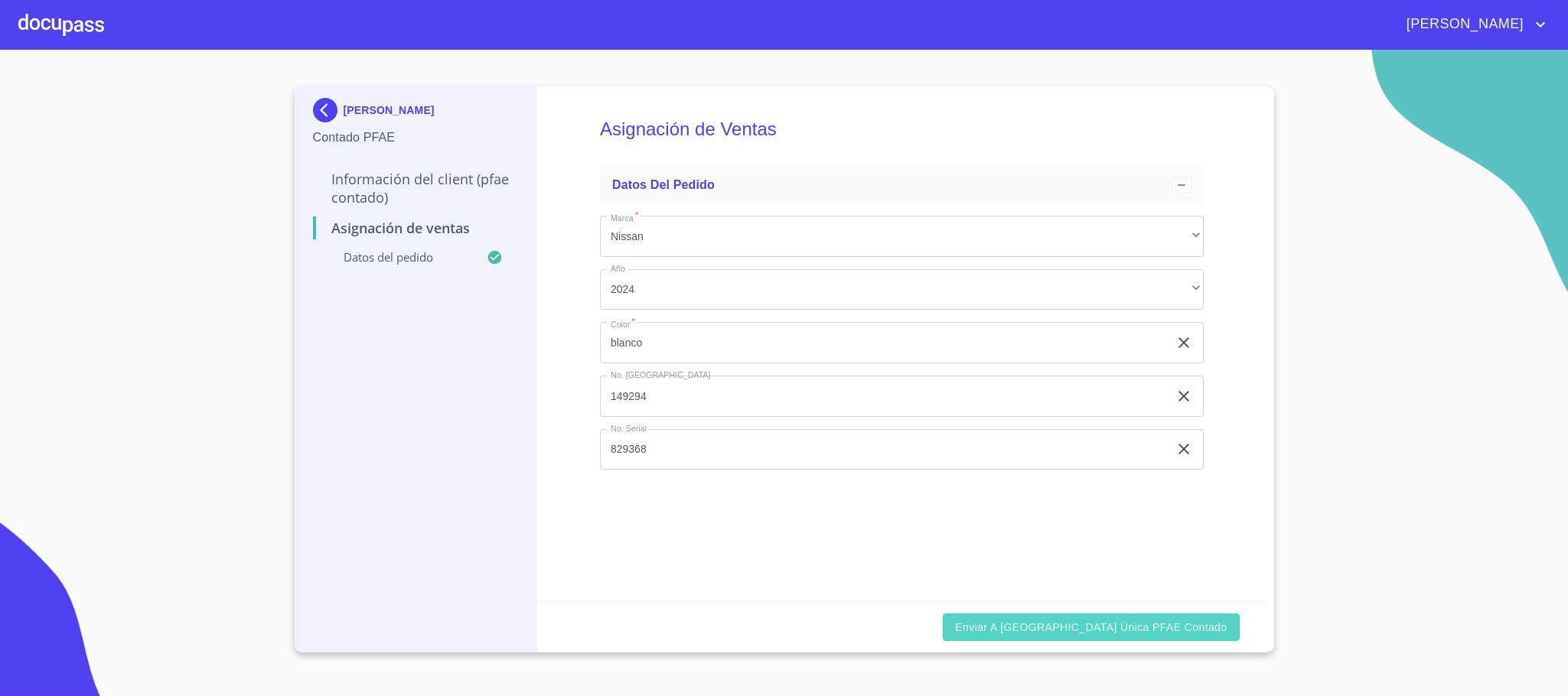
click at [1111, 631] on span "Enviar a Ventanilla única PFAE contado" at bounding box center [1091, 627] width 271 height 19
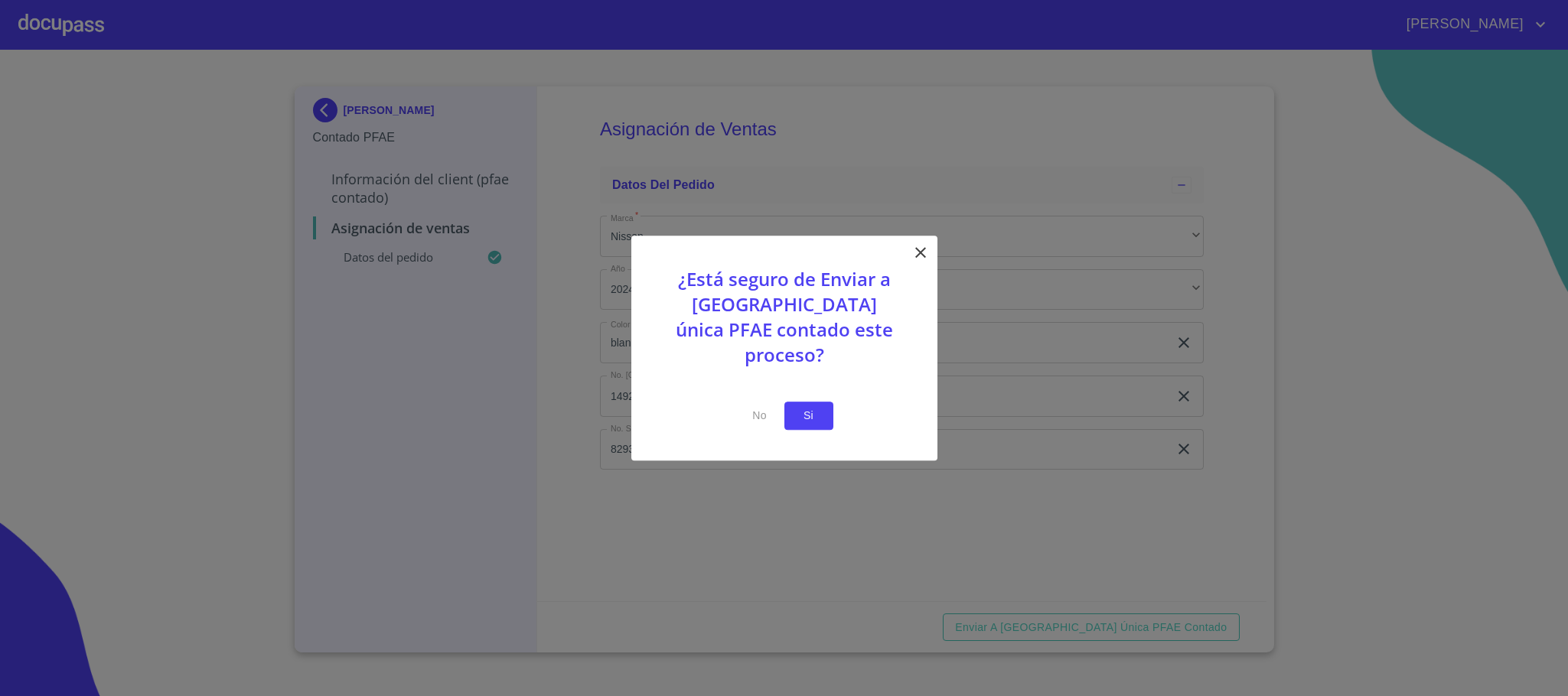
click at [809, 406] on span "Si" at bounding box center [808, 415] width 24 height 19
